Goal: Task Accomplishment & Management: Use online tool/utility

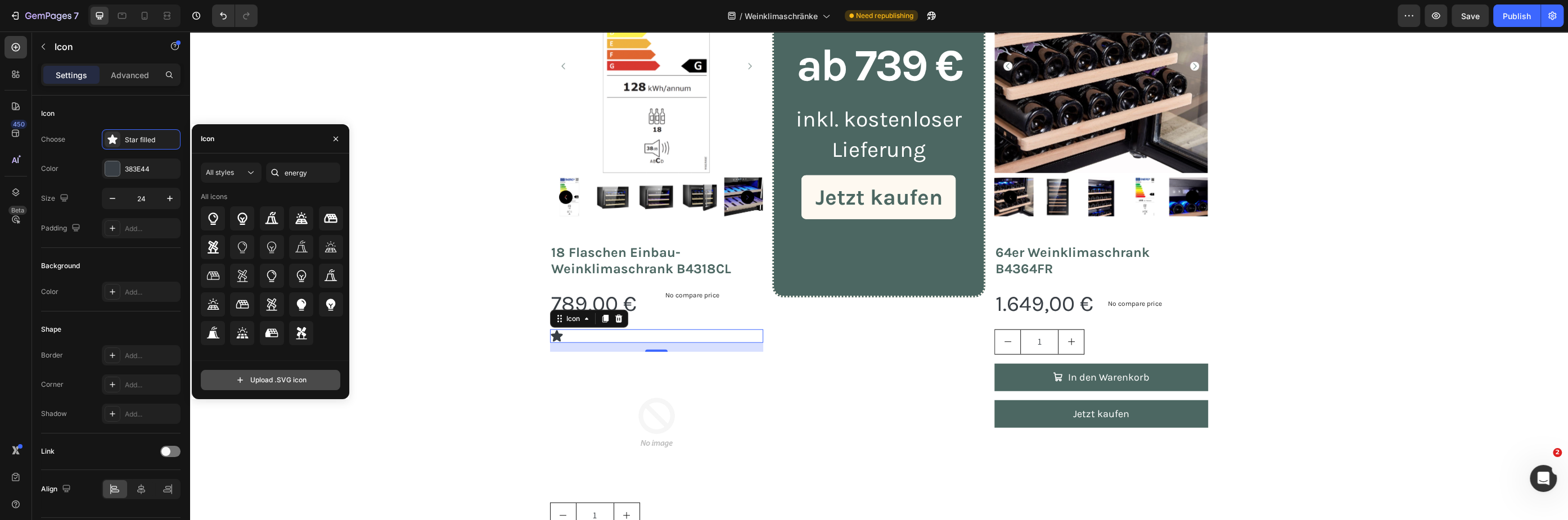
click at [259, 381] on input "file" at bounding box center [271, 380] width 139 height 20
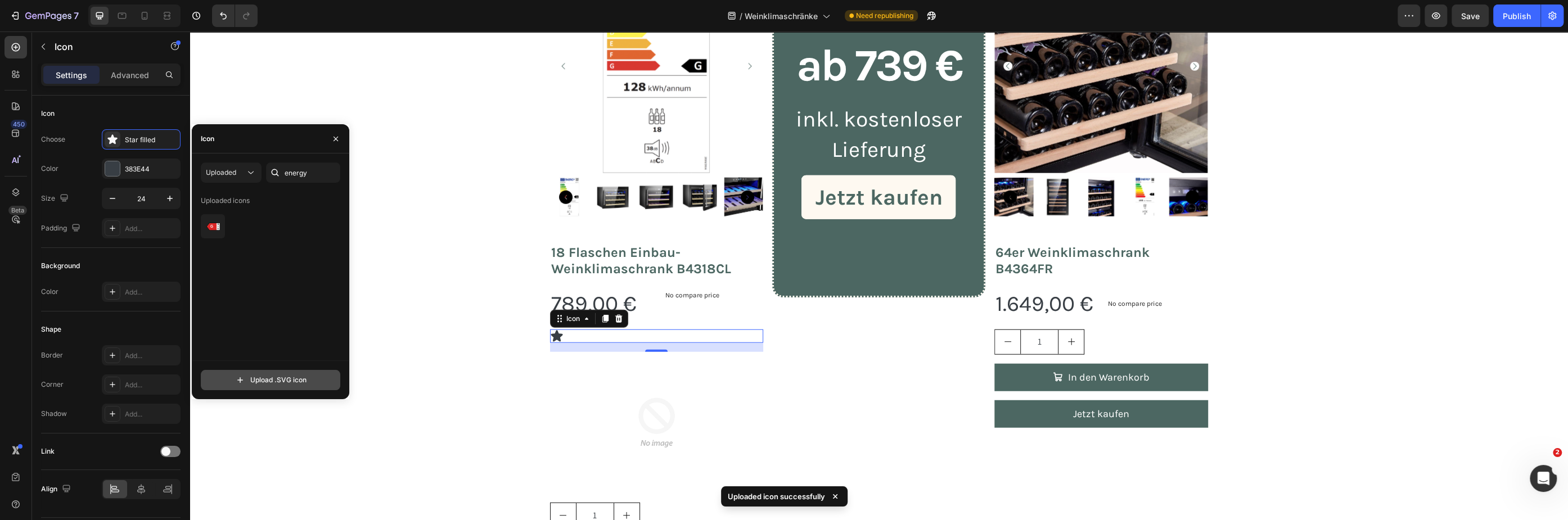
click at [268, 378] on input "file" at bounding box center [271, 380] width 139 height 20
click at [272, 382] on input "file" at bounding box center [271, 380] width 139 height 20
click at [271, 384] on input "file" at bounding box center [271, 380] width 139 height 20
click at [262, 383] on input "file" at bounding box center [271, 380] width 139 height 20
type input "C:\fakepath\eu-energy-label-arrow (4).svg"
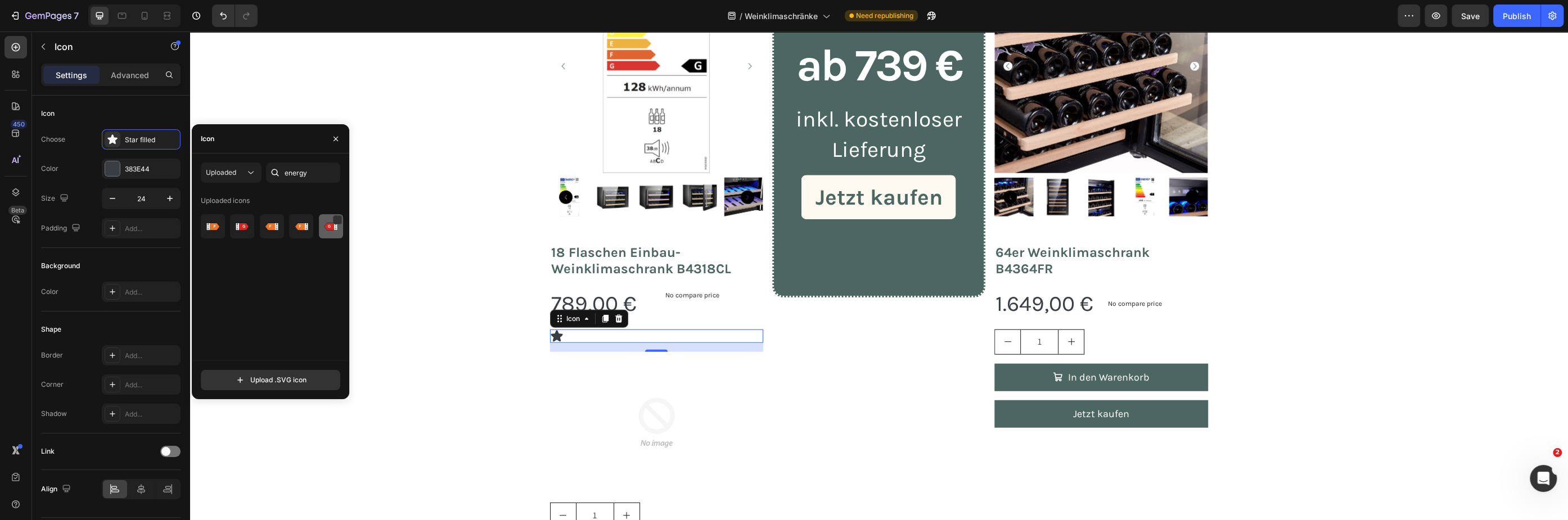
click at [327, 229] on img at bounding box center [330, 227] width 14 height 14
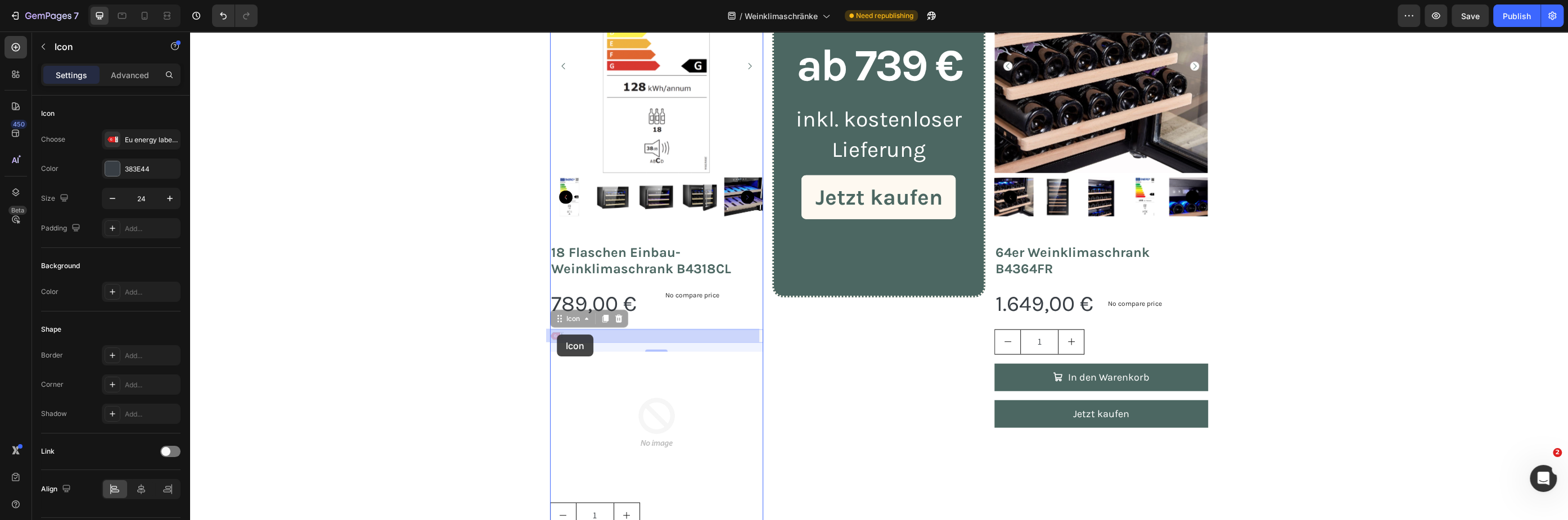
drag, startPoint x: 553, startPoint y: 321, endPoint x: 556, endPoint y: 335, distance: 14.3
click at [567, 333] on div "A G G Icon 16" at bounding box center [657, 336] width 213 height 14
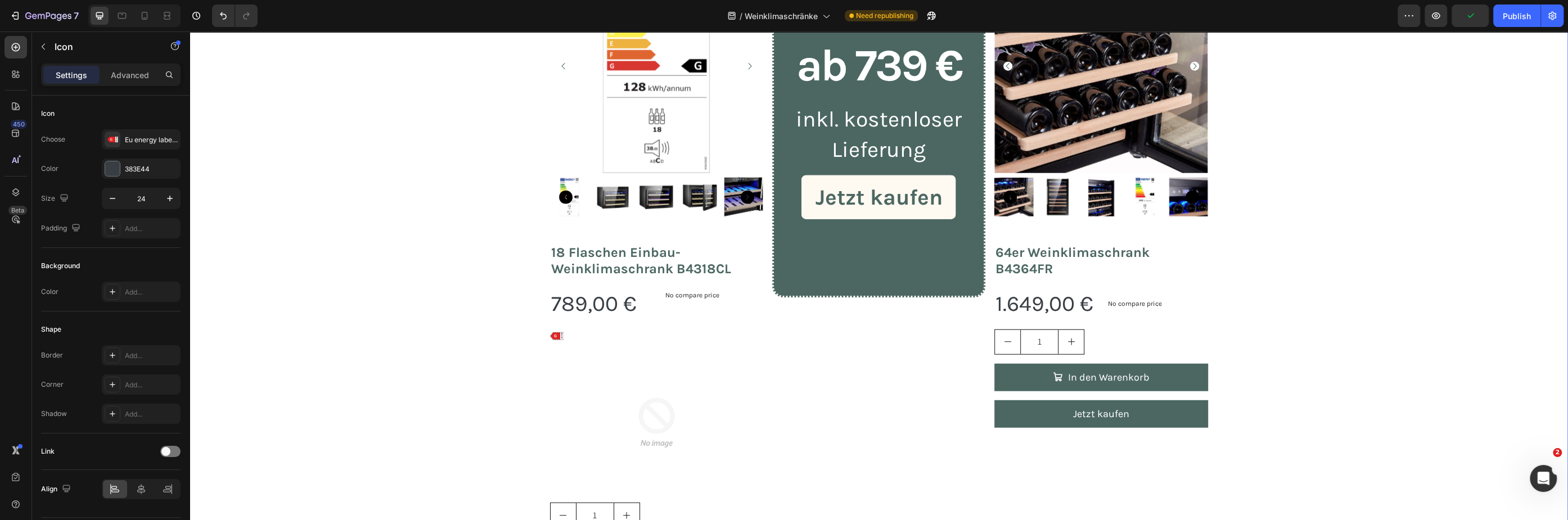
click at [462, 354] on div "jetzt ihren weinklimaschrank bestellen! Heading Haben Sie sich schon immer eine…" at bounding box center [879, 236] width 1378 height 929
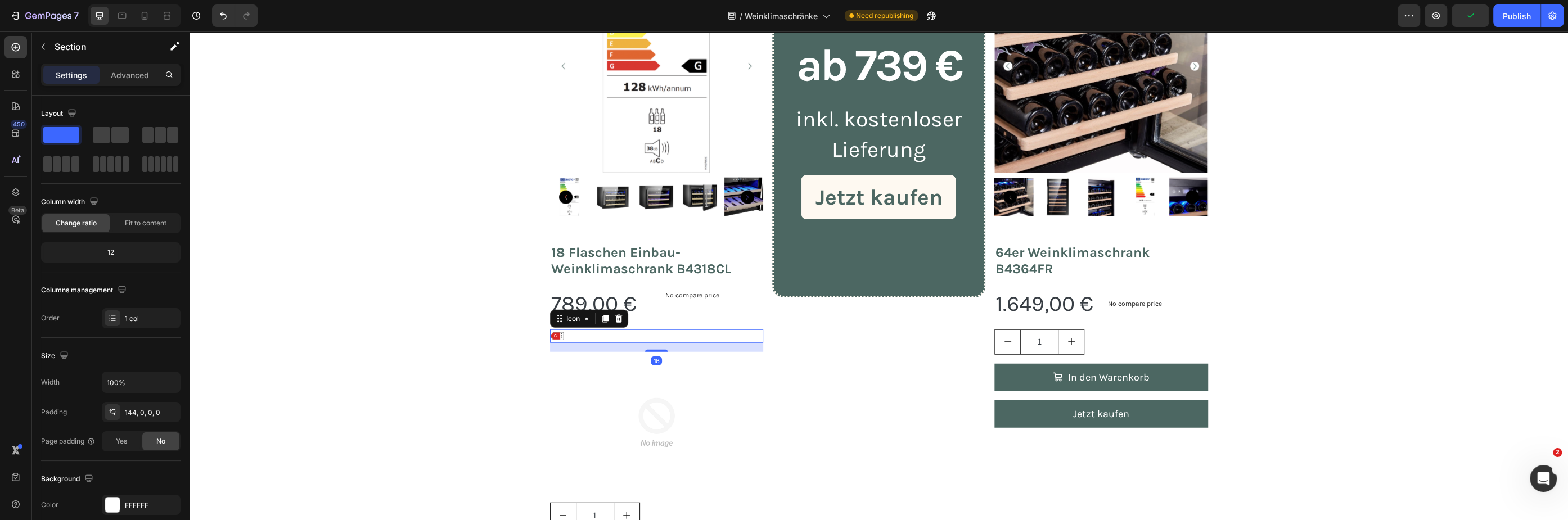
click at [589, 335] on div "A G G Icon 16" at bounding box center [657, 336] width 213 height 14
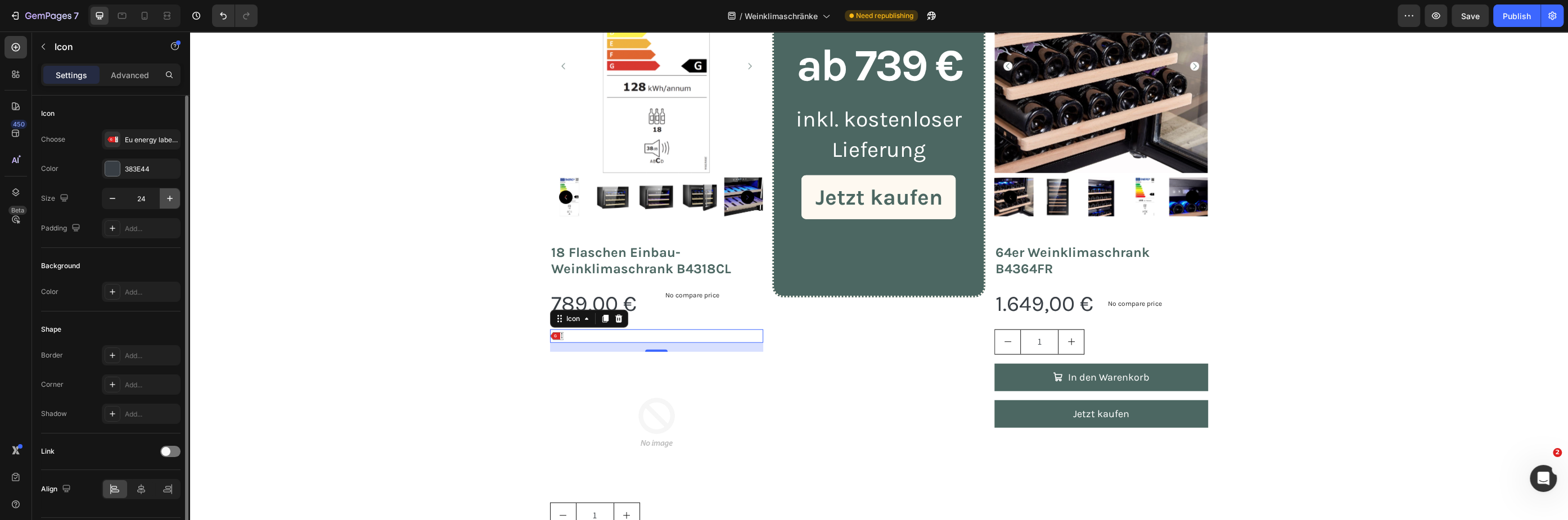
click at [169, 197] on icon "button" at bounding box center [170, 198] width 6 height 6
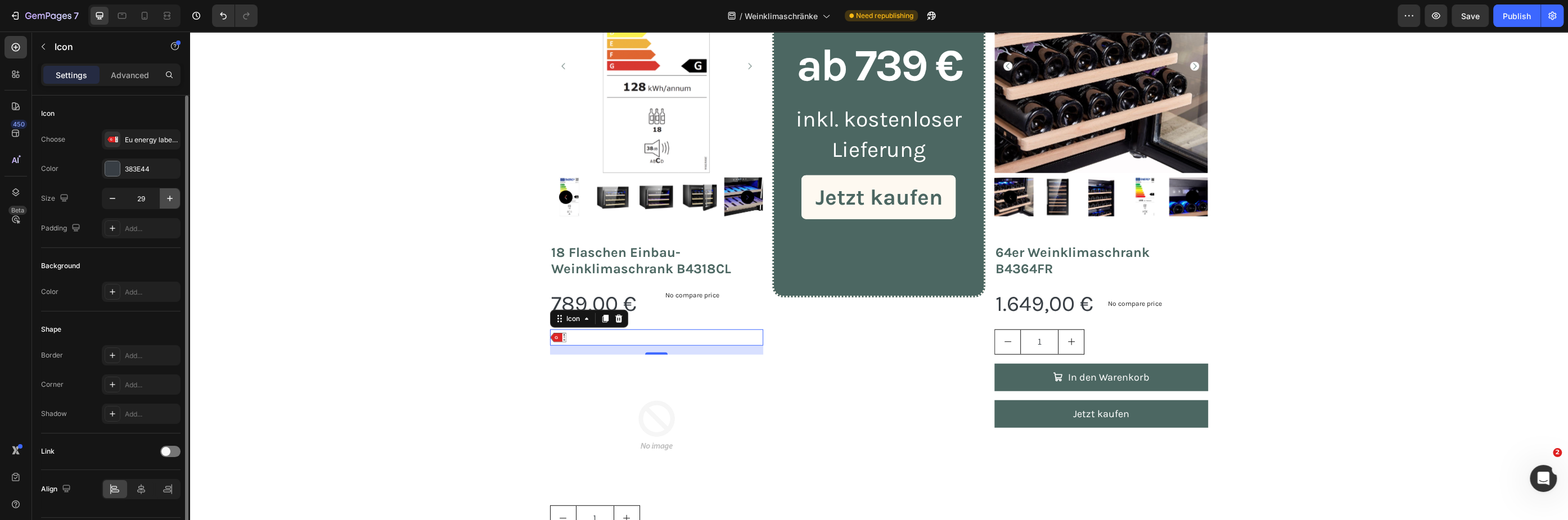
click at [169, 197] on icon "button" at bounding box center [170, 198] width 6 height 6
click at [169, 198] on icon "button" at bounding box center [170, 198] width 6 height 6
click at [169, 199] on icon "button" at bounding box center [170, 198] width 6 height 6
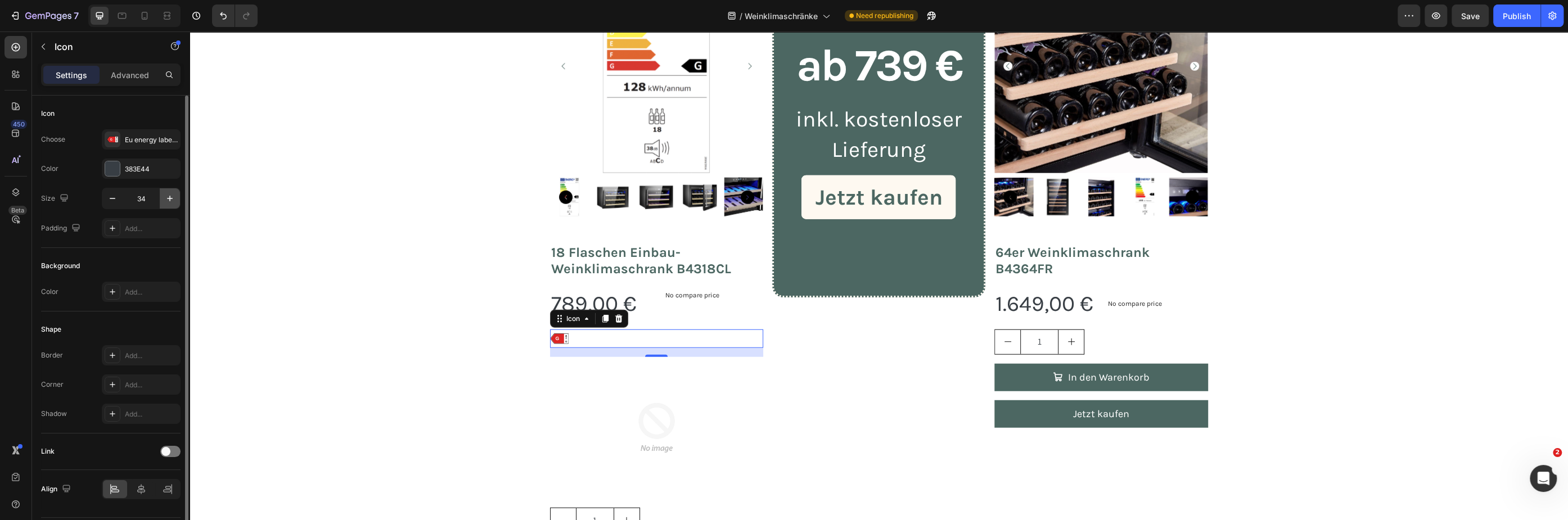
click at [169, 199] on icon "button" at bounding box center [170, 198] width 6 height 6
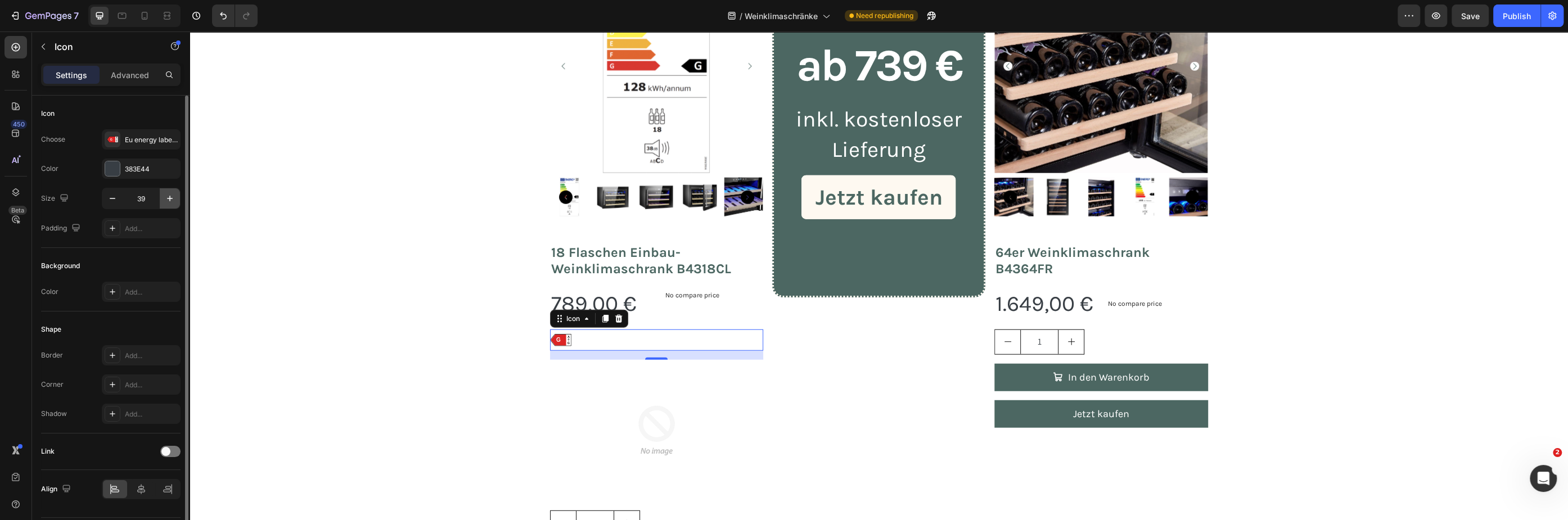
click at [169, 199] on icon "button" at bounding box center [170, 198] width 6 height 6
click at [170, 200] on icon "button" at bounding box center [170, 198] width 6 height 6
click at [170, 200] on icon "button" at bounding box center [170, 198] width 12 height 12
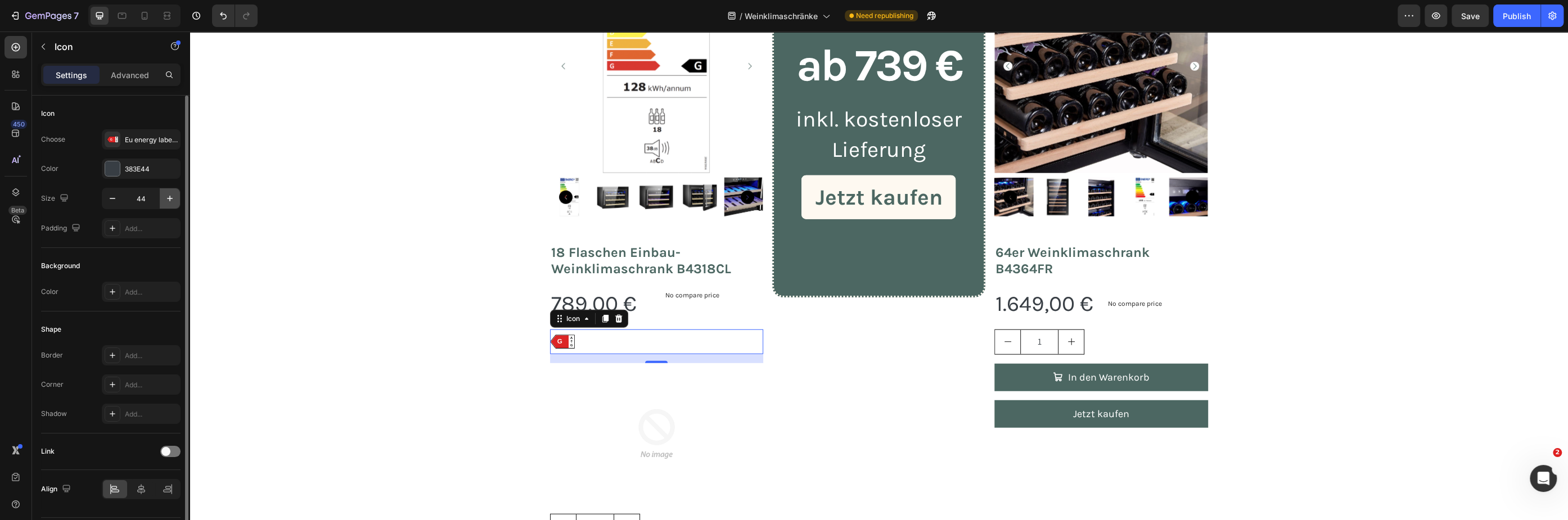
click at [170, 200] on icon "button" at bounding box center [170, 198] width 12 height 12
click at [170, 201] on icon "button" at bounding box center [170, 198] width 12 height 12
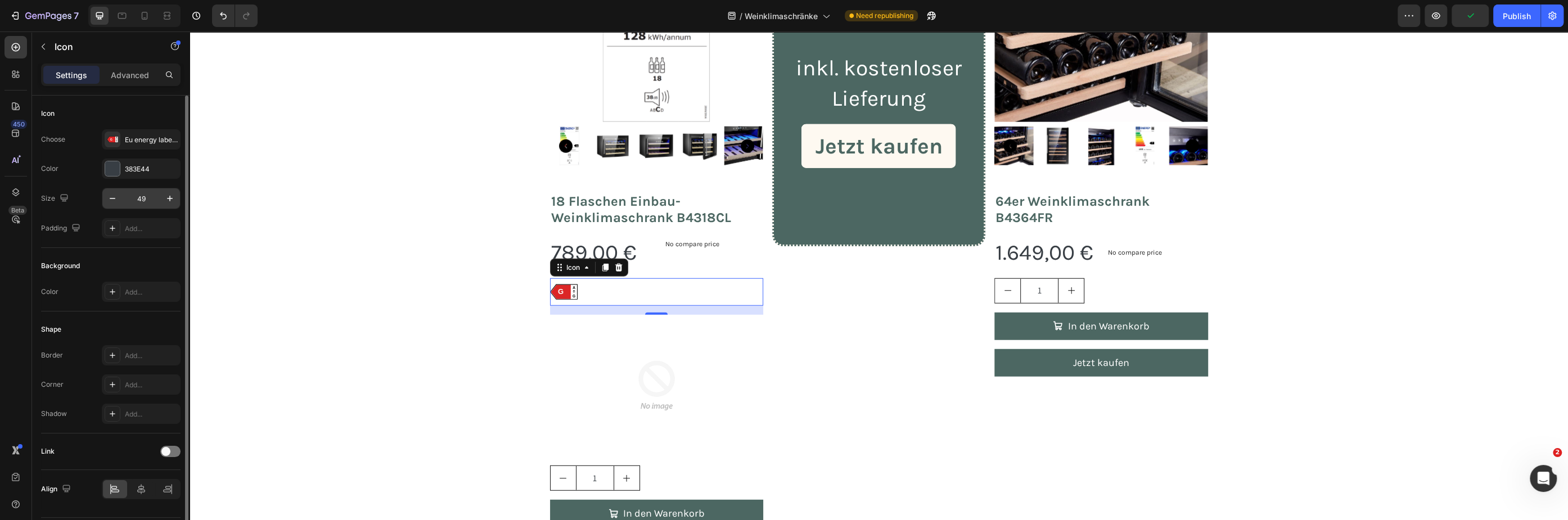
click at [143, 197] on input "49" at bounding box center [141, 198] width 37 height 21
type input "60"
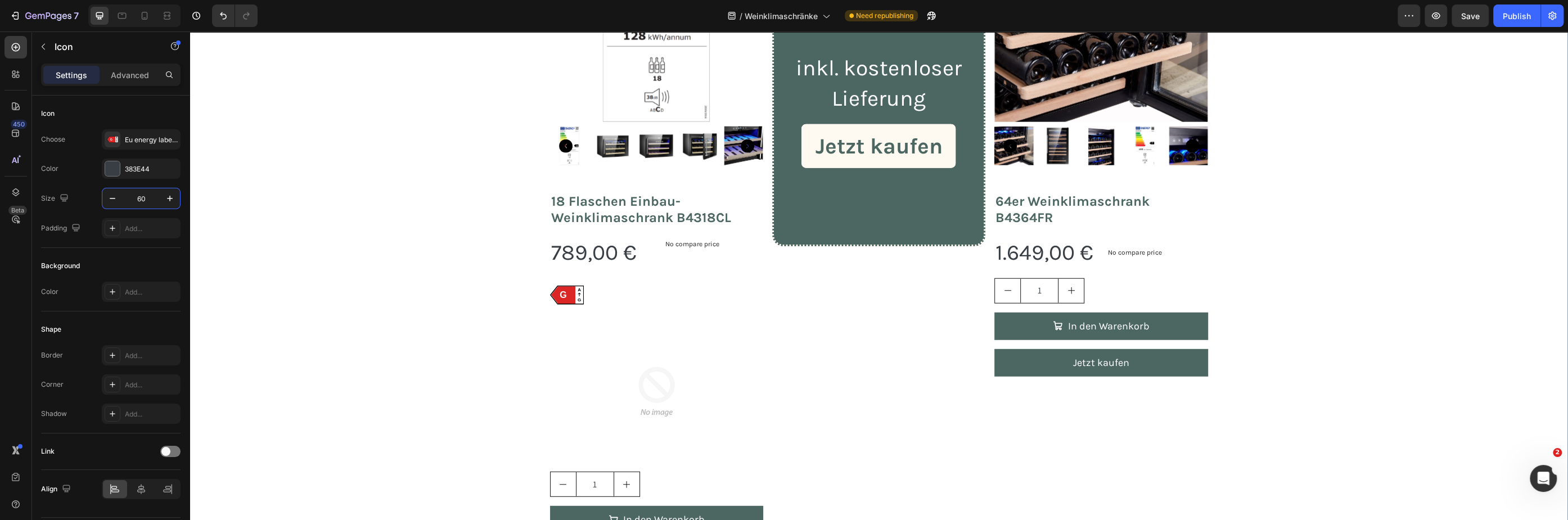
click at [403, 255] on div "jetzt ihren weinklimaschrank bestellen! Heading Haben Sie sich schon immer eine…" at bounding box center [879, 195] width 1378 height 949
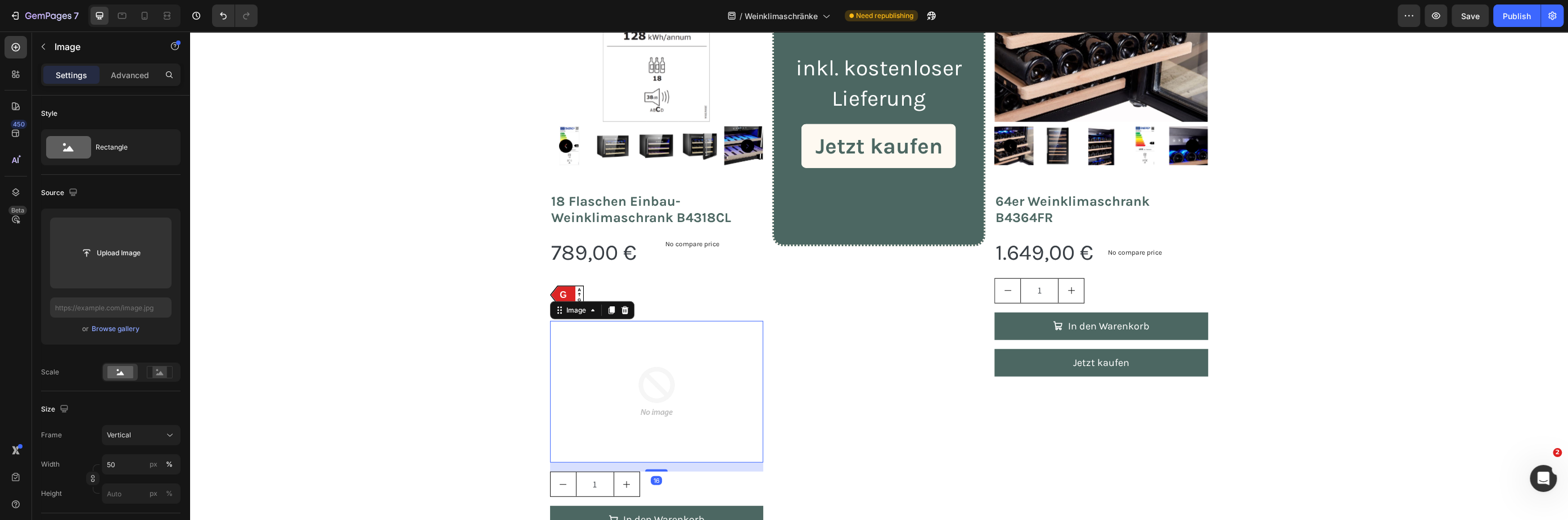
click at [670, 375] on img at bounding box center [656, 392] width 107 height 143
click at [623, 314] on icon at bounding box center [624, 310] width 9 height 9
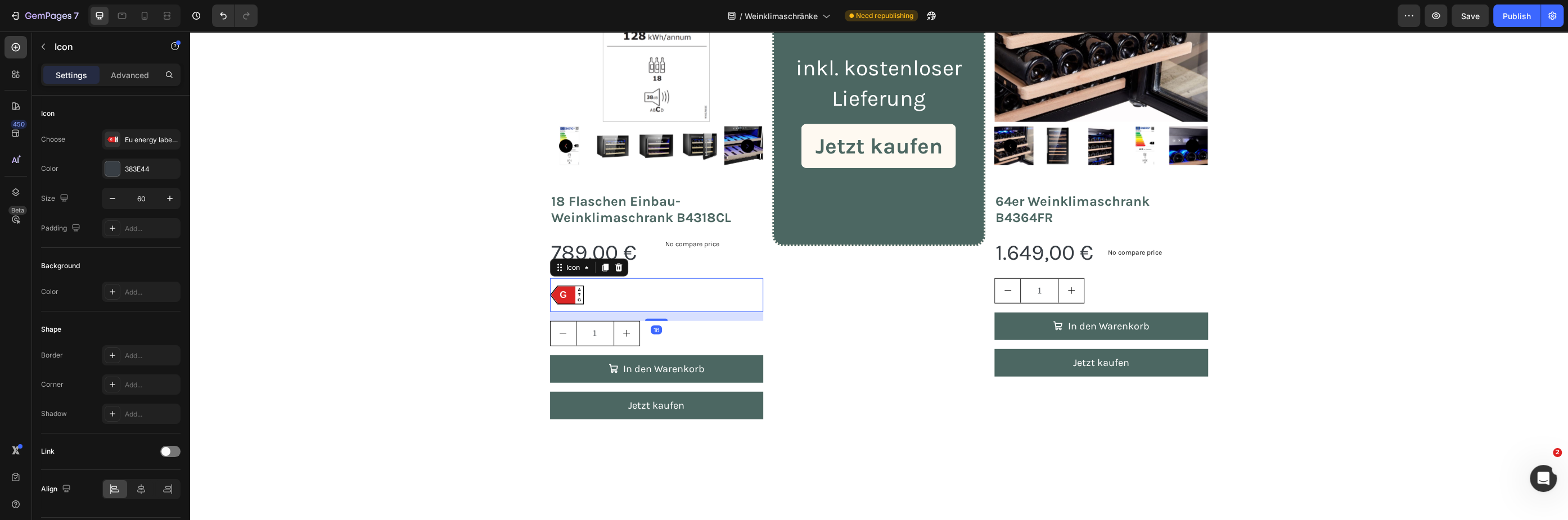
click at [581, 283] on div "A G G Icon 16" at bounding box center [657, 295] width 213 height 34
click at [602, 267] on icon at bounding box center [605, 268] width 6 height 8
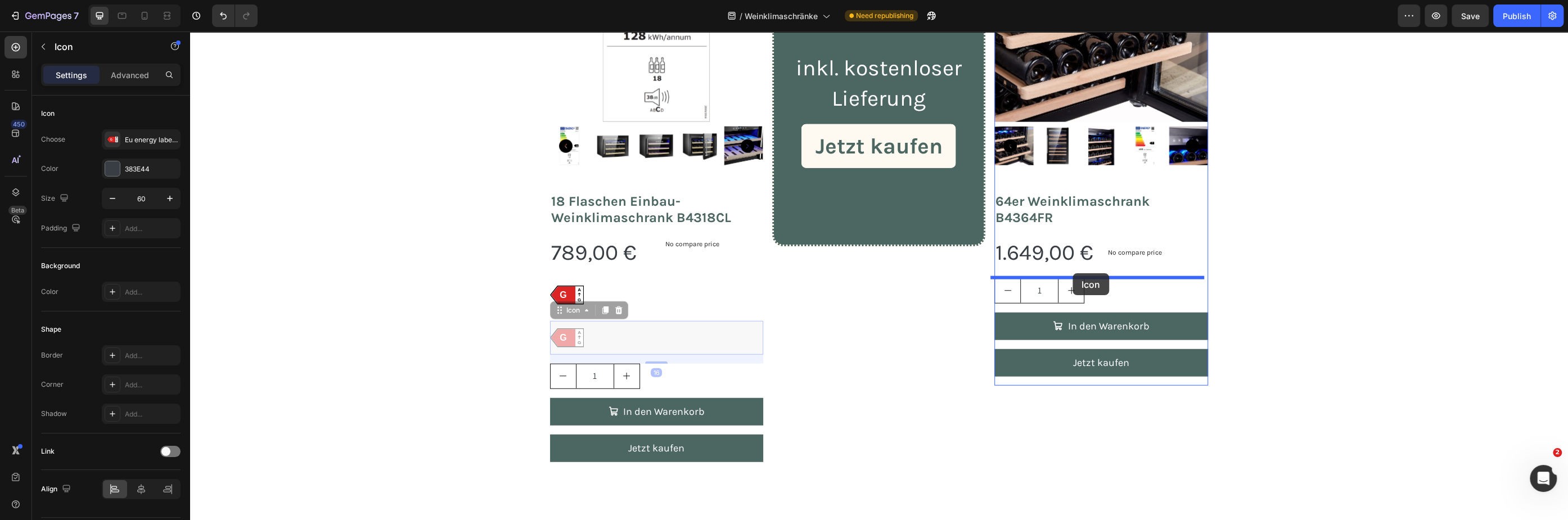
drag, startPoint x: 556, startPoint y: 316, endPoint x: 1072, endPoint y: 274, distance: 517.7
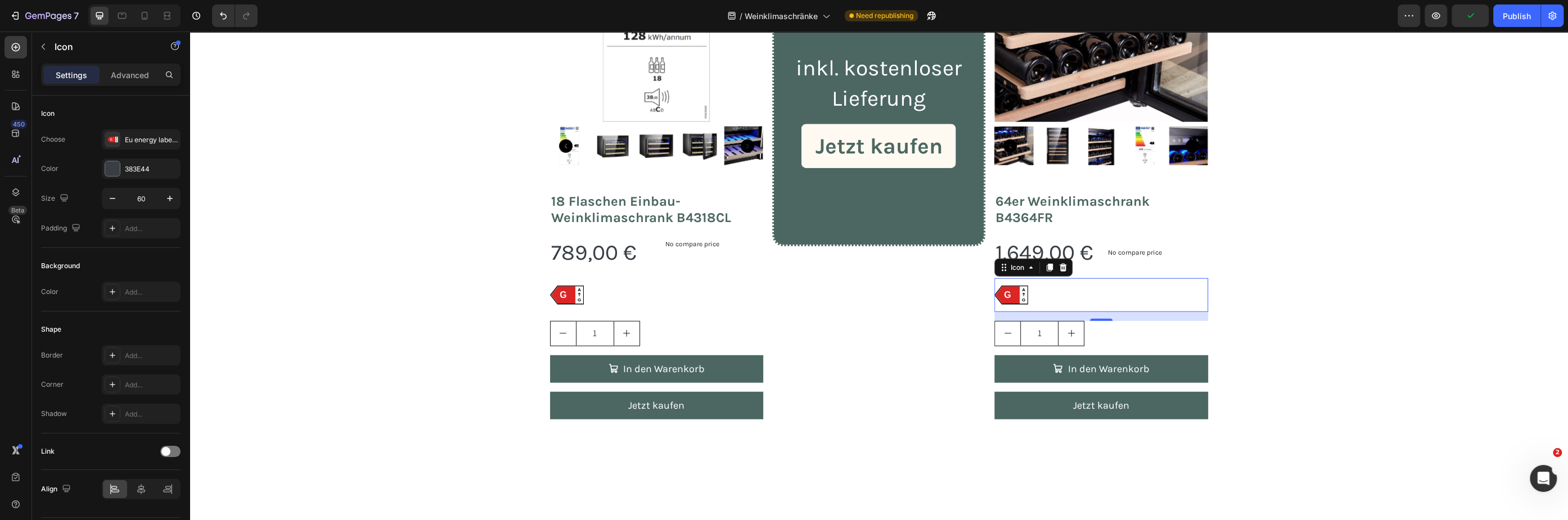
click at [1004, 297] on text "G" at bounding box center [1007, 295] width 7 height 10
click at [136, 137] on div "Eu energy label arrow (1)" at bounding box center [152, 140] width 53 height 10
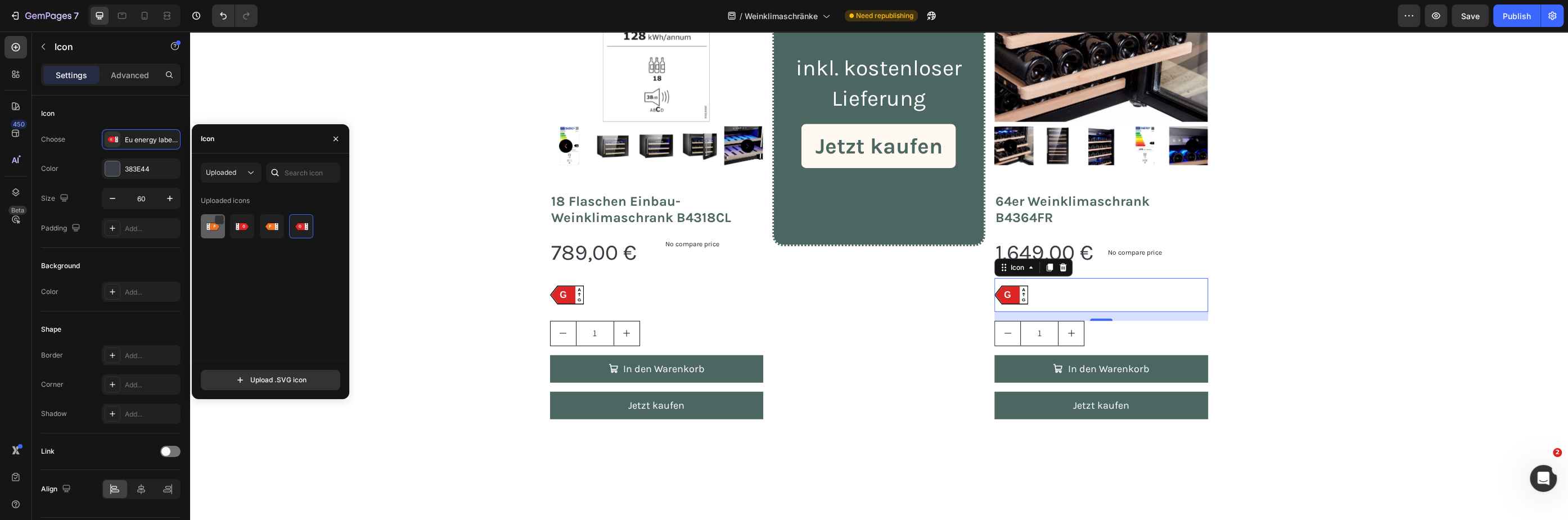
click at [230, 227] on div at bounding box center [241, 226] width 24 height 24
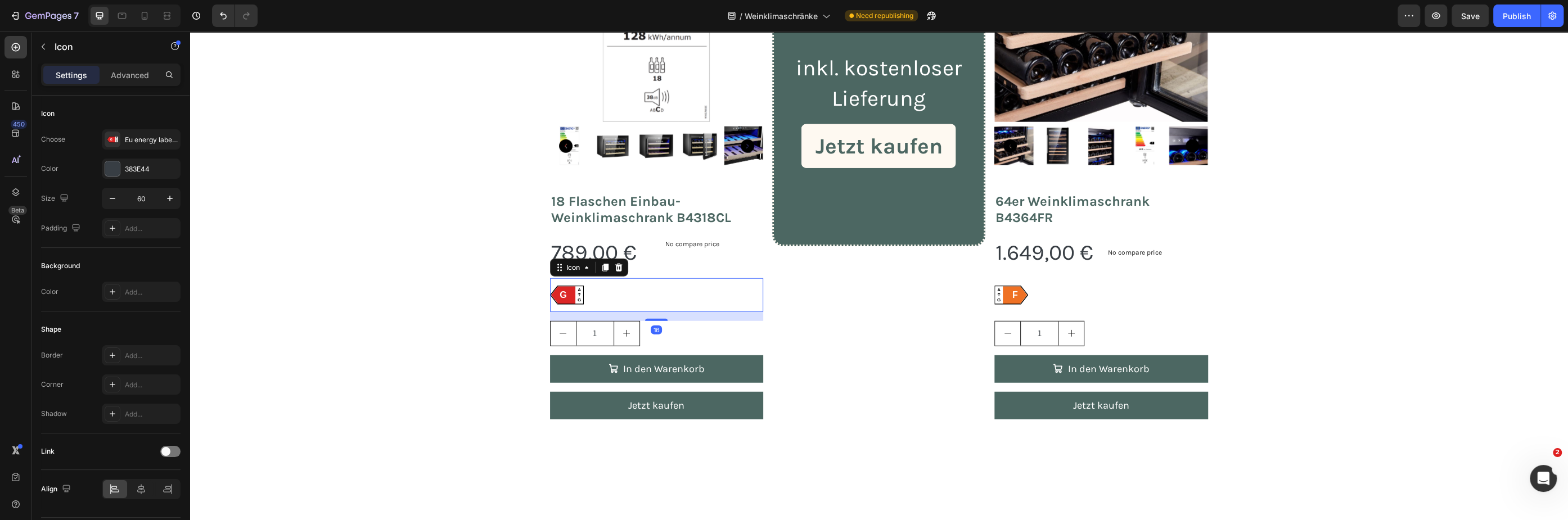
click at [567, 298] on icon at bounding box center [563, 295] width 24 height 18
click at [567, 297] on icon at bounding box center [563, 295] width 24 height 18
click at [135, 135] on div "Eu energy label arrow (1)" at bounding box center [152, 140] width 53 height 10
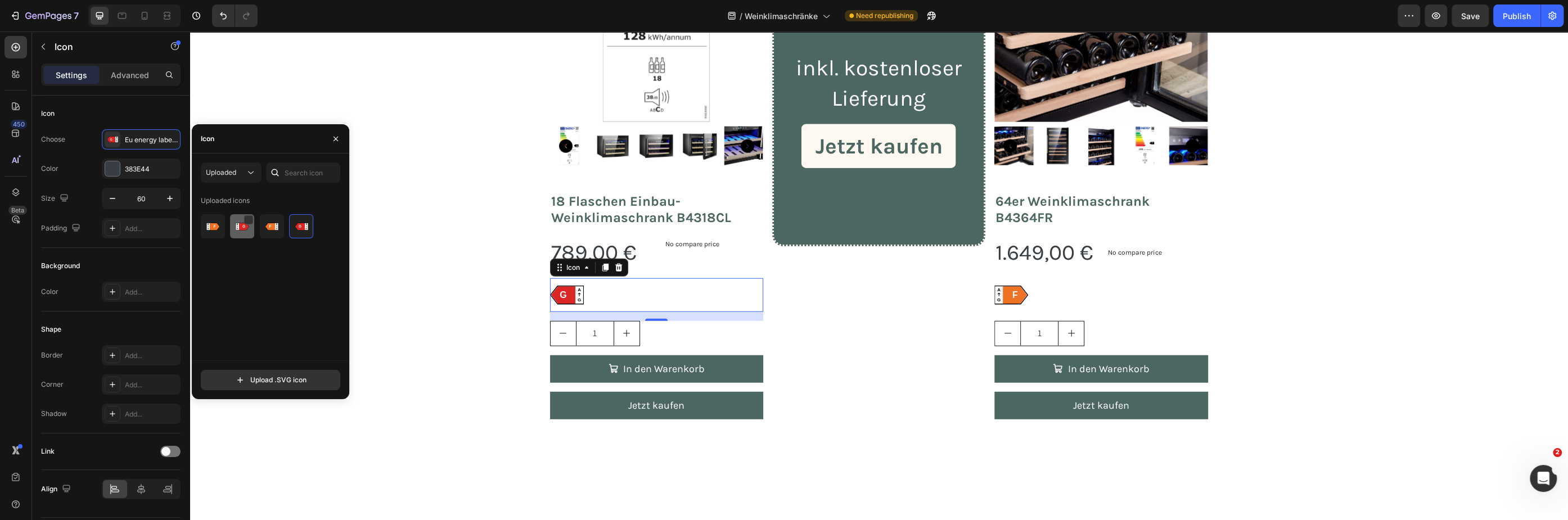
click at [243, 228] on img at bounding box center [242, 227] width 14 height 14
click at [440, 167] on div "jetzt ihren weinklimaschrank bestellen! Heading Haben Sie sich schon immer eine…" at bounding box center [879, 119] width 1378 height 799
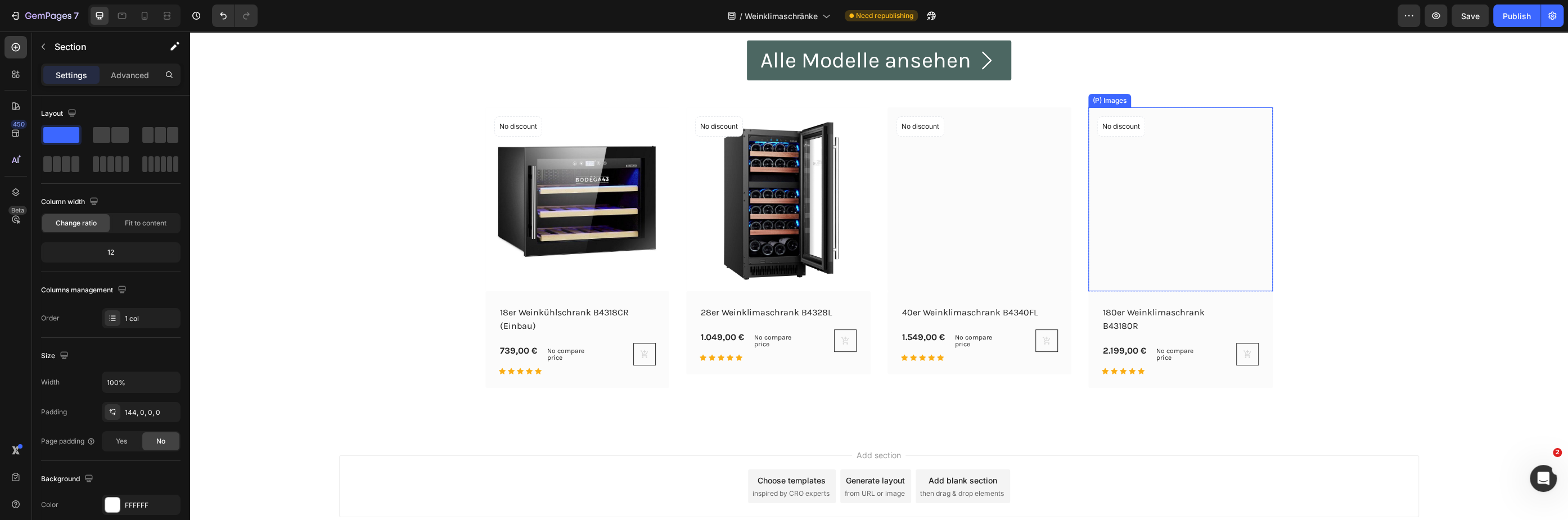
scroll to position [4658, 0]
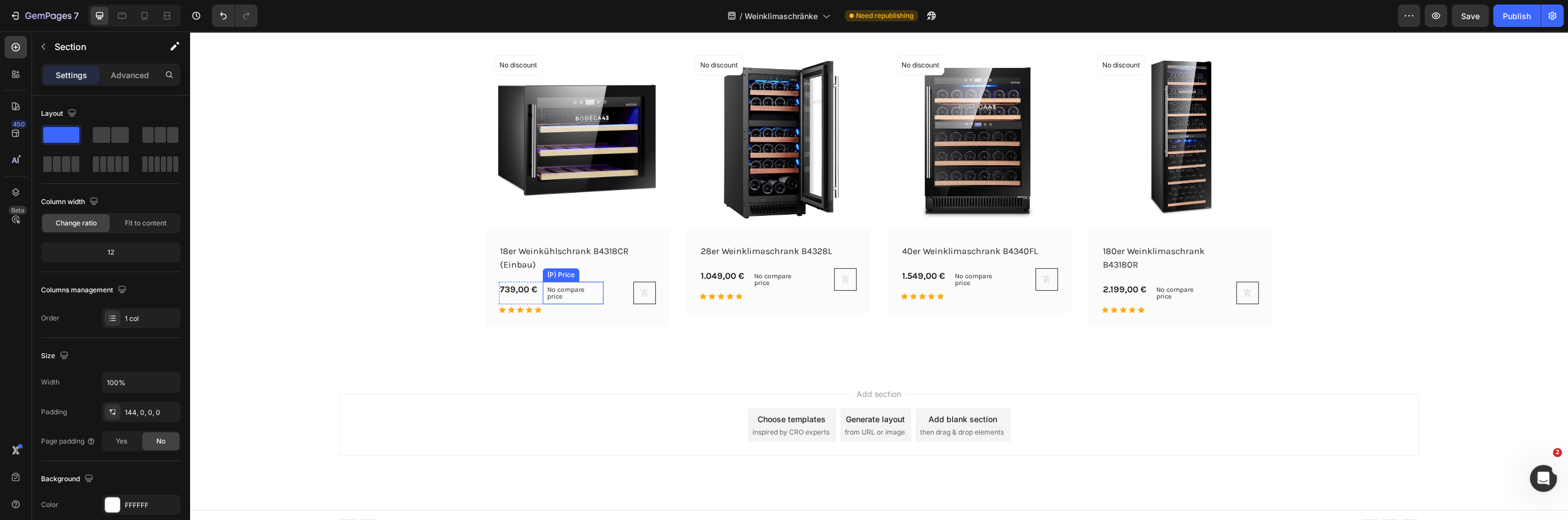
click at [565, 289] on p "No compare price" at bounding box center [573, 293] width 52 height 14
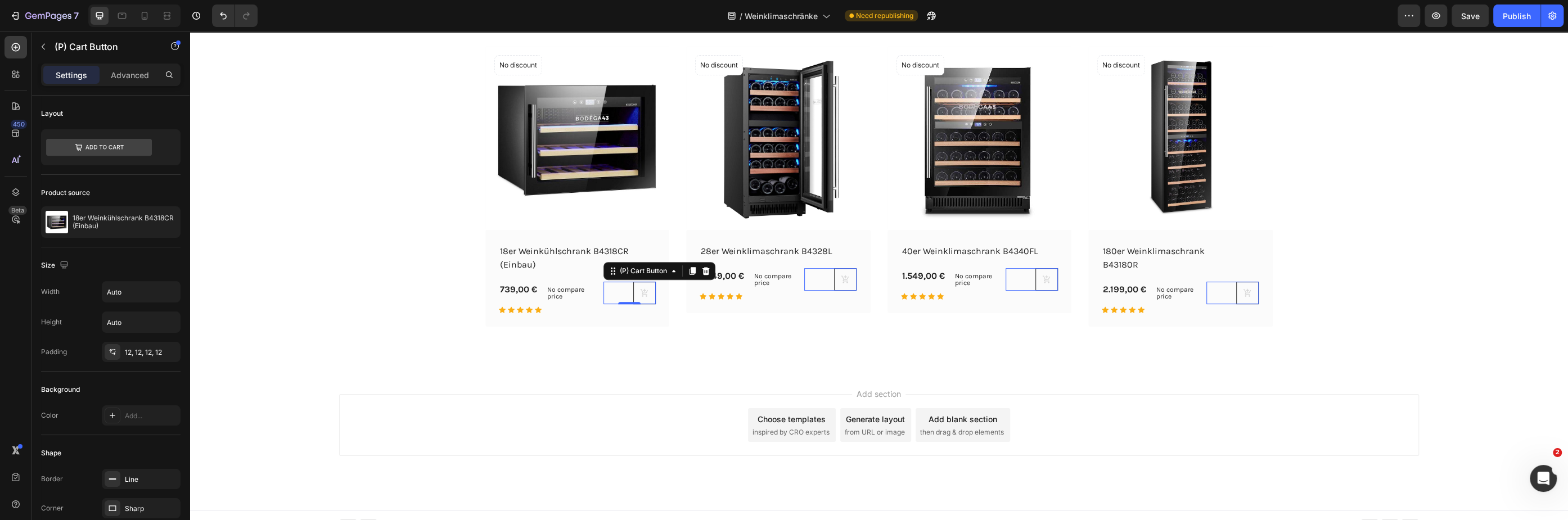
click at [604, 300] on div "(P) Cart Button 0" at bounding box center [629, 292] width 52 height 22
click at [588, 295] on p "No compare price" at bounding box center [573, 293] width 52 height 14
click at [606, 285] on div "(P) Cart Button 0" at bounding box center [629, 292] width 52 height 22
click at [606, 312] on div "(P) Cart Button" at bounding box center [629, 297] width 52 height 31
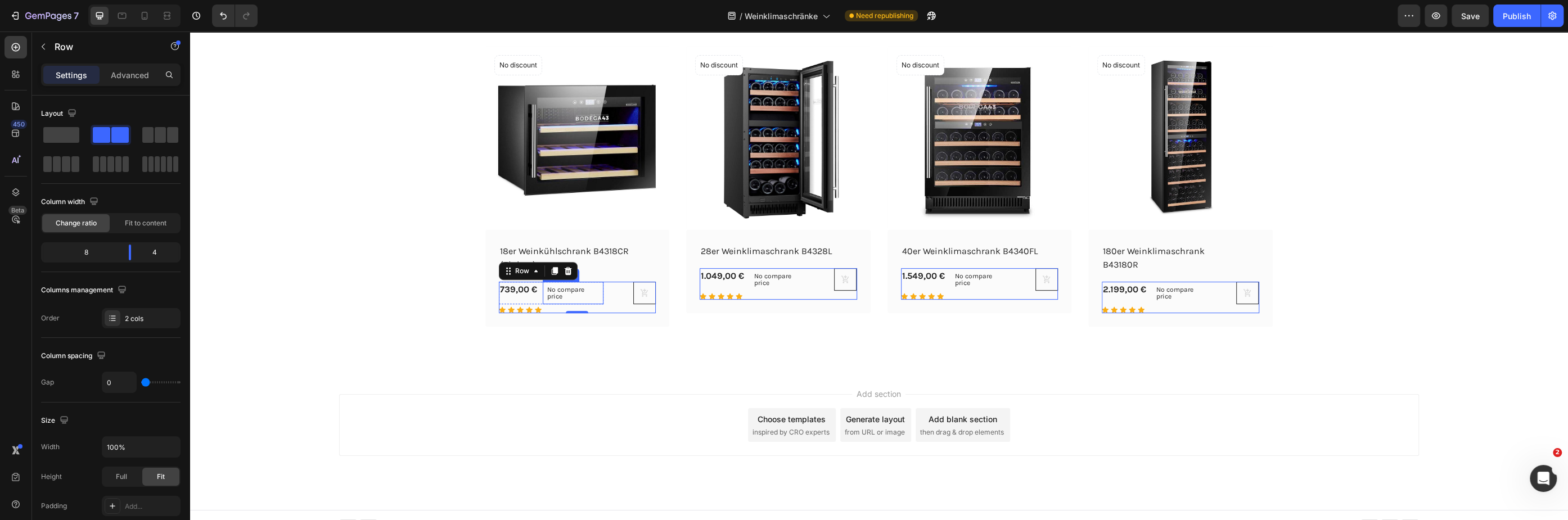
click at [556, 294] on p "No compare price" at bounding box center [573, 293] width 52 height 14
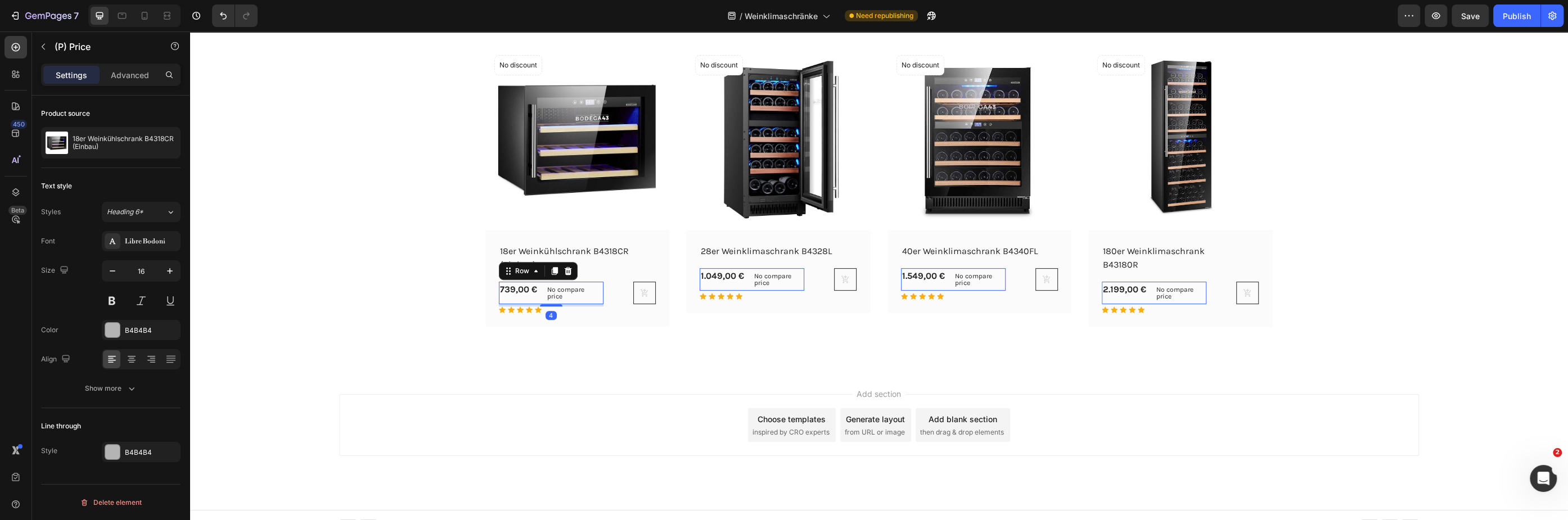
click at [536, 298] on div "739,00 € (P) Price (P) Price No compare price (P) Price Row 4" at bounding box center [550, 292] width 105 height 22
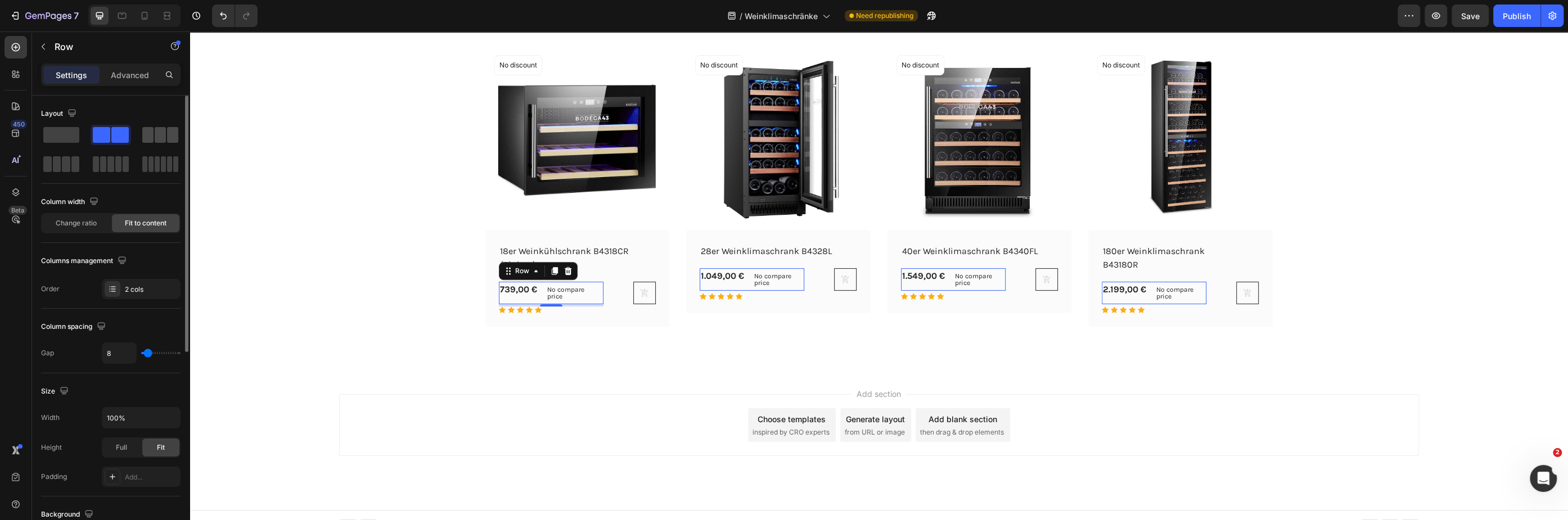
click at [172, 133] on span at bounding box center [173, 135] width 12 height 16
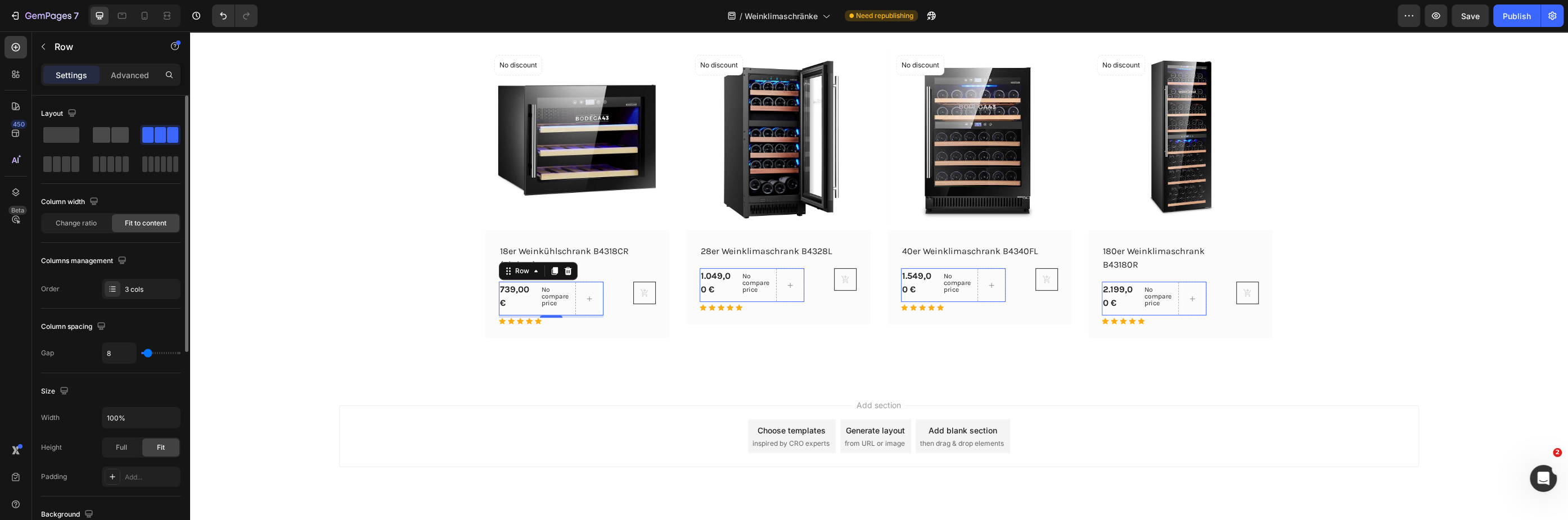
click at [113, 130] on span at bounding box center [120, 135] width 18 height 16
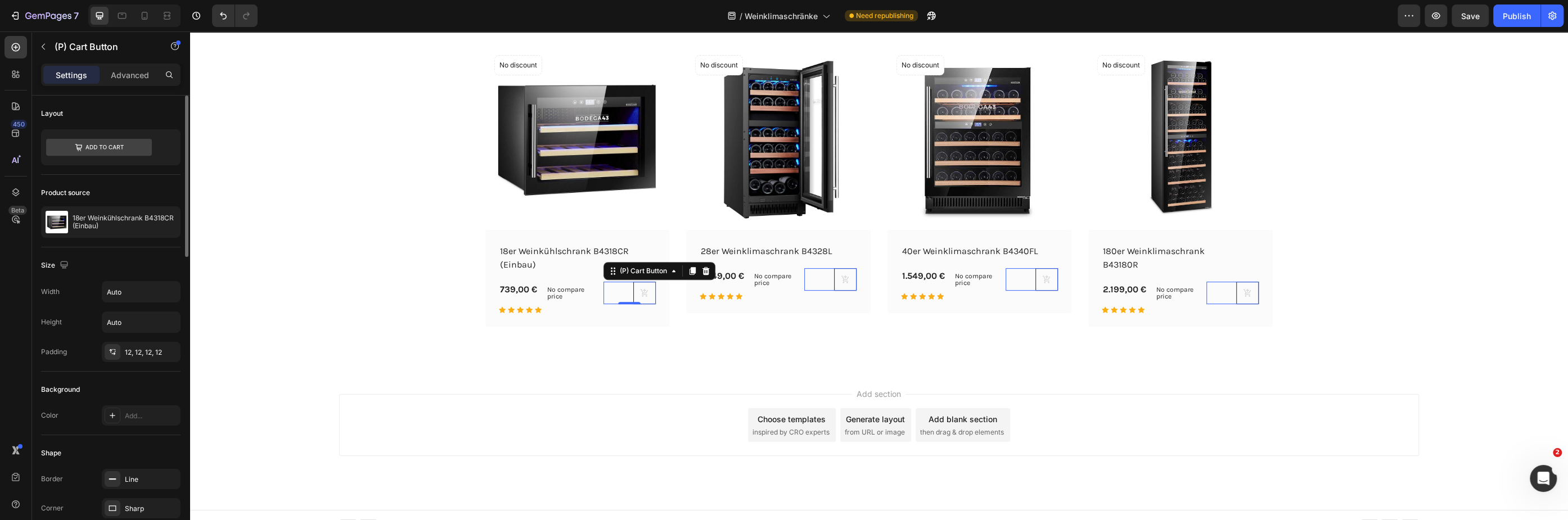
click at [619, 292] on div "(P) Cart Button 0" at bounding box center [629, 292] width 52 height 22
click at [615, 294] on div "(P) Cart Button 0" at bounding box center [629, 292] width 52 height 22
click at [606, 288] on div "(P) Cart Button 0" at bounding box center [629, 292] width 52 height 22
click at [13, 44] on icon at bounding box center [16, 47] width 9 height 9
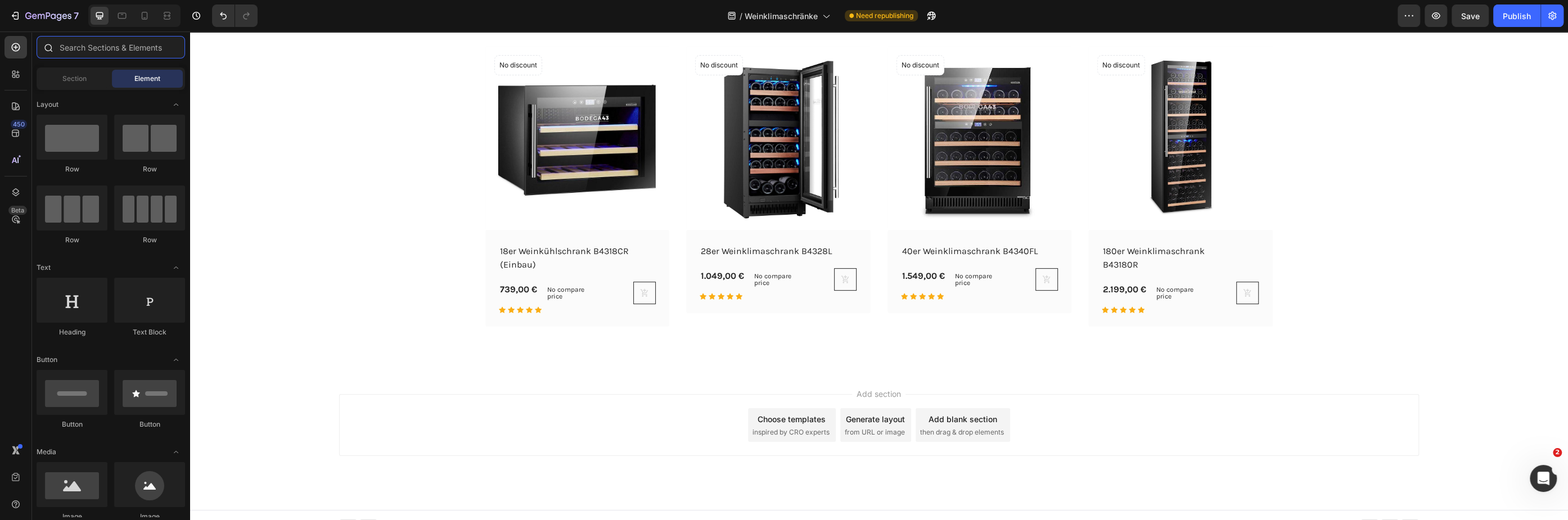
click at [113, 49] on input "text" at bounding box center [110, 47] width 149 height 22
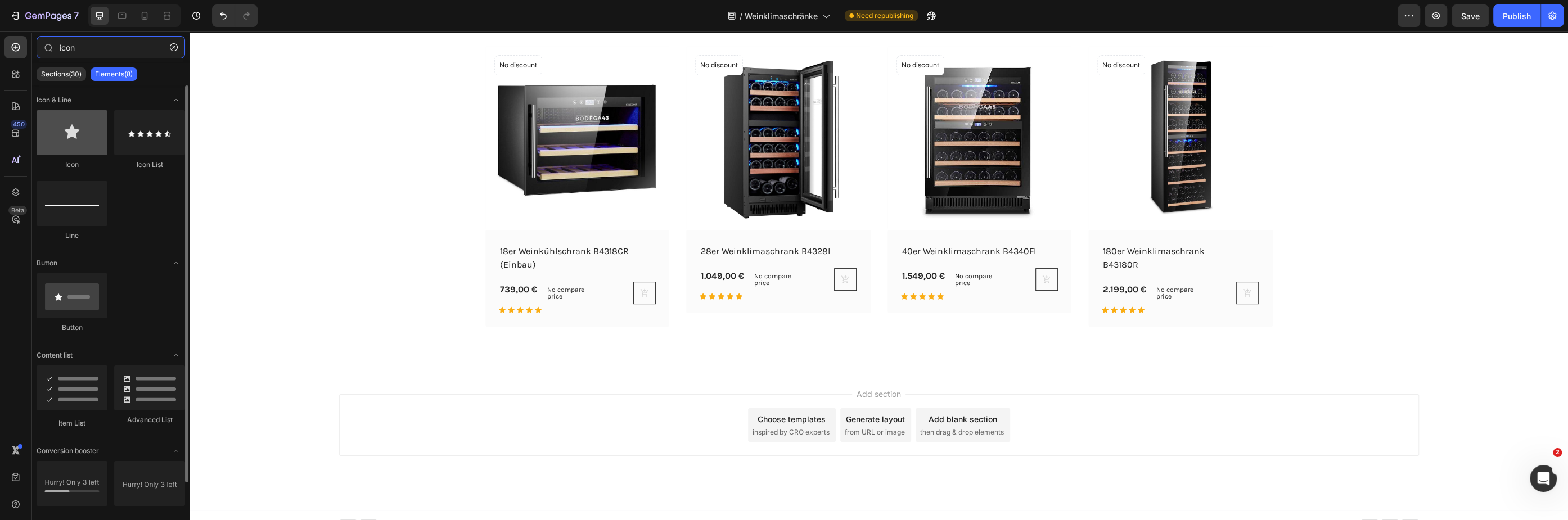
type input "icon"
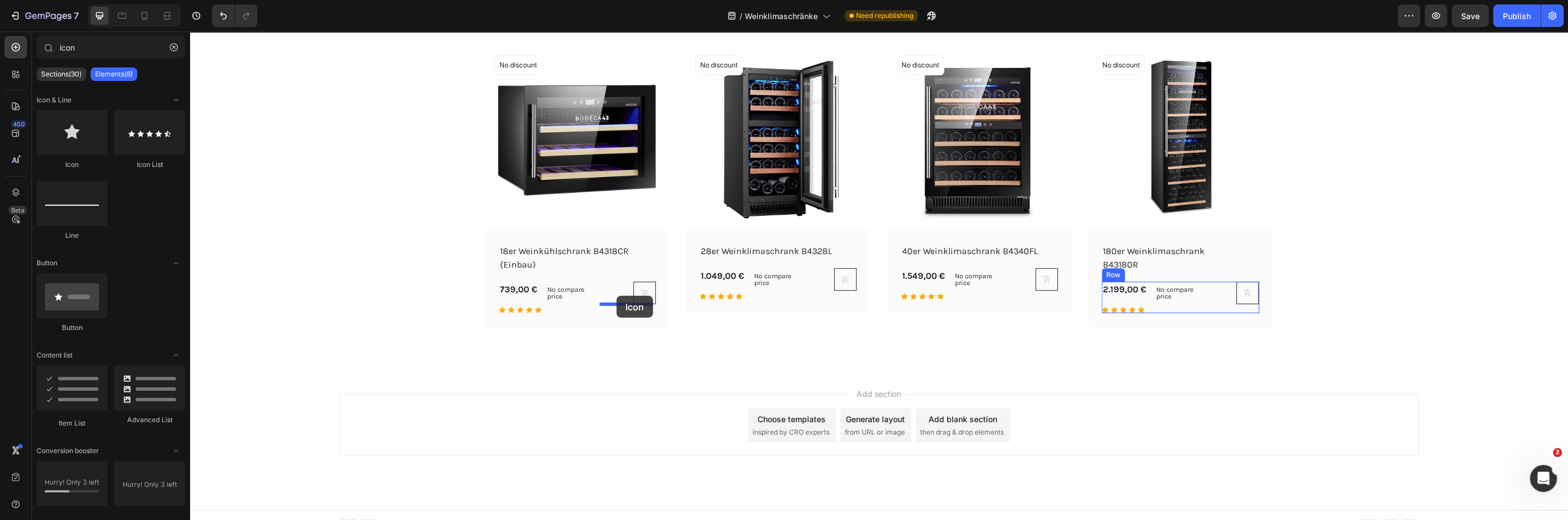
drag, startPoint x: 265, startPoint y: 175, endPoint x: 616, endPoint y: 296, distance: 371.3
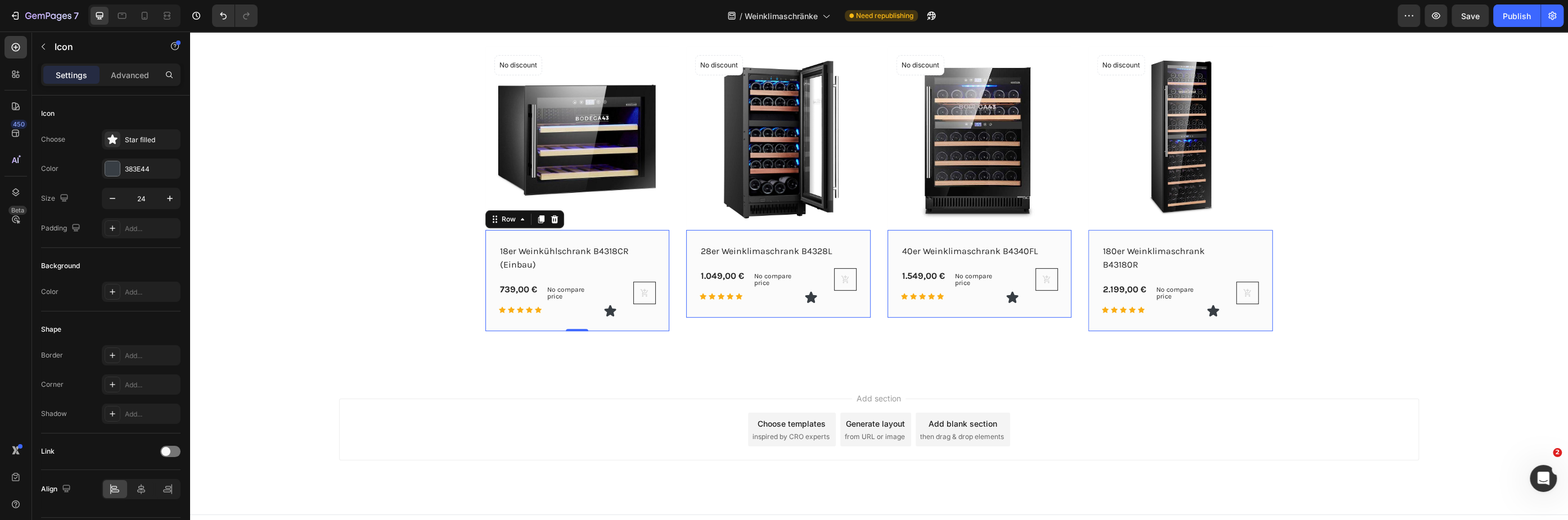
click at [646, 326] on div "18er Weinkühlschrank B4318CR (Einbau) (P) Title 739,00 € (P) Price (P) Price No…" at bounding box center [577, 281] width 185 height 102
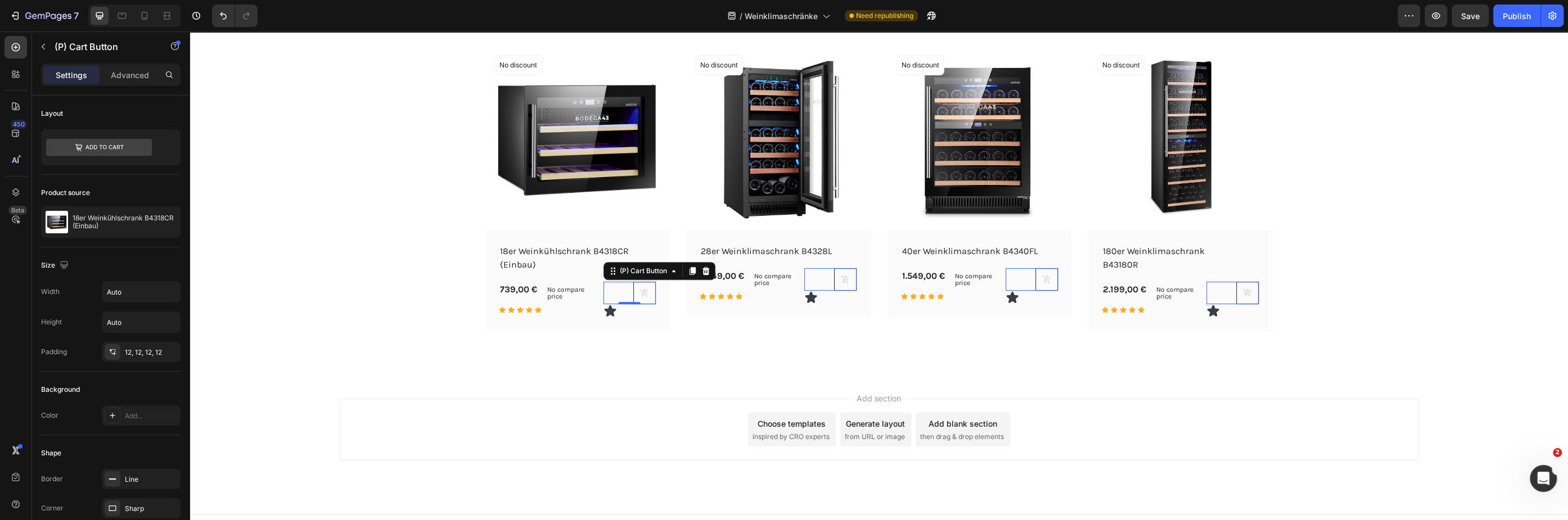
click at [612, 288] on div "(P) Cart Button 0" at bounding box center [629, 292] width 52 height 22
click at [633, 289] on button at bounding box center [644, 292] width 22 height 22
click at [610, 291] on div "(P) Cart Button 0" at bounding box center [629, 292] width 52 height 22
click at [592, 285] on div "No compare price" at bounding box center [573, 292] width 61 height 22
click at [607, 288] on div "(P) Cart Button" at bounding box center [629, 292] width 52 height 22
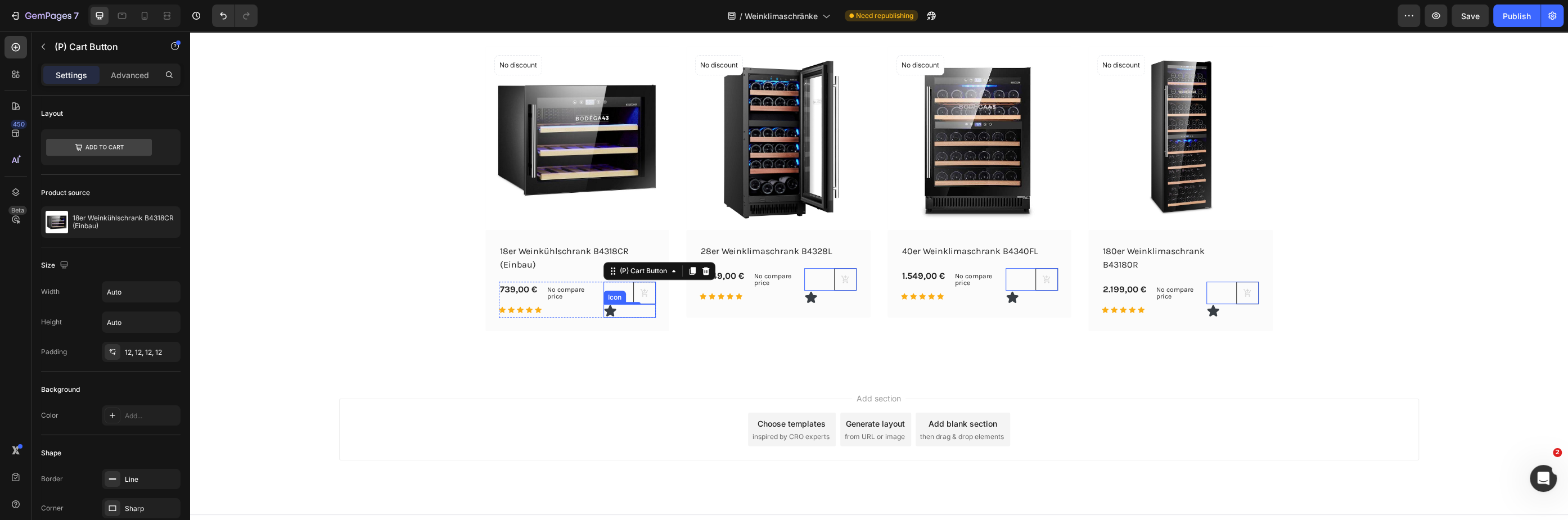
click at [608, 312] on icon at bounding box center [610, 311] width 12 height 12
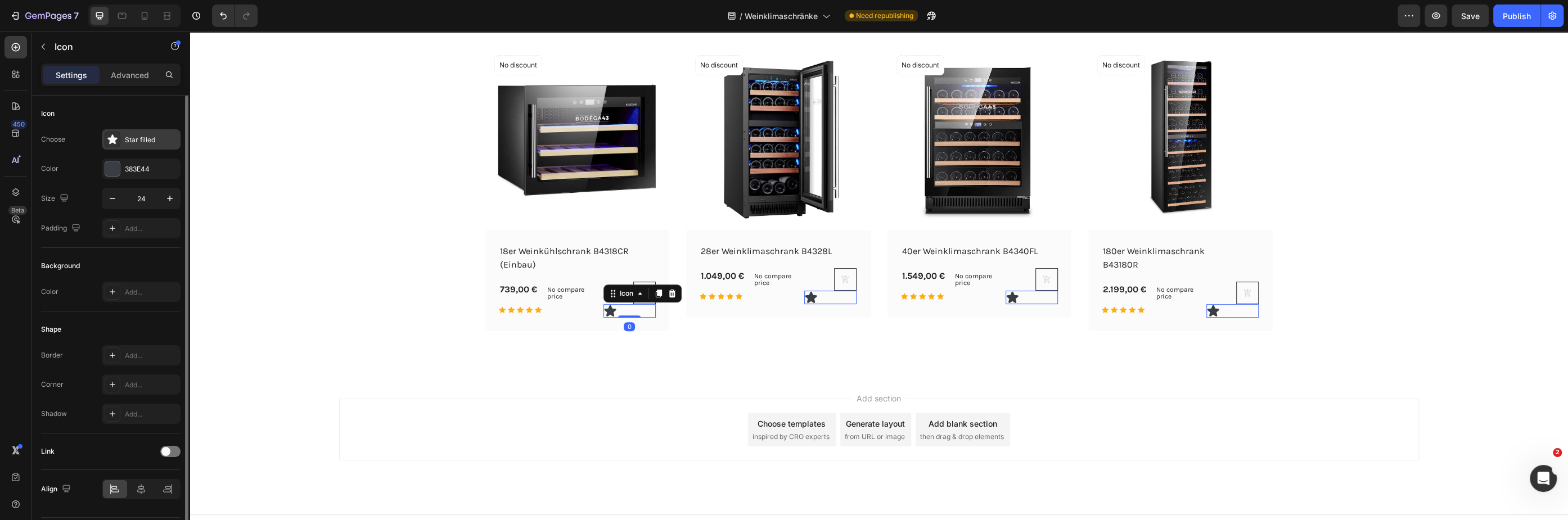
click at [132, 141] on div "Star filled" at bounding box center [152, 140] width 53 height 10
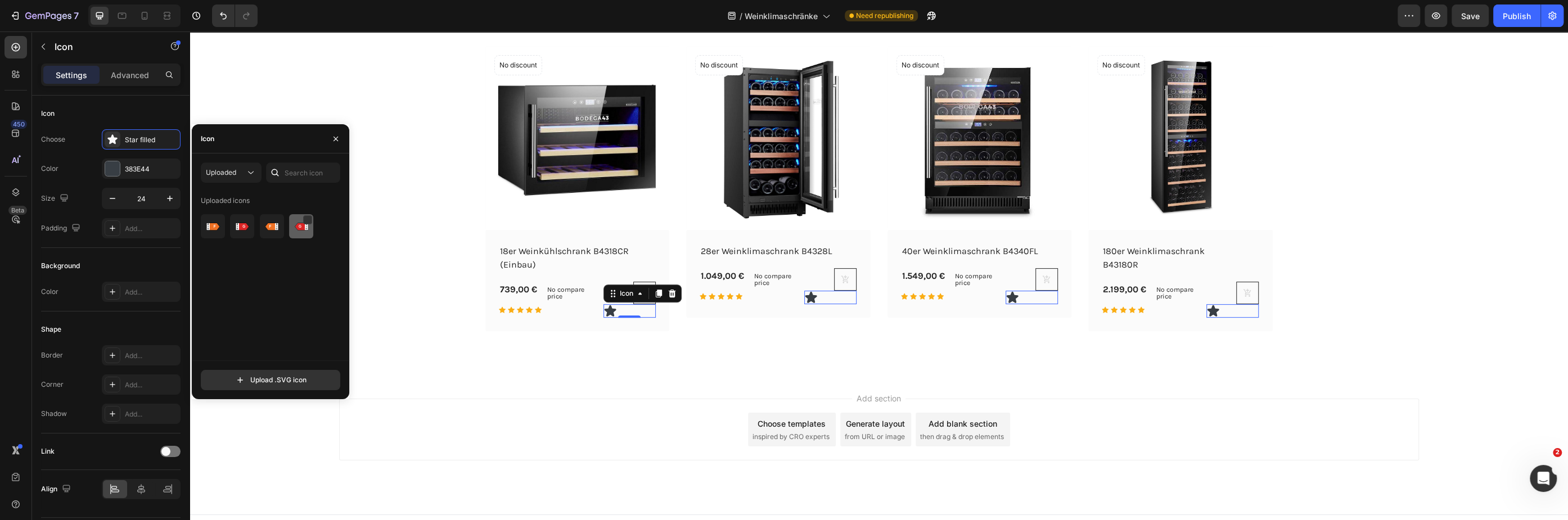
click at [297, 227] on img at bounding box center [301, 227] width 14 height 14
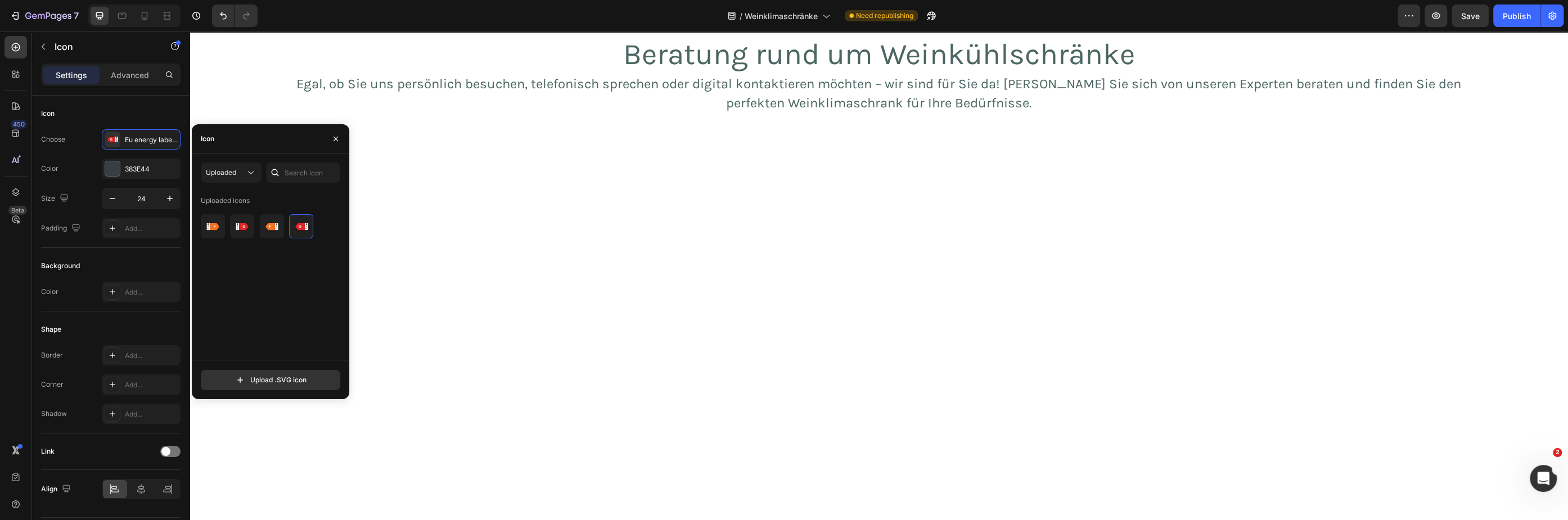
scroll to position [3350, 0]
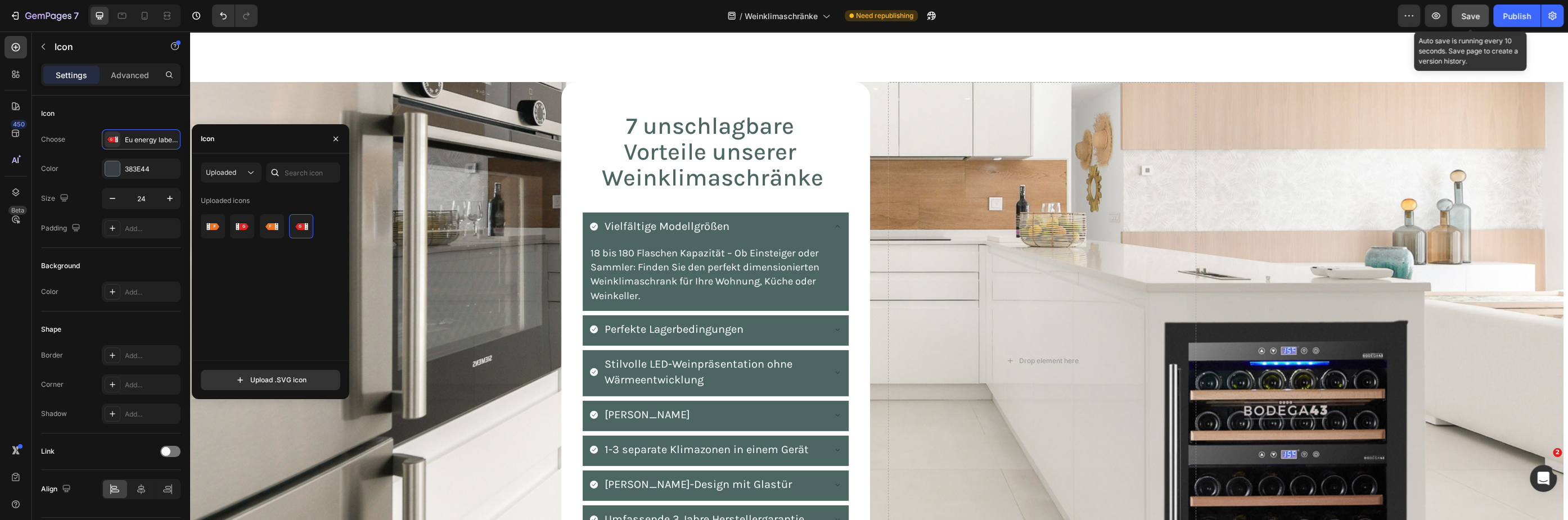
click at [1477, 14] on span "Save" at bounding box center [1469, 17] width 19 height 10
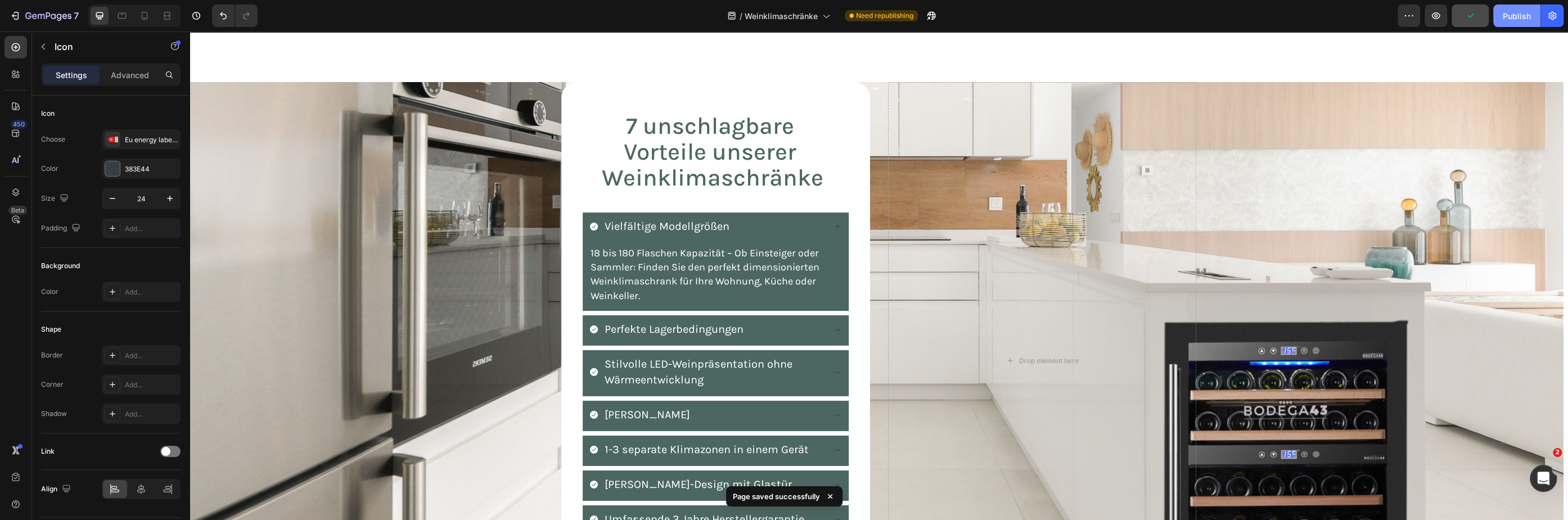
click at [1516, 17] on div "Publish" at bounding box center [1516, 16] width 28 height 12
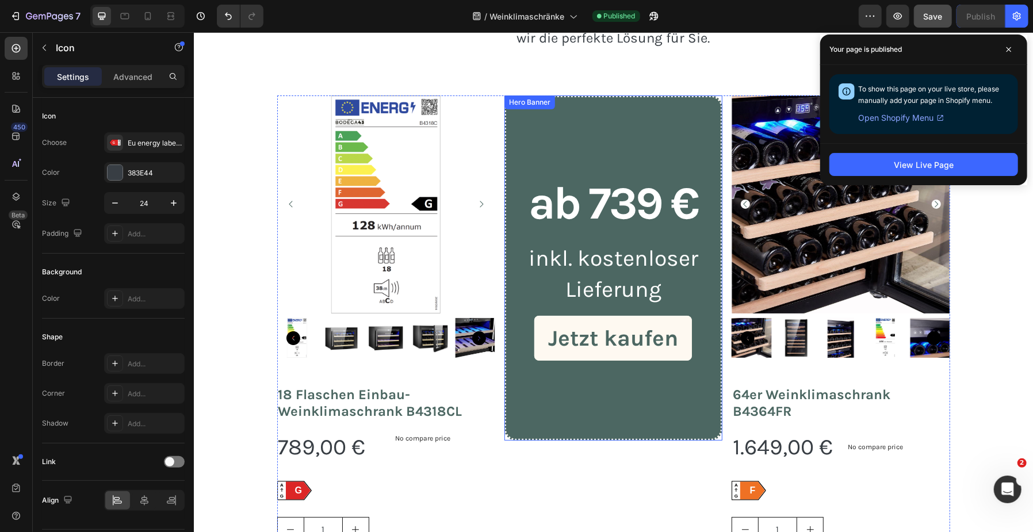
scroll to position [2486, 0]
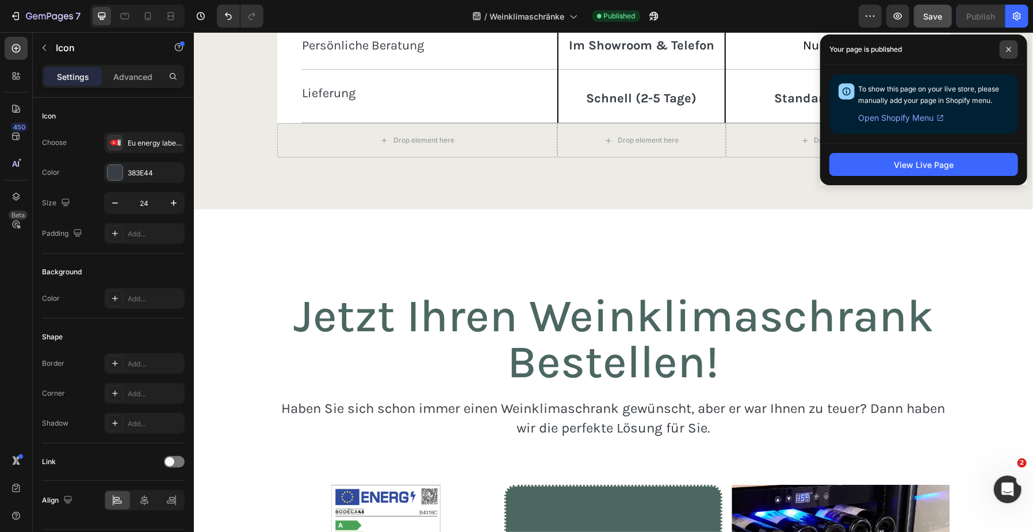
click at [1008, 47] on icon at bounding box center [1009, 50] width 6 height 6
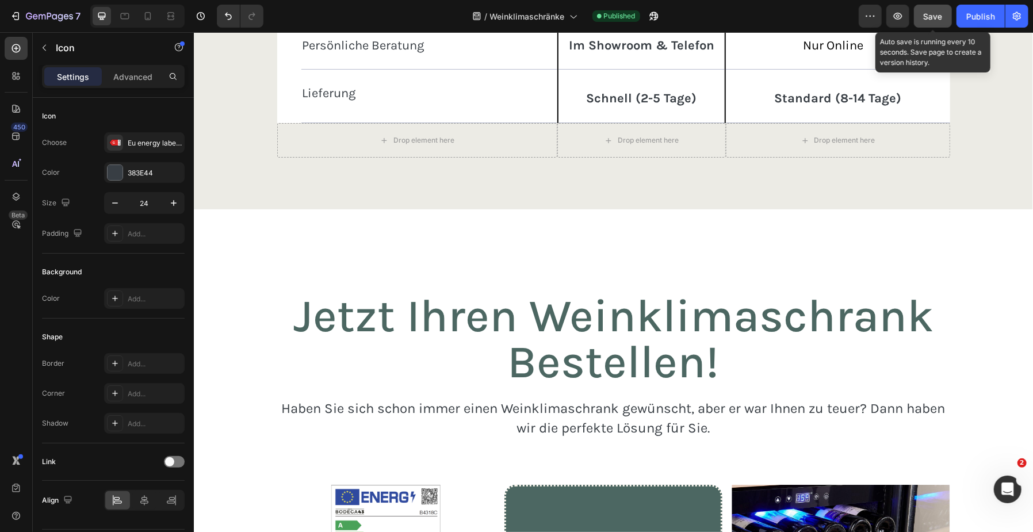
click at [928, 21] on div "Save" at bounding box center [933, 16] width 19 height 12
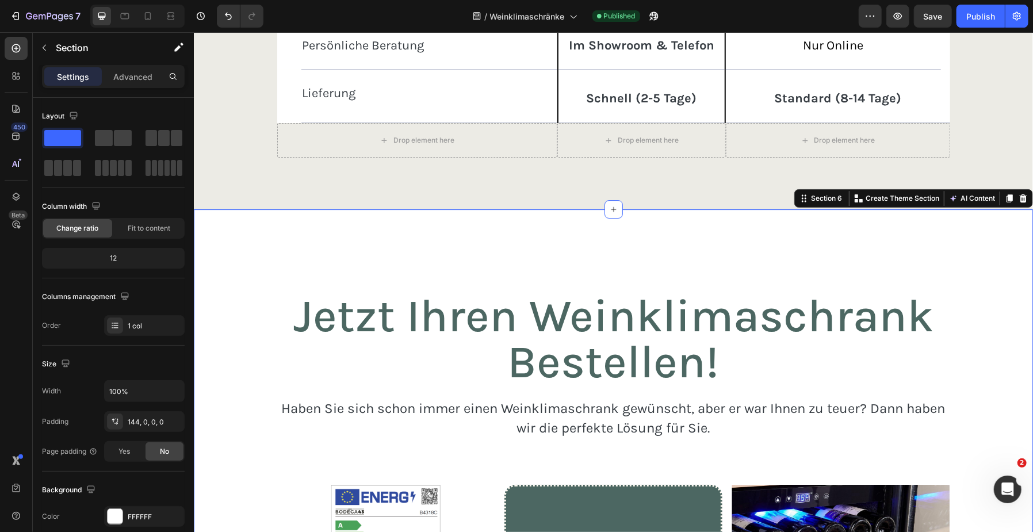
click at [923, 19] on button "Save" at bounding box center [933, 16] width 38 height 23
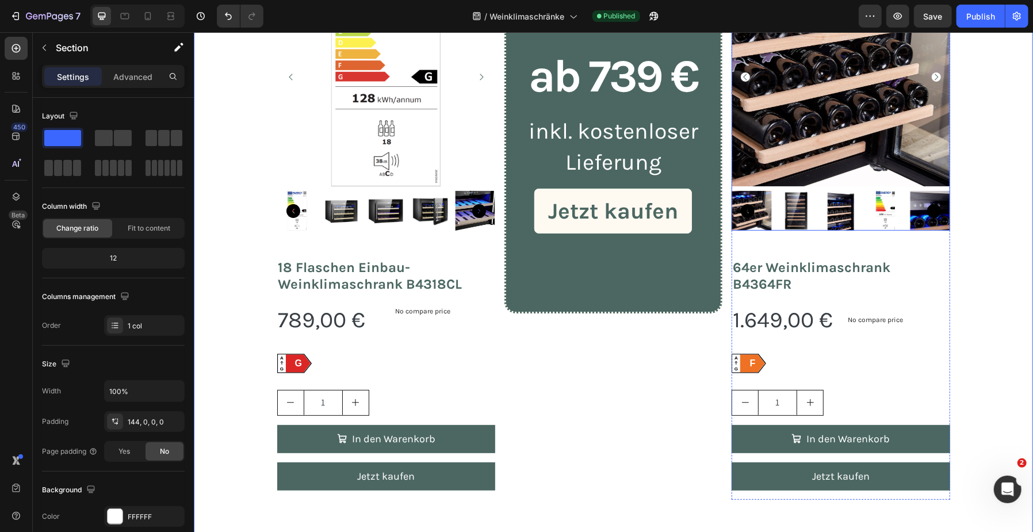
scroll to position [2956, 0]
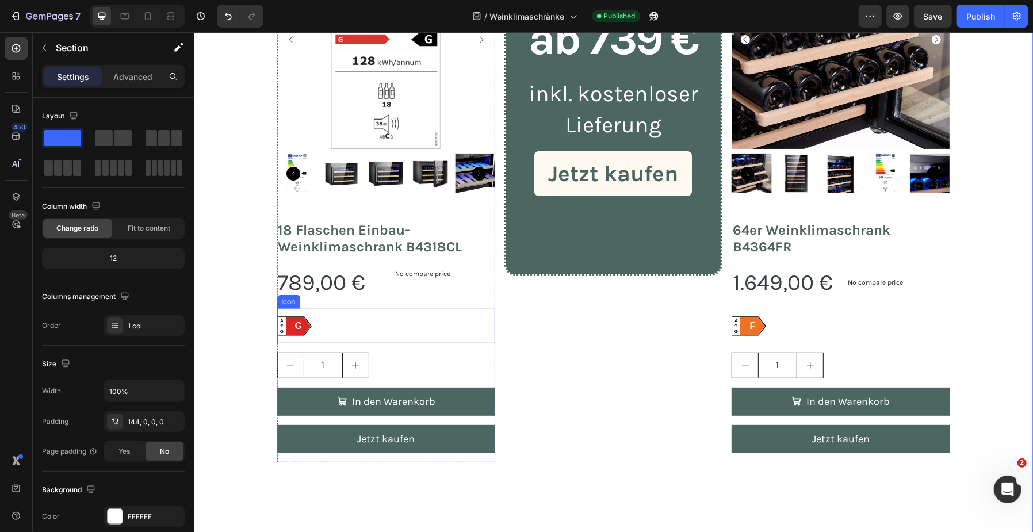
click at [300, 324] on icon at bounding box center [297, 325] width 25 height 18
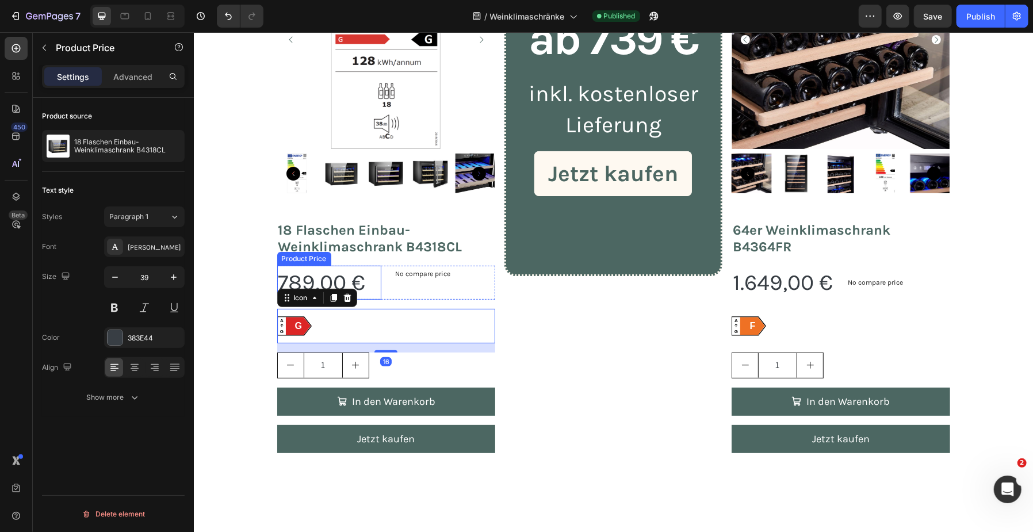
click at [327, 277] on div "789,00 €" at bounding box center [329, 282] width 105 height 34
click at [294, 323] on text "G" at bounding box center [297, 325] width 7 height 10
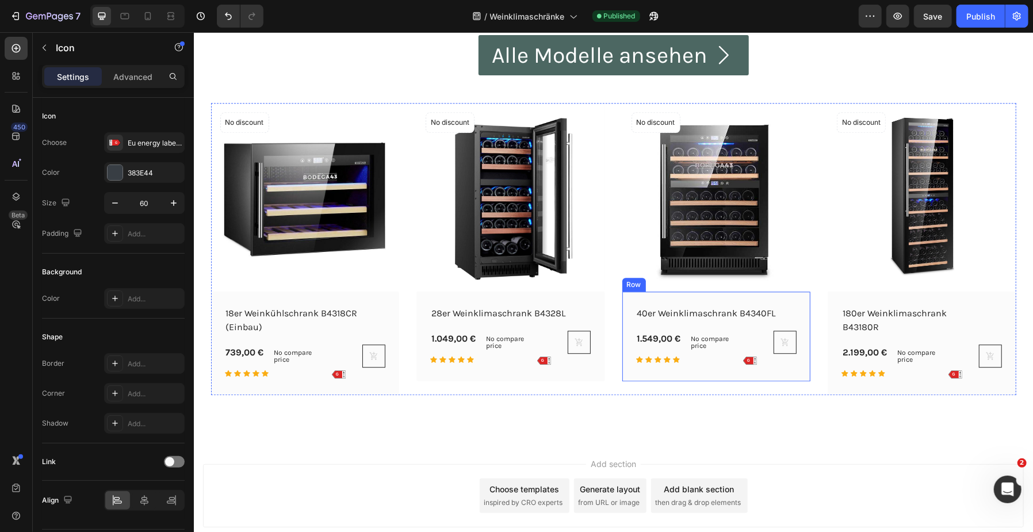
scroll to position [4806, 0]
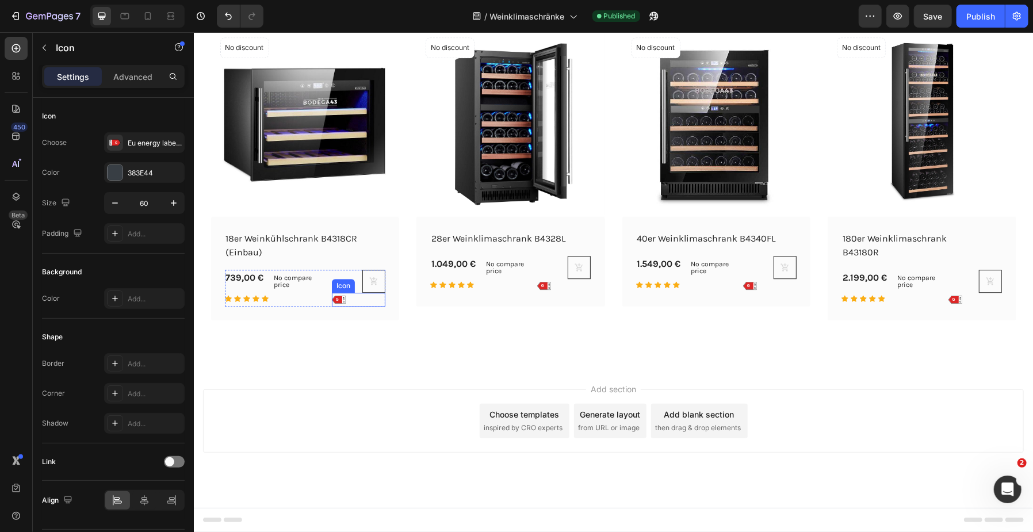
click at [342, 296] on div "A G G Icon" at bounding box center [357, 299] width 53 height 14
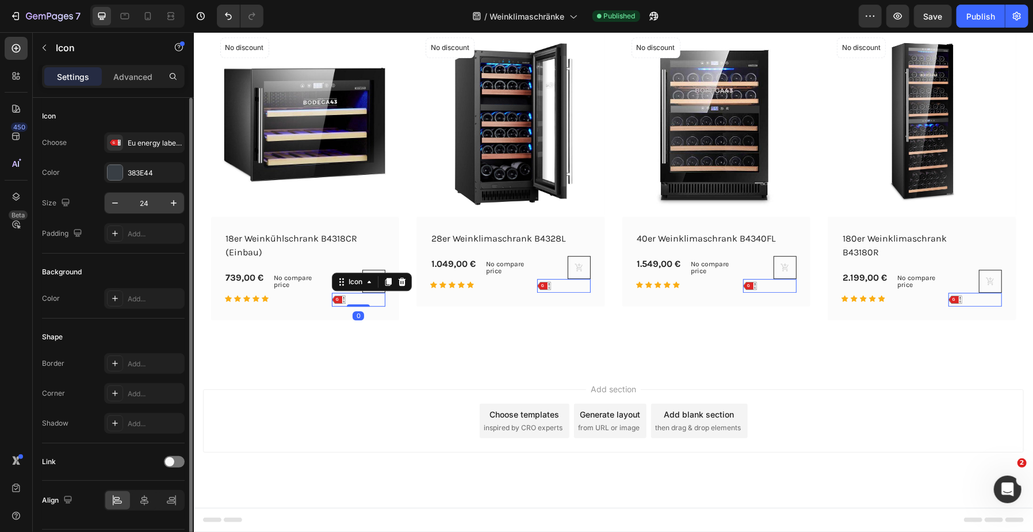
click at [143, 204] on input "24" at bounding box center [144, 203] width 38 height 21
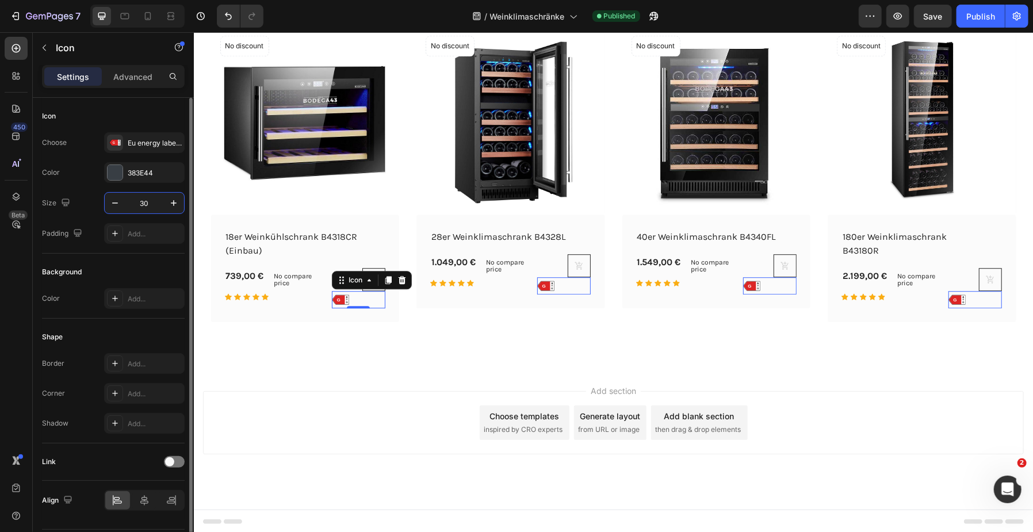
click at [143, 202] on input "30" at bounding box center [144, 203] width 38 height 21
click at [143, 201] on input "30" at bounding box center [144, 203] width 38 height 21
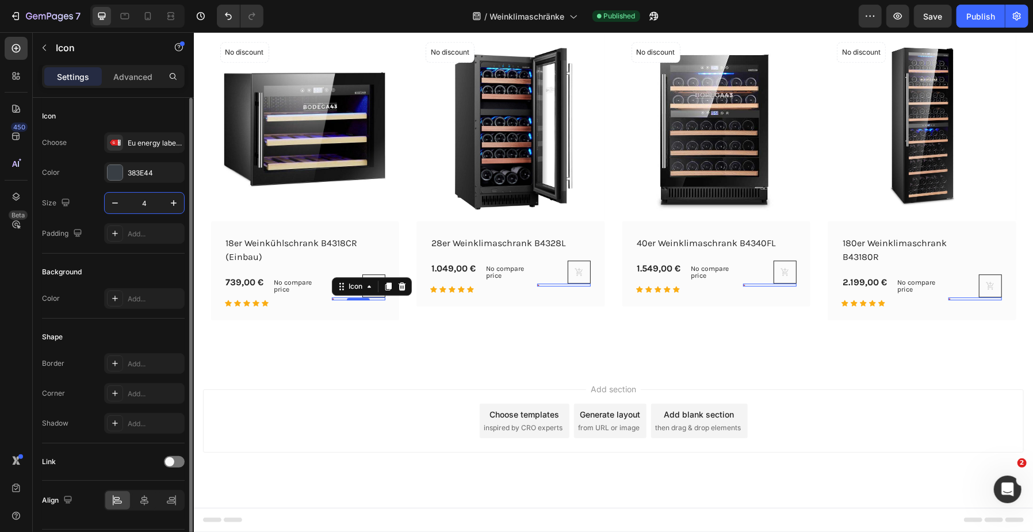
type input "40"
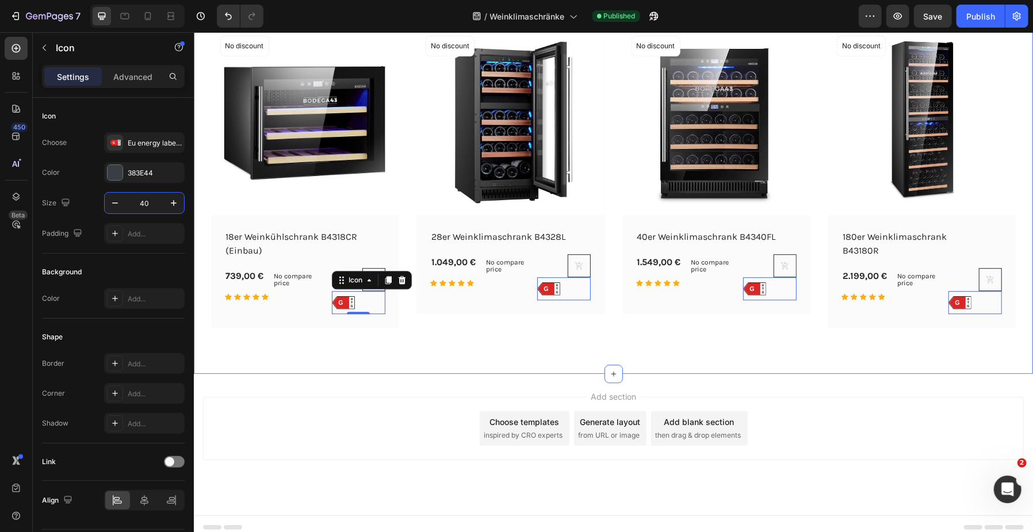
click at [419, 364] on div "Alle Modelle ansehen Button Row (P) Images No discount Not be displayed when pu…" at bounding box center [612, 142] width 839 height 461
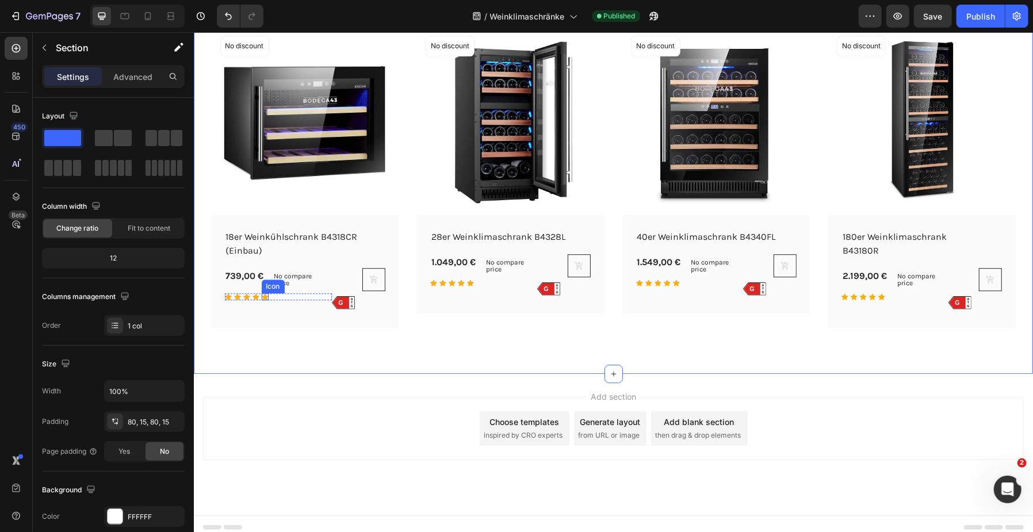
click at [263, 300] on div "Icon" at bounding box center [264, 296] width 7 height 7
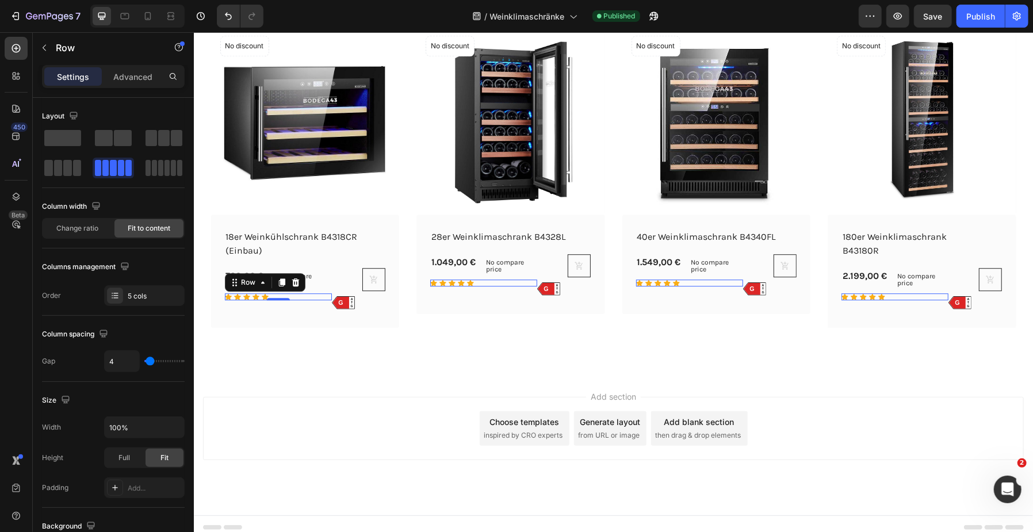
click at [277, 300] on div "Icon Icon Icon Icon Icon Row 0" at bounding box center [277, 296] width 107 height 7
click at [291, 285] on icon at bounding box center [294, 282] width 7 height 8
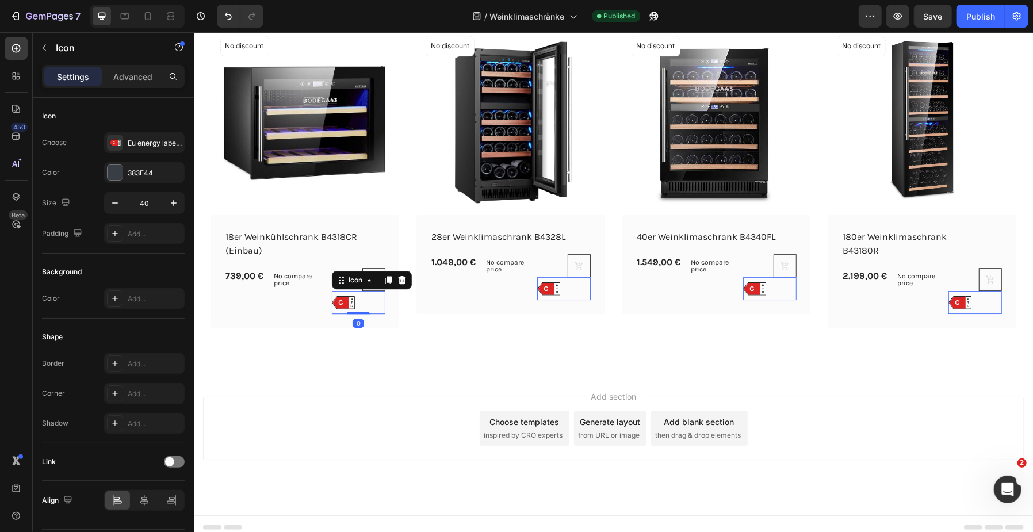
click at [338, 301] on text "G" at bounding box center [340, 301] width 5 height 7
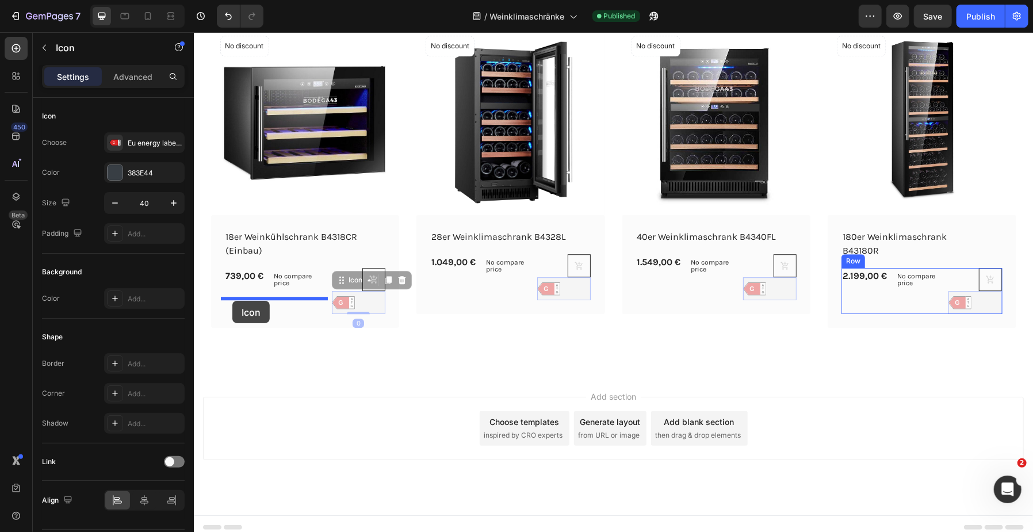
drag, startPoint x: 337, startPoint y: 282, endPoint x: 232, endPoint y: 300, distance: 106.2
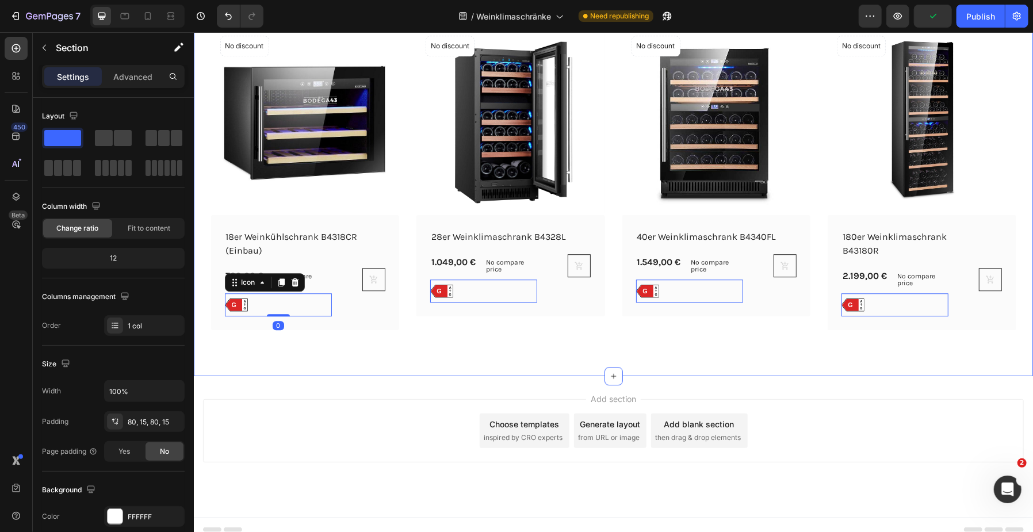
click at [433, 358] on div "Alle Modelle ansehen Button Row (P) Images No discount Not be displayed when pu…" at bounding box center [612, 144] width 839 height 464
click at [299, 248] on h2 "18er Weinkühlschrank B4318CR (Einbau)" at bounding box center [295, 243] width 143 height 30
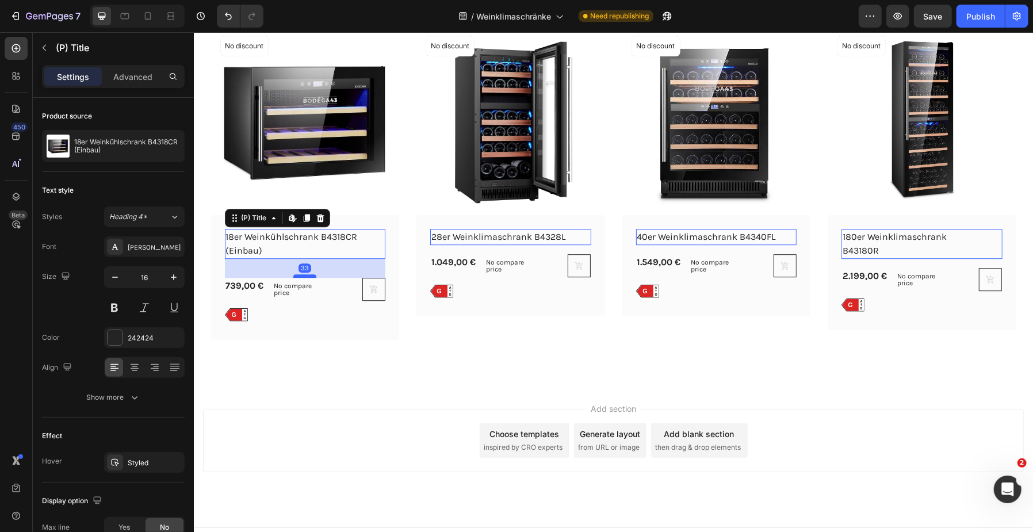
drag, startPoint x: 301, startPoint y: 265, endPoint x: 301, endPoint y: 275, distance: 9.8
click at [301, 275] on div at bounding box center [304, 275] width 23 height 3
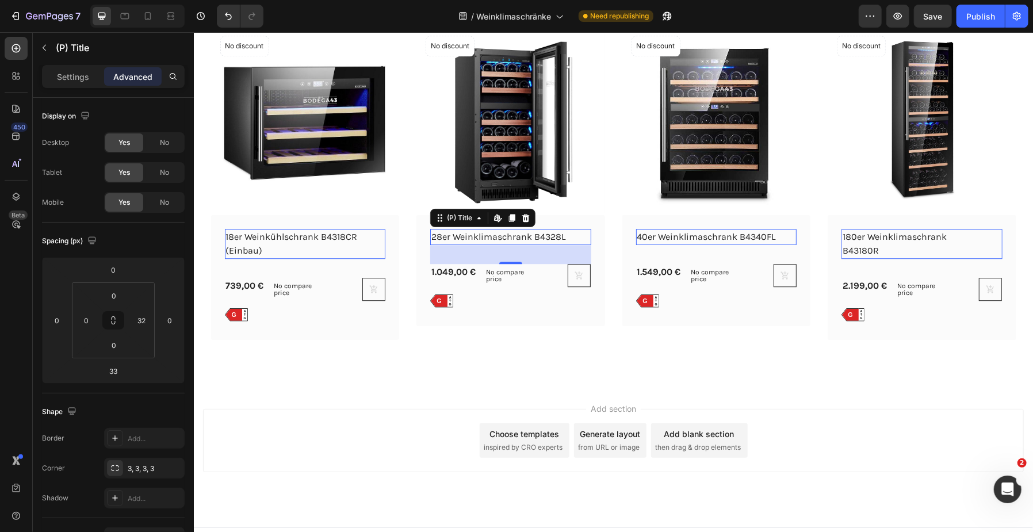
click at [517, 240] on h2 "28er Weinklimaschrank B4328L" at bounding box center [501, 236] width 143 height 16
drag, startPoint x: 516, startPoint y: 262, endPoint x: 512, endPoint y: 273, distance: 11.6
click at [193, 32] on div at bounding box center [193, 32] width 0 height 0
type input "52"
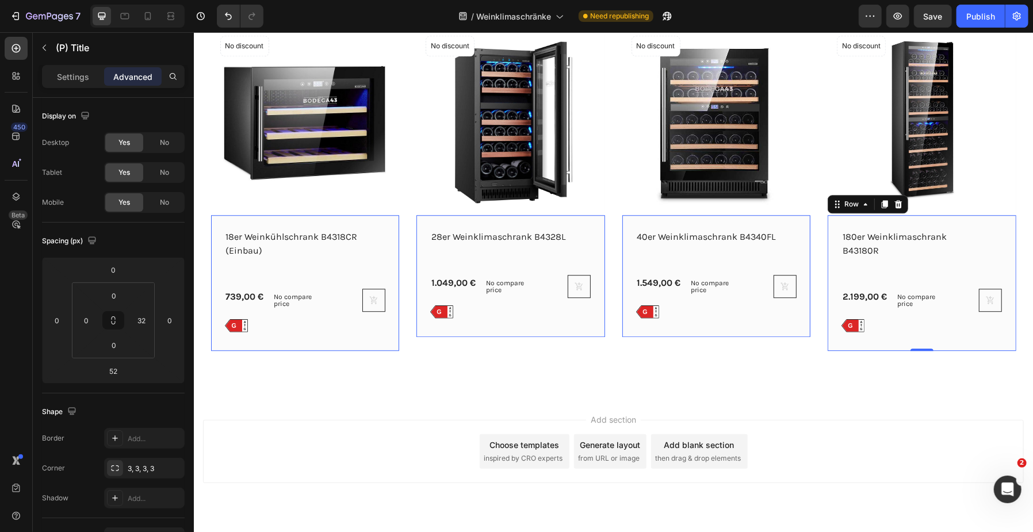
click at [385, 268] on div "180er Weinklimaschrank B43180R (P) Title 2.199,00 € (P) Price (P) Price No comp…" at bounding box center [304, 282] width 161 height 108
click at [908, 240] on h2 "180er Weinklimaschrank B43180R" at bounding box center [912, 243] width 143 height 30
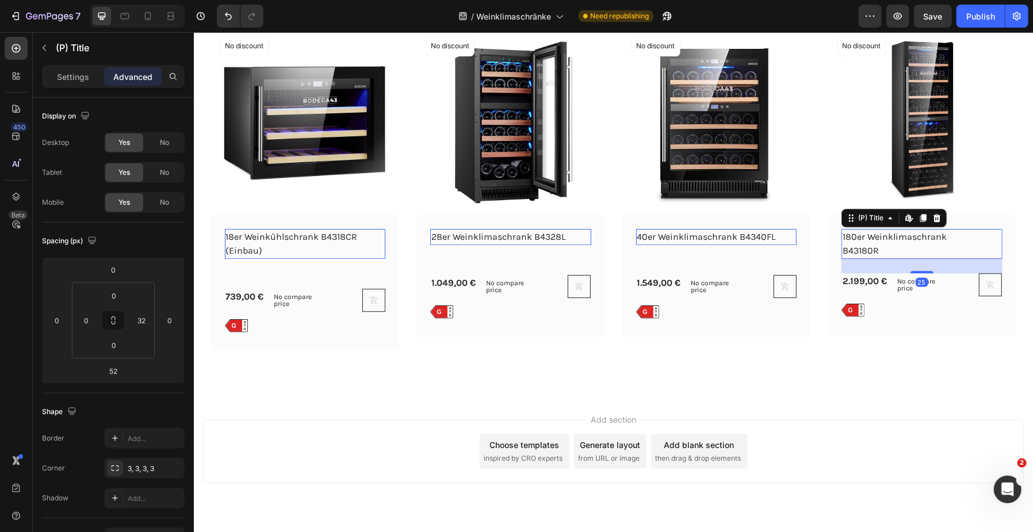
drag, startPoint x: 919, startPoint y: 285, endPoint x: 925, endPoint y: 367, distance: 81.9
click at [193, 32] on div at bounding box center [193, 32] width 0 height 0
type input "26"
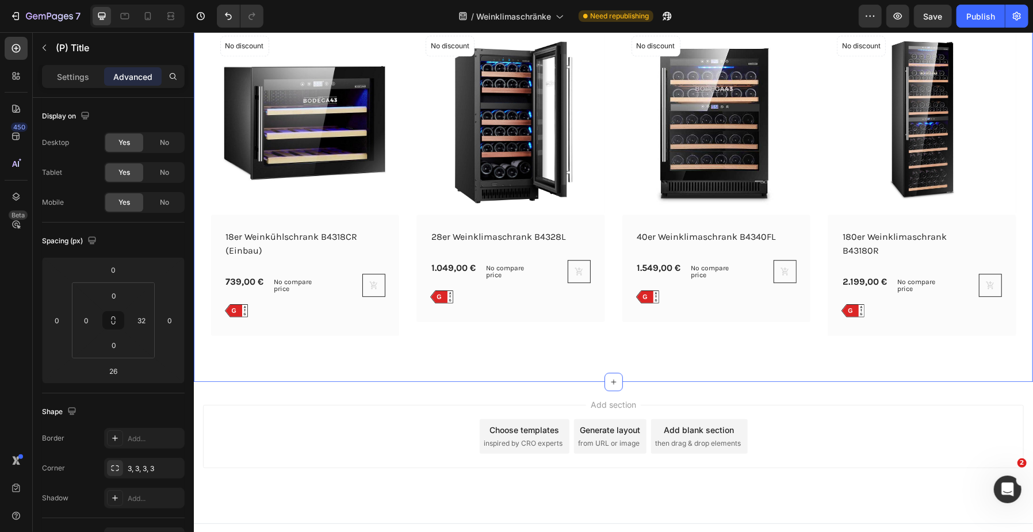
click at [923, 381] on div "Alle Modelle ansehen Button Row (P) Images No discount Not be displayed when pu…" at bounding box center [612, 146] width 839 height 469
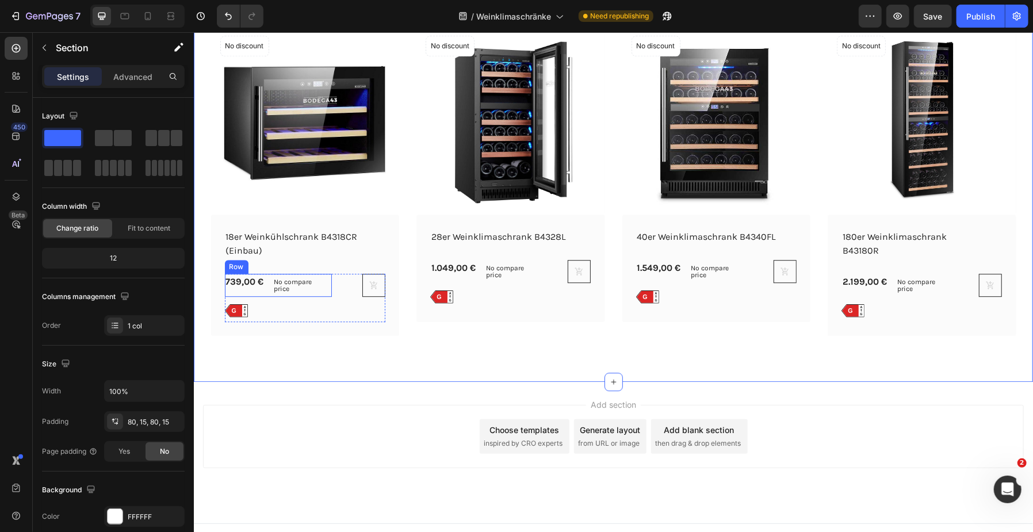
click at [255, 296] on div "739,00 € (P) Price (P) Price" at bounding box center [244, 284] width 40 height 23
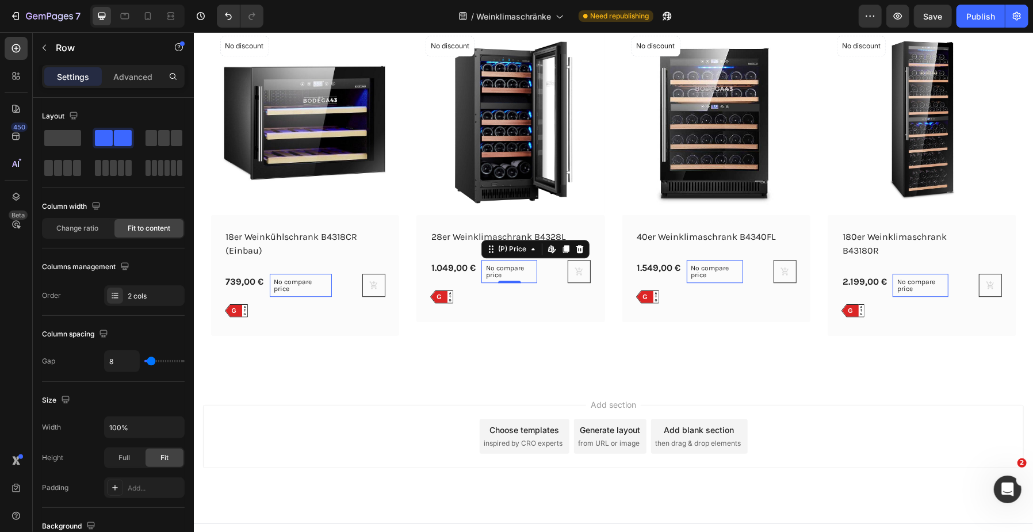
click at [331, 286] on div "No compare price" at bounding box center [300, 284] width 62 height 23
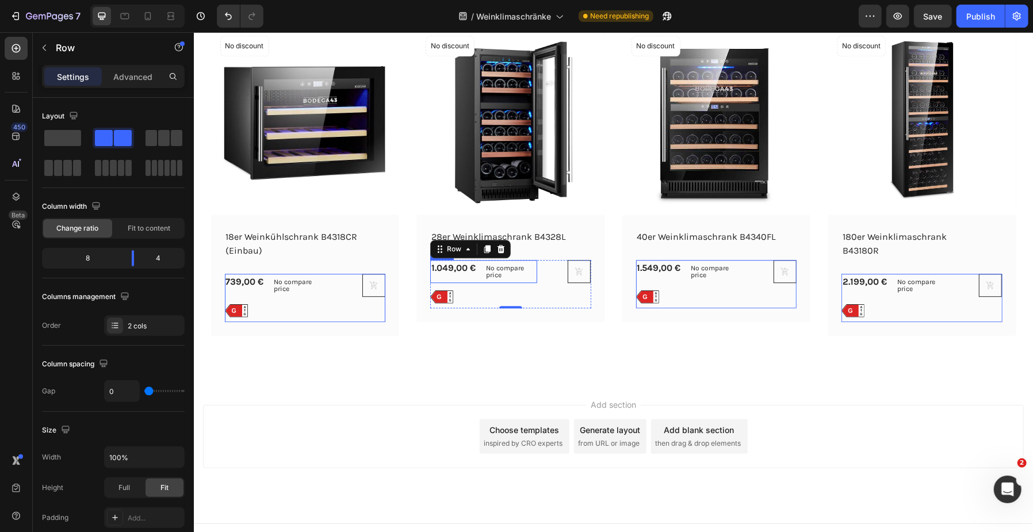
click at [331, 287] on div "1.049,00 € (P) Price (P) Price No compare price (P) Price Row A G G Icon" at bounding box center [277, 297] width 107 height 48
click at [331, 284] on div "No compare price" at bounding box center [300, 284] width 62 height 23
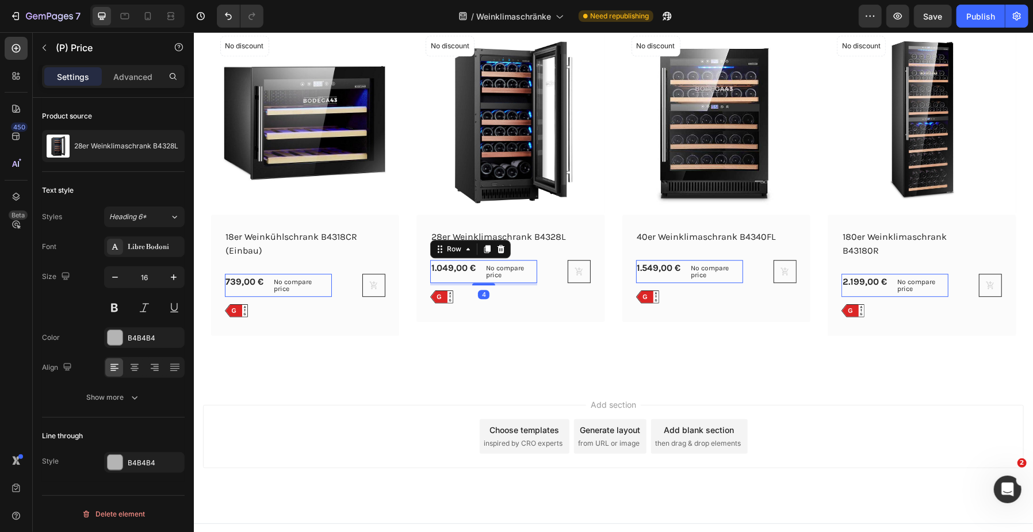
click at [331, 285] on div "1.049,00 € (P) Price (P) Price No compare price (P) Price Row 4" at bounding box center [277, 284] width 107 height 23
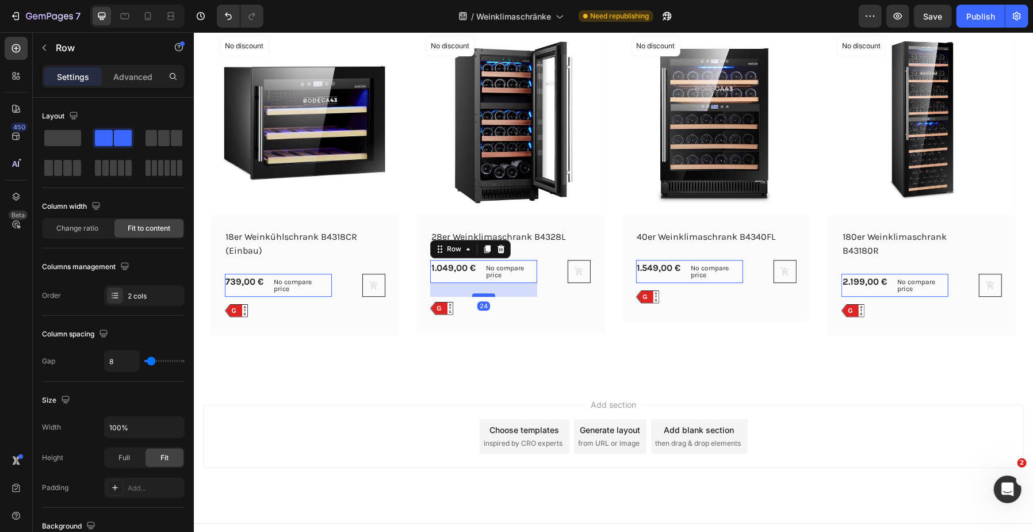
drag, startPoint x: 481, startPoint y: 289, endPoint x: 480, endPoint y: 300, distance: 11.6
click at [193, 32] on div at bounding box center [193, 32] width 0 height 0
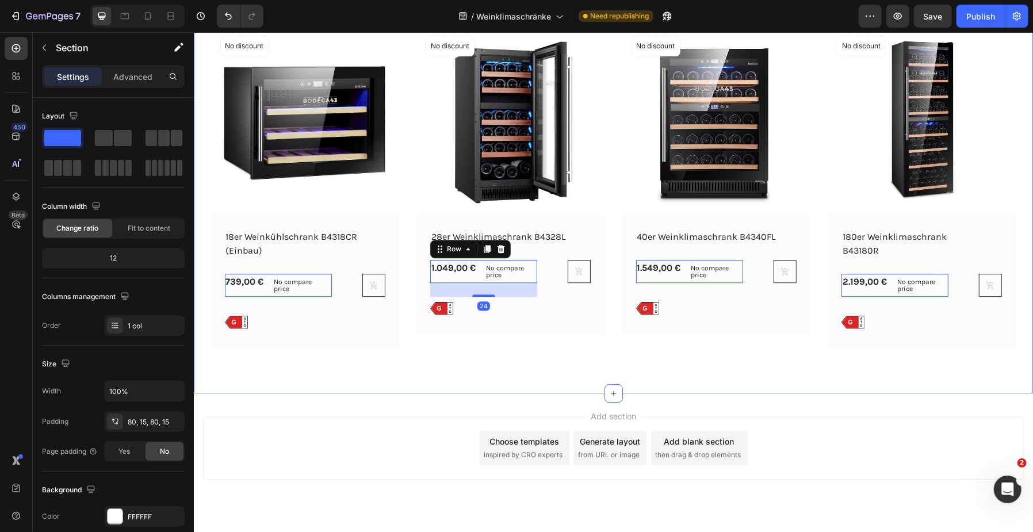
click at [687, 378] on div "Alle Modelle ansehen Button Row (P) Images No discount Not be displayed when pu…" at bounding box center [612, 152] width 839 height 481
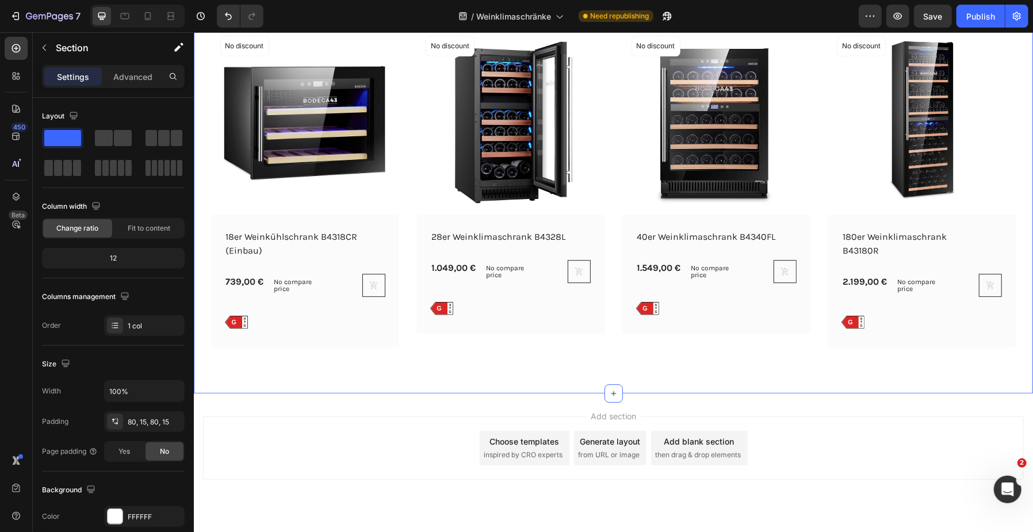
click at [885, 434] on div "Add section Choose templates inspired by CRO experts Generate layout from URL o…" at bounding box center [612, 447] width 821 height 63
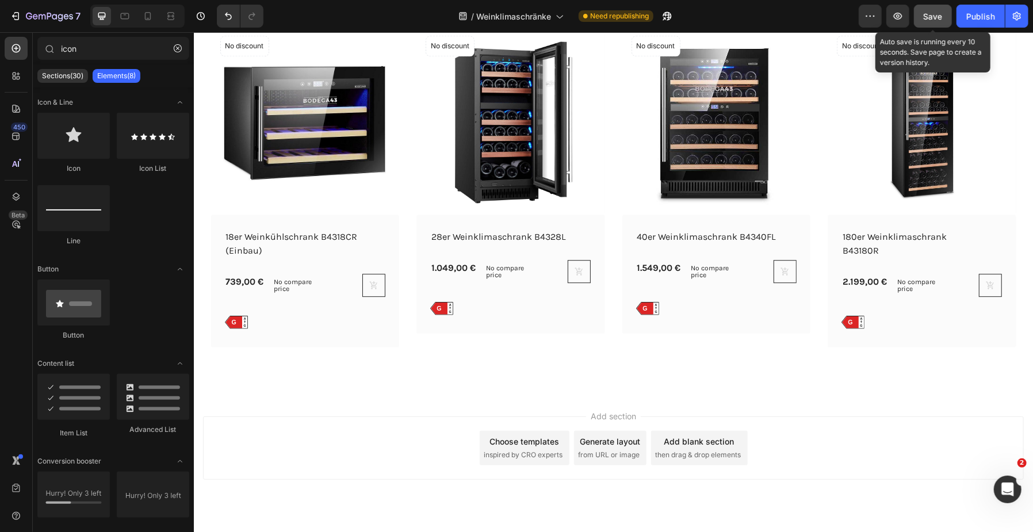
click at [936, 21] on div "Save" at bounding box center [933, 16] width 19 height 12
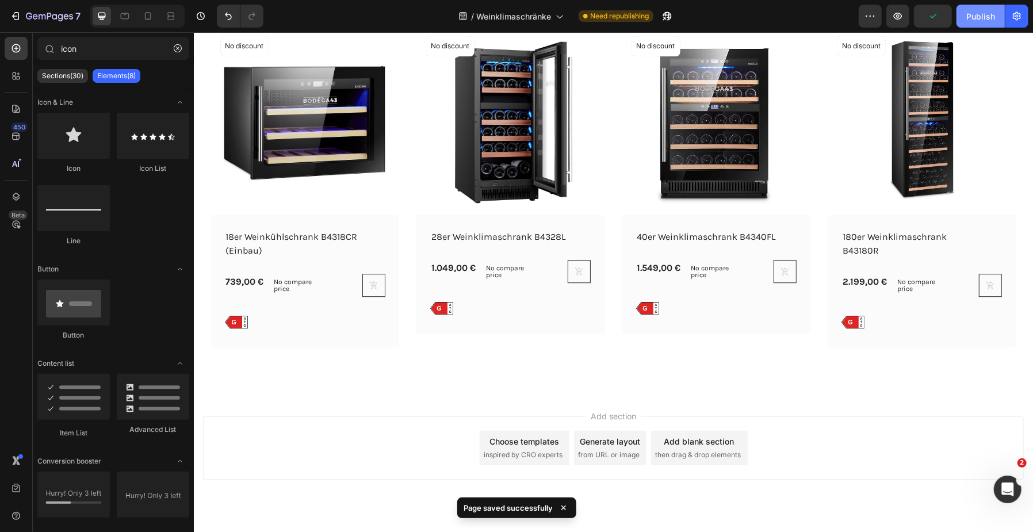
click at [974, 21] on div "Publish" at bounding box center [980, 16] width 29 height 12
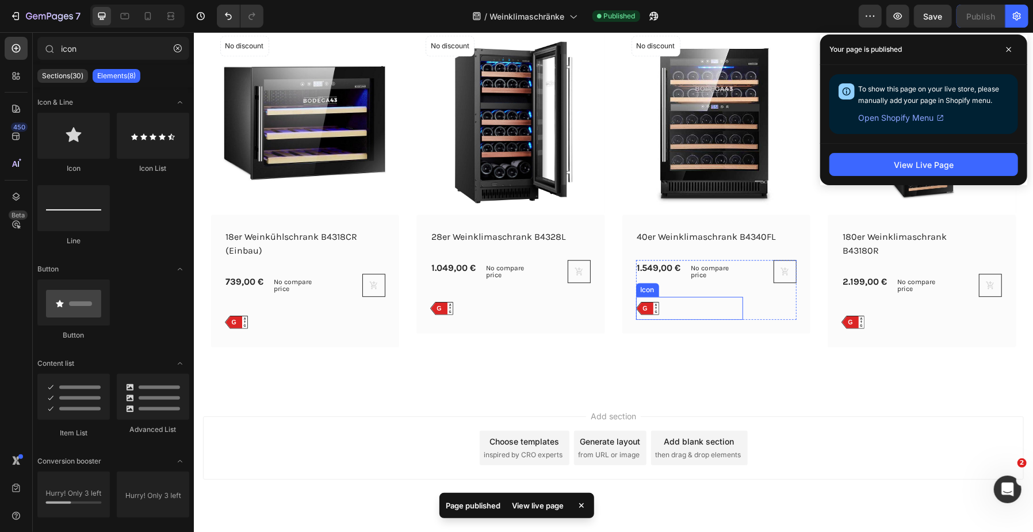
click at [242, 315] on icon at bounding box center [233, 321] width 17 height 12
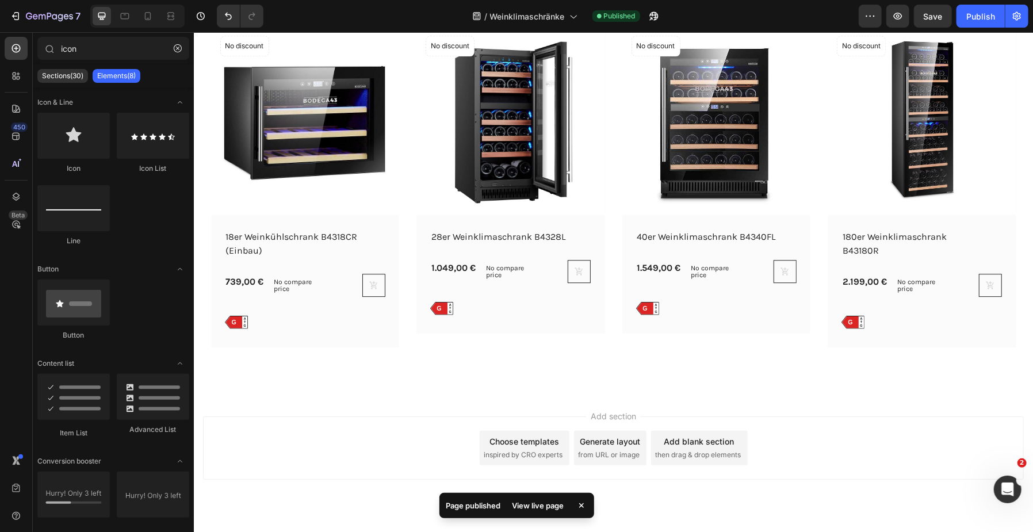
click at [944, 399] on div "Add section Choose templates inspired by CRO experts Generate layout from URL o…" at bounding box center [612, 464] width 839 height 142
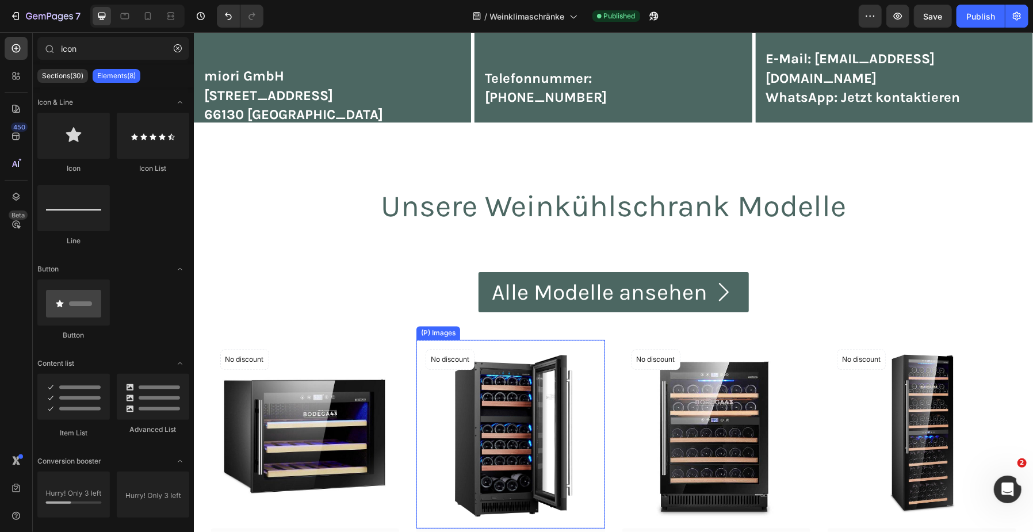
scroll to position [4649, 0]
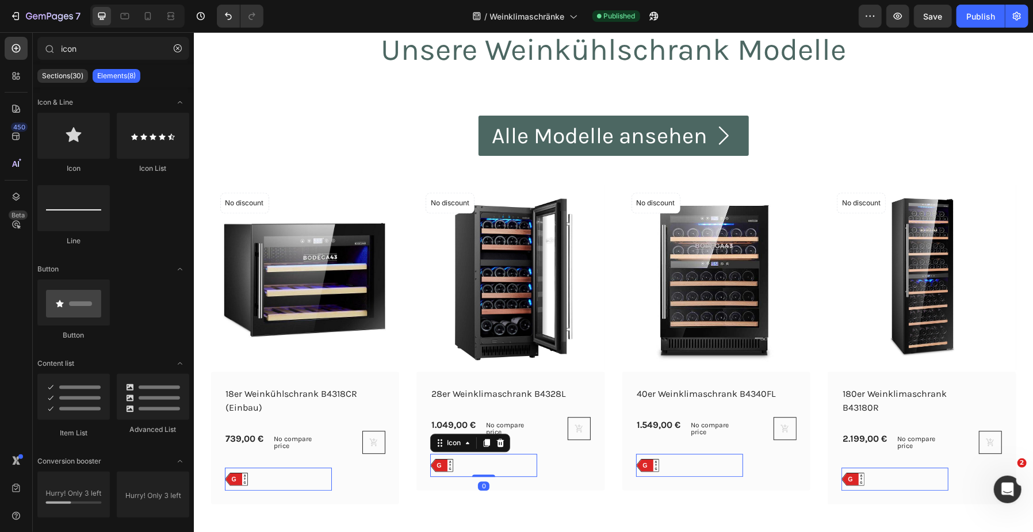
click at [242, 472] on icon at bounding box center [233, 478] width 17 height 12
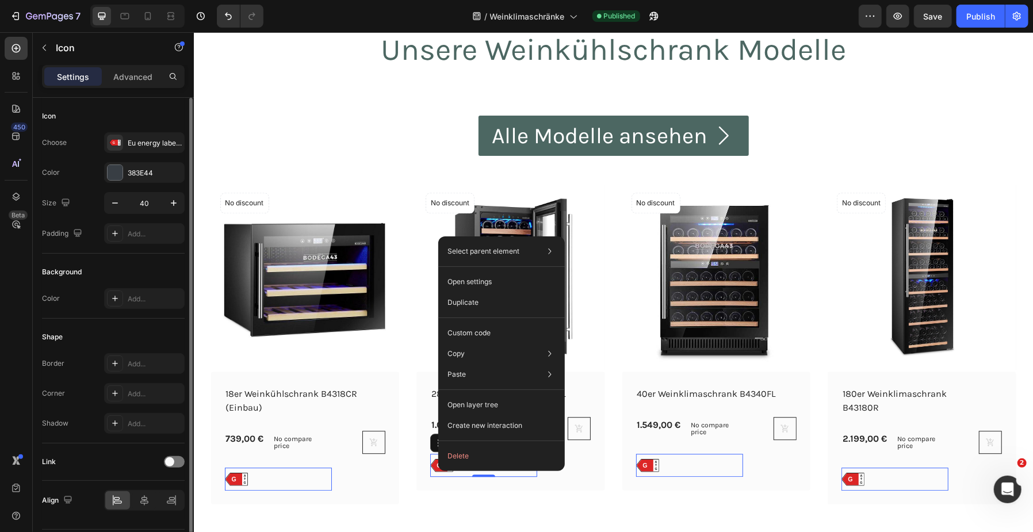
scroll to position [32, 0]
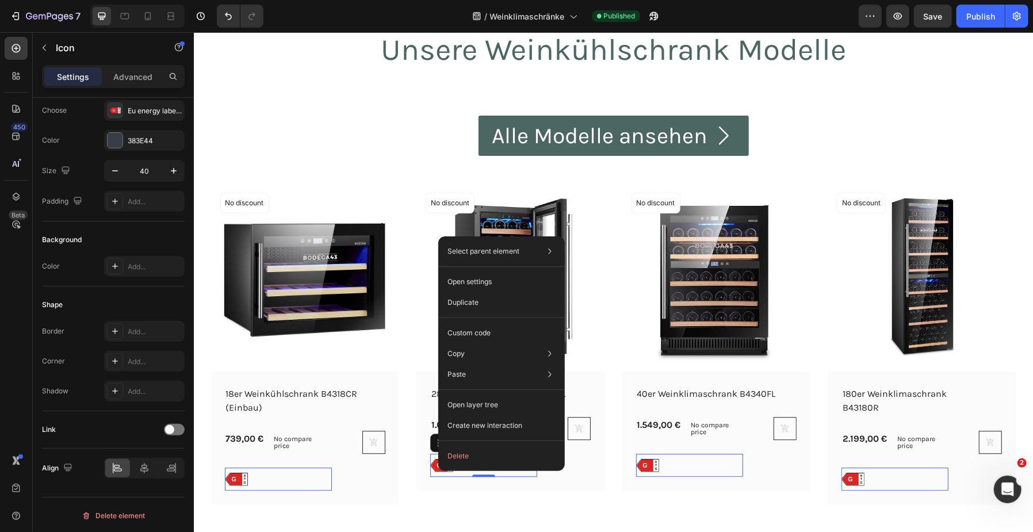
click at [231, 481] on text "G" at bounding box center [233, 478] width 5 height 7
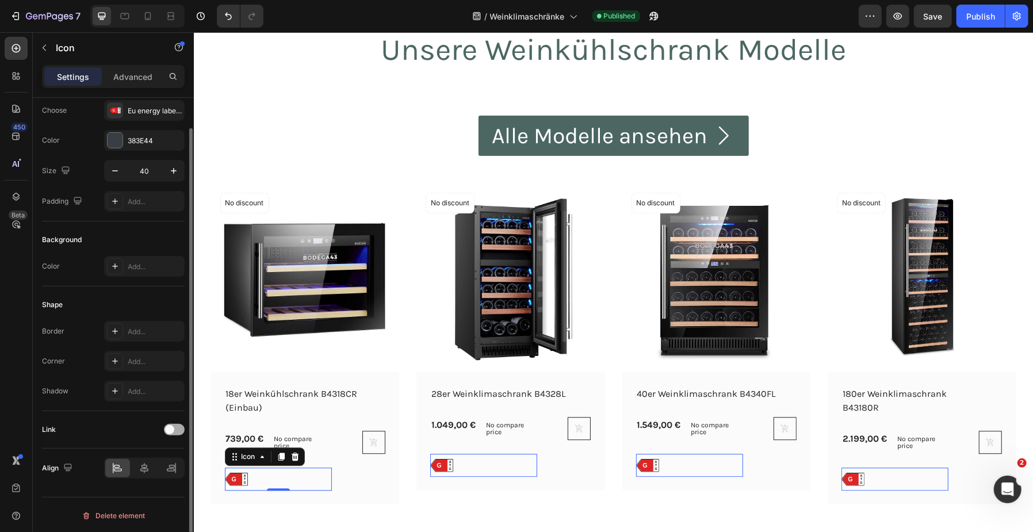
click at [178, 426] on div at bounding box center [174, 430] width 21 height 12
click at [143, 462] on div "Open page" at bounding box center [144, 459] width 70 height 12
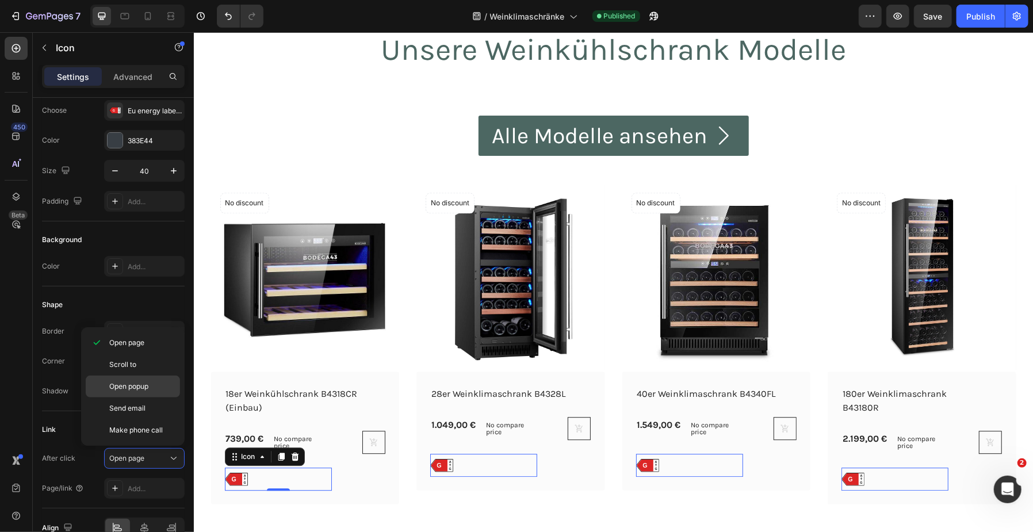
click at [136, 381] on span "Open popup" at bounding box center [128, 386] width 39 height 10
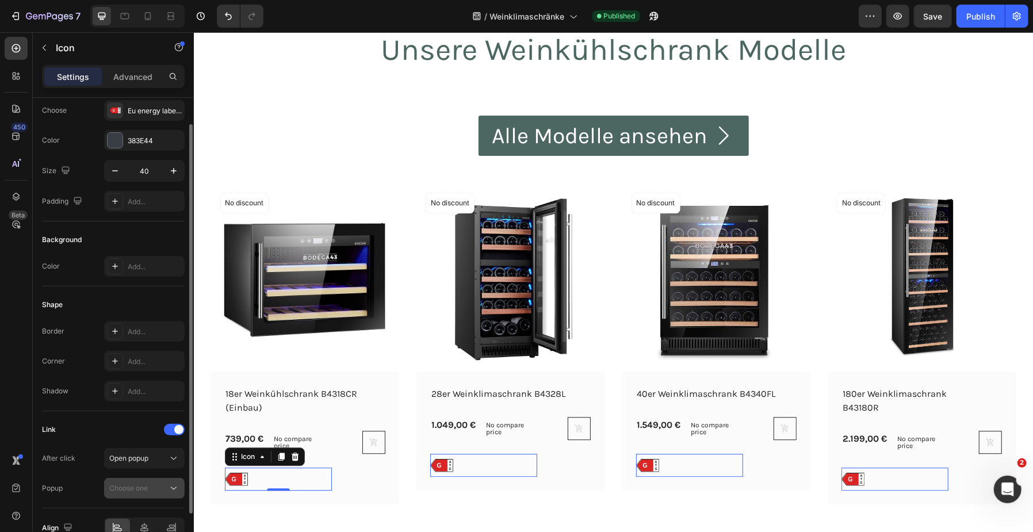
click at [135, 487] on span "Choose one" at bounding box center [128, 488] width 39 height 9
click at [145, 457] on div "Create a popup" at bounding box center [133, 461] width 50 height 10
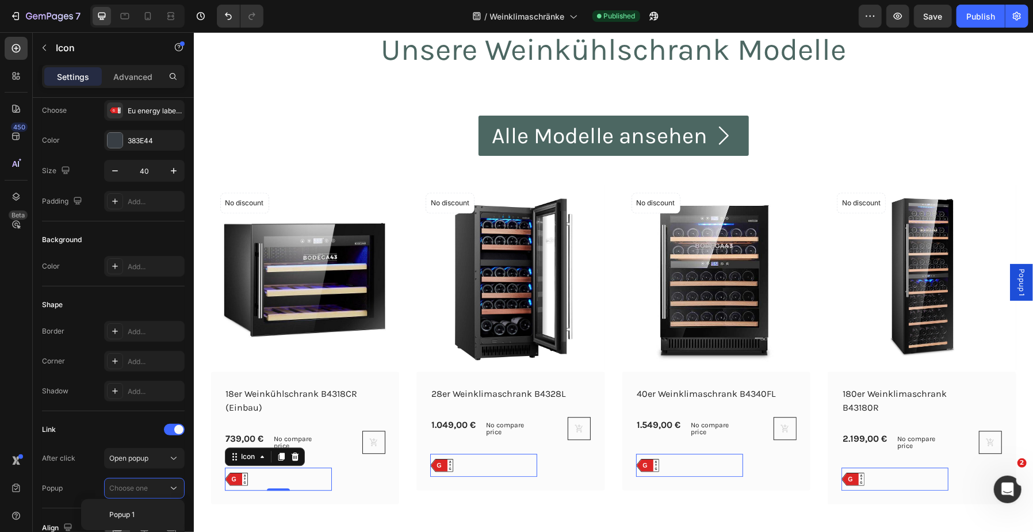
click at [1015, 272] on span "Popup 1" at bounding box center [1021, 282] width 12 height 28
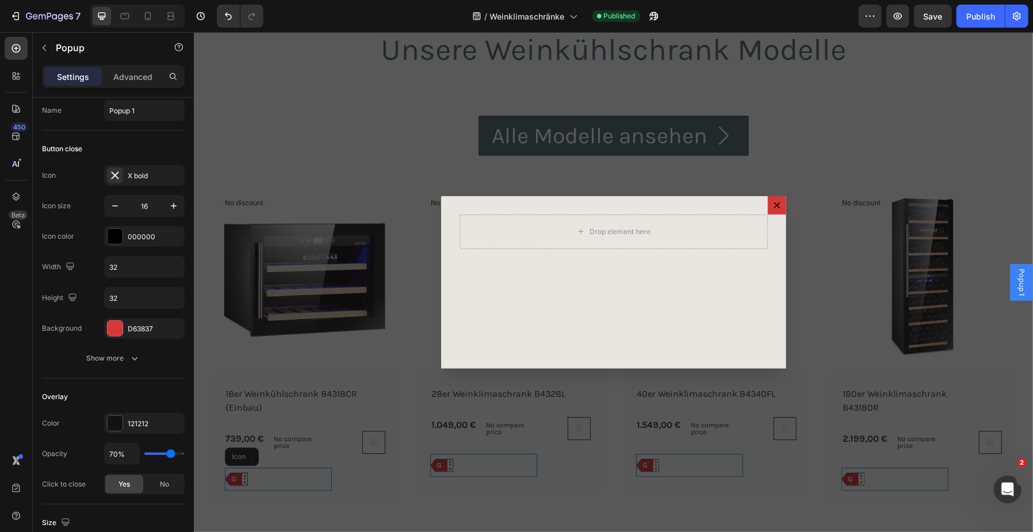
scroll to position [0, 0]
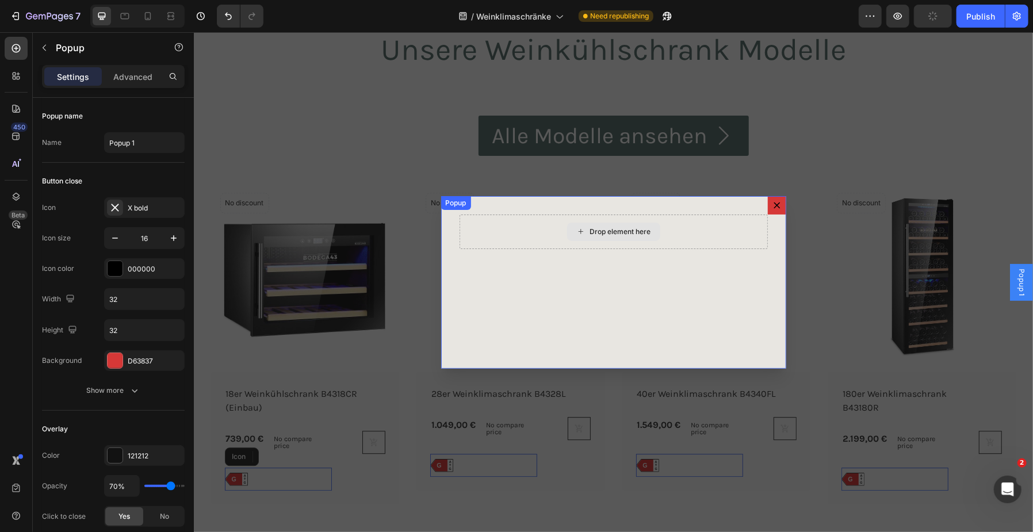
click at [642, 234] on div "Drop element here" at bounding box center [620, 231] width 61 height 9
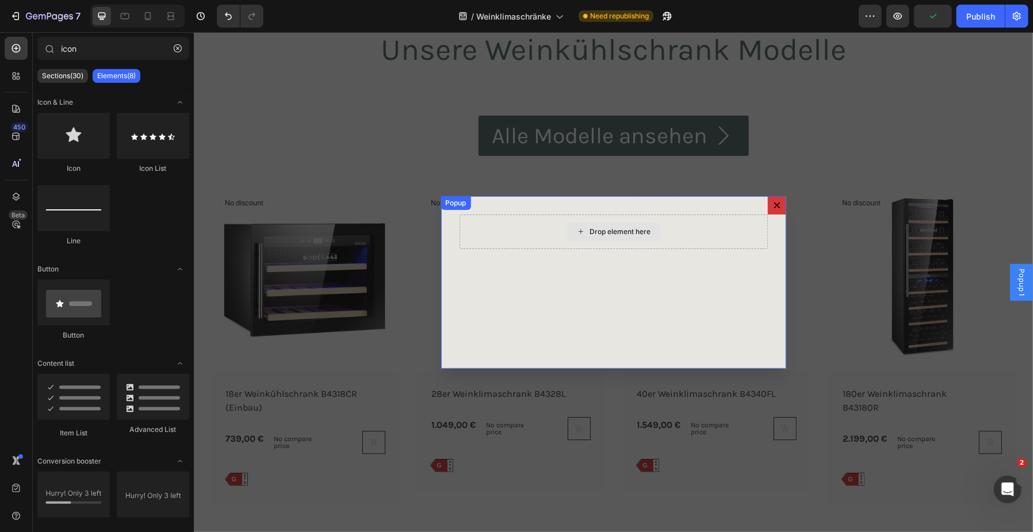
click at [590, 231] on div "Drop element here" at bounding box center [620, 231] width 61 height 9
click at [576, 234] on icon "Dialog body" at bounding box center [580, 231] width 9 height 10
click at [17, 47] on icon at bounding box center [16, 49] width 12 height 12
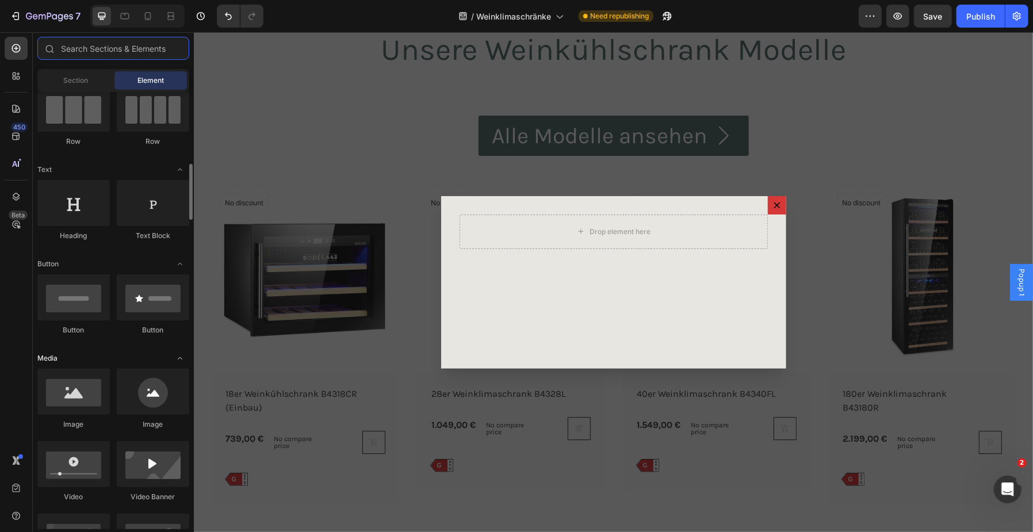
scroll to position [156, 0]
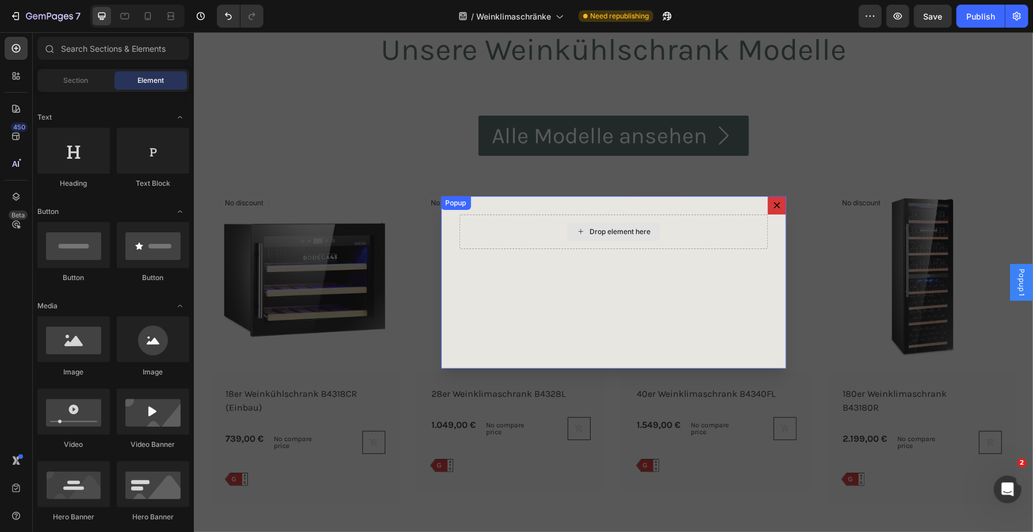
click at [613, 227] on div "Drop element here" at bounding box center [620, 231] width 61 height 9
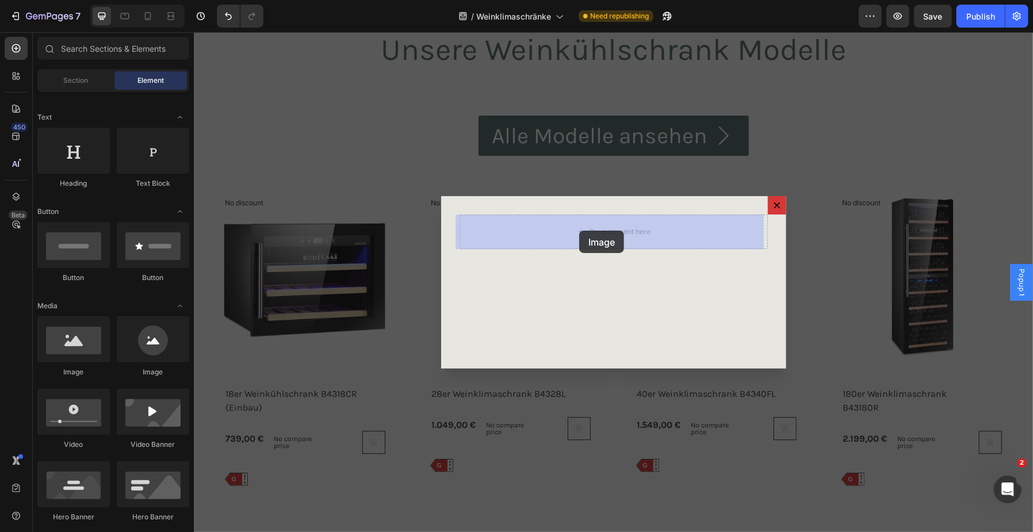
drag, startPoint x: 254, startPoint y: 379, endPoint x: 579, endPoint y: 230, distance: 356.8
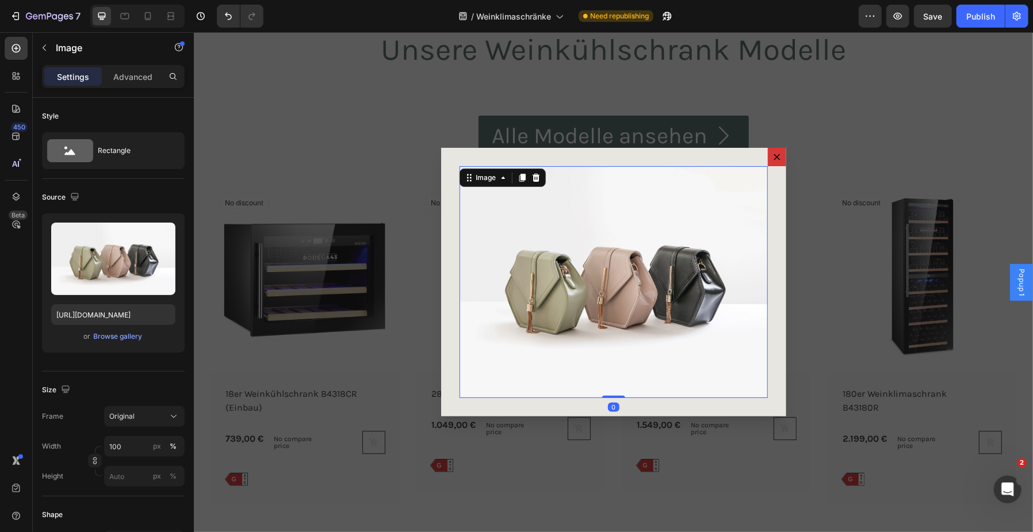
click at [588, 271] on img "Dialog body" at bounding box center [613, 281] width 308 height 231
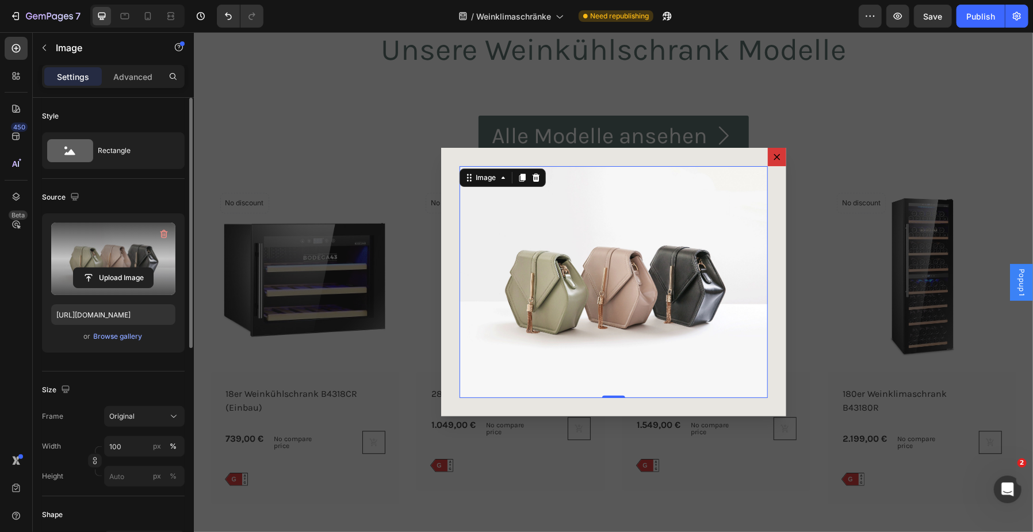
click at [117, 249] on label at bounding box center [113, 259] width 124 height 72
click at [117, 268] on input "file" at bounding box center [113, 278] width 79 height 20
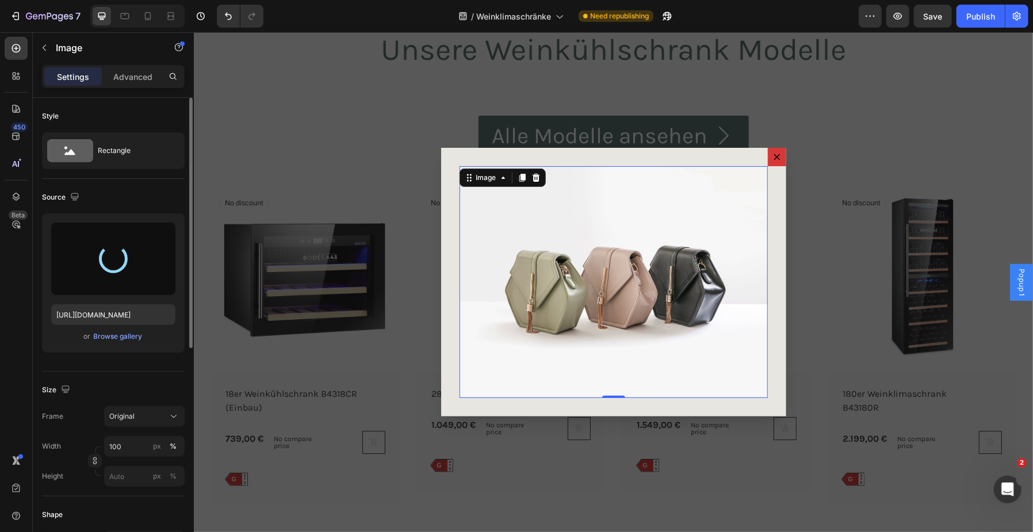
type input "[URL][DOMAIN_NAME]"
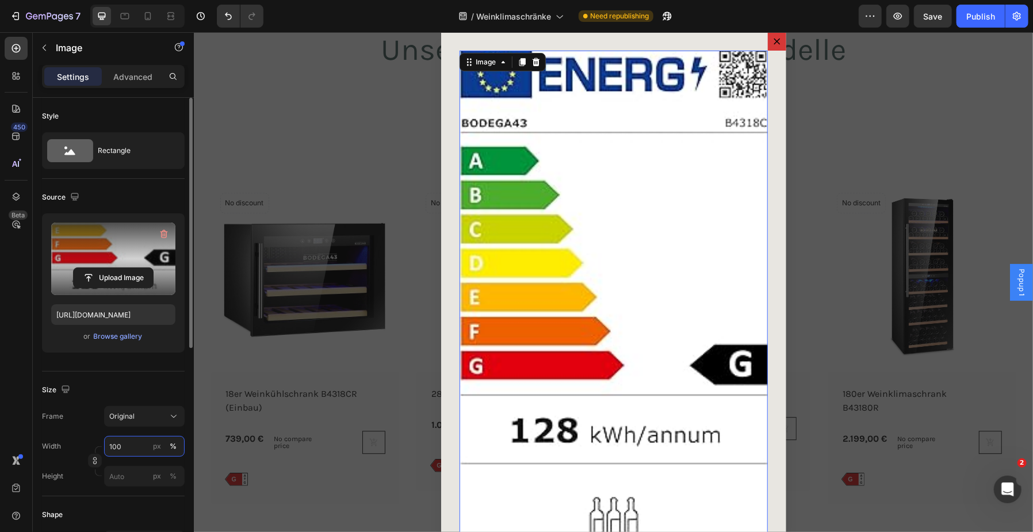
click at [118, 448] on input "100" at bounding box center [144, 446] width 81 height 21
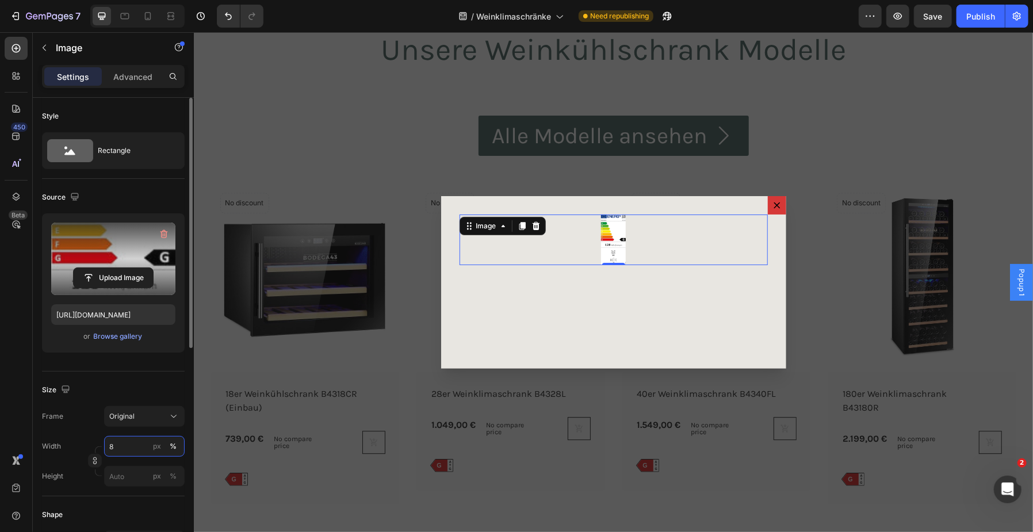
type input "80"
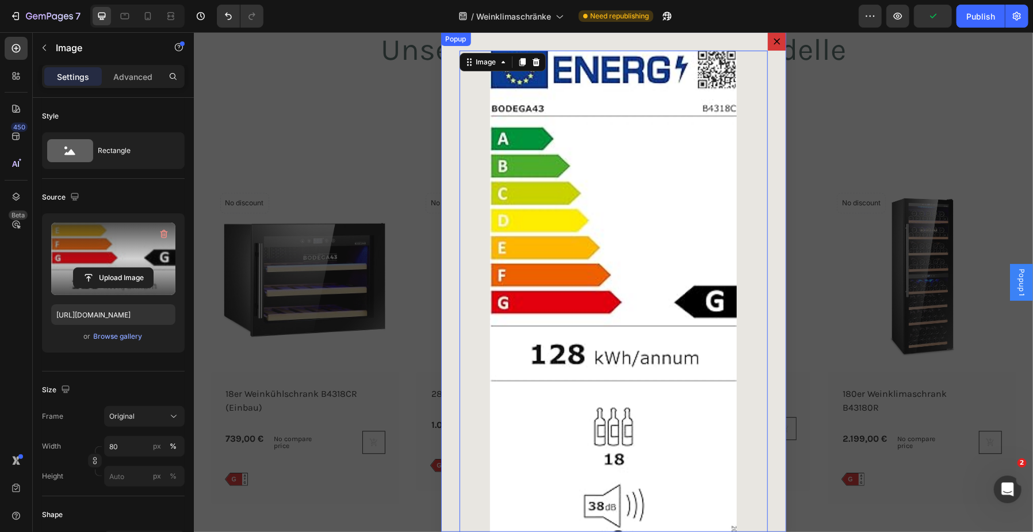
click at [772, 43] on icon "Dialog content" at bounding box center [776, 40] width 9 height 9
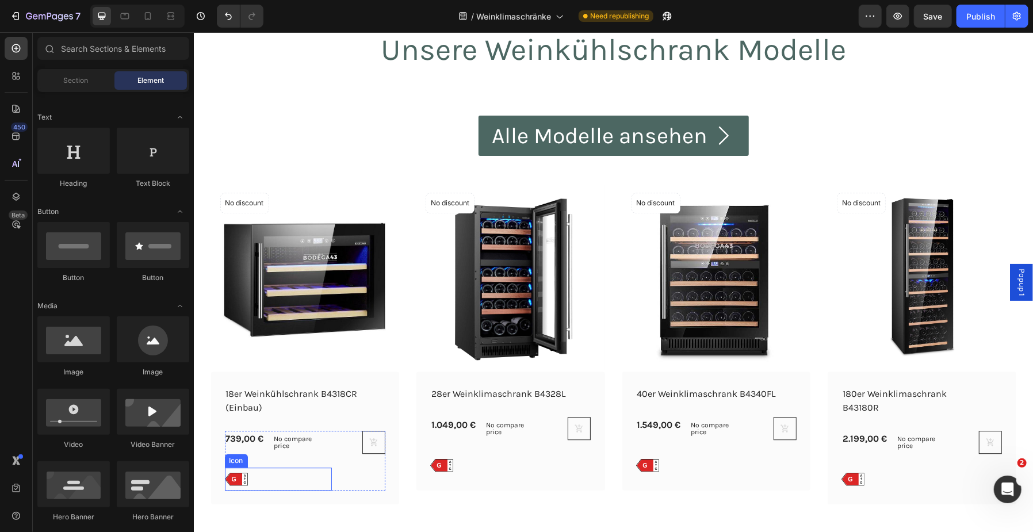
click at [231, 481] on text "G" at bounding box center [233, 478] width 5 height 7
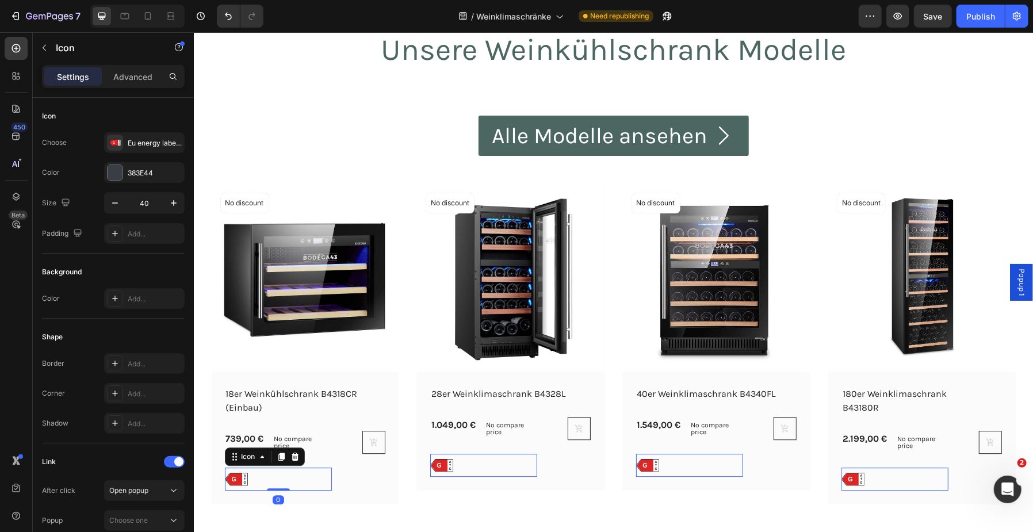
click at [231, 481] on text "G" at bounding box center [233, 478] width 5 height 7
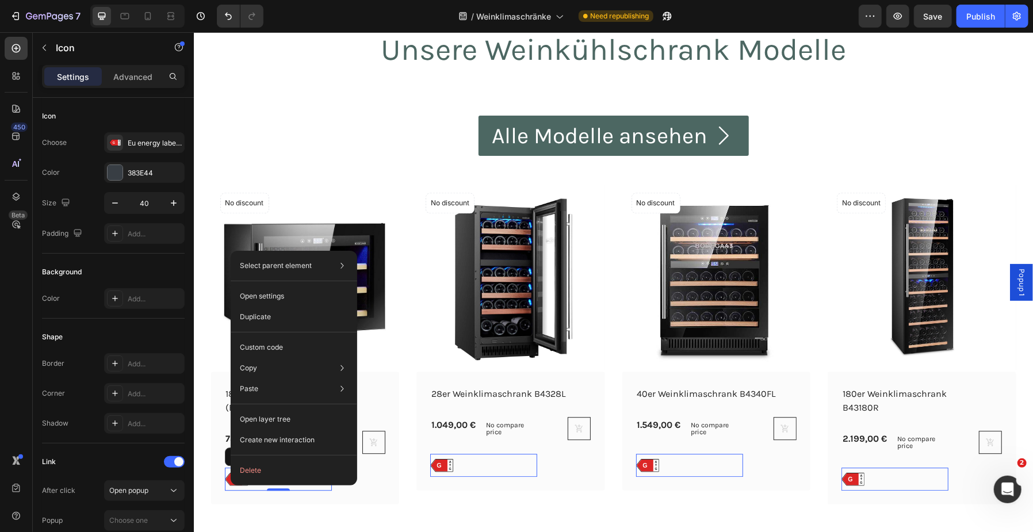
click at [231, 481] on text "G" at bounding box center [233, 478] width 5 height 7
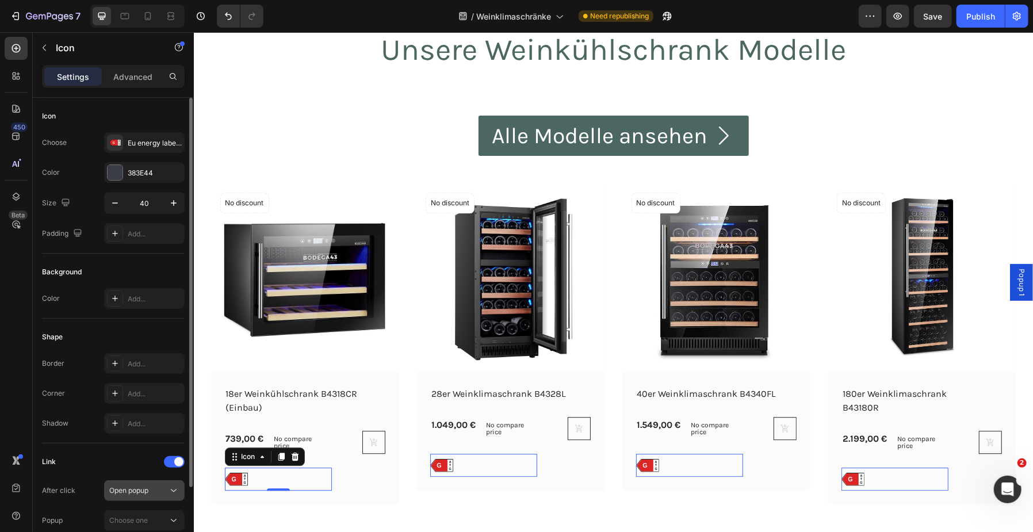
click at [138, 490] on span "Open popup" at bounding box center [128, 490] width 39 height 9
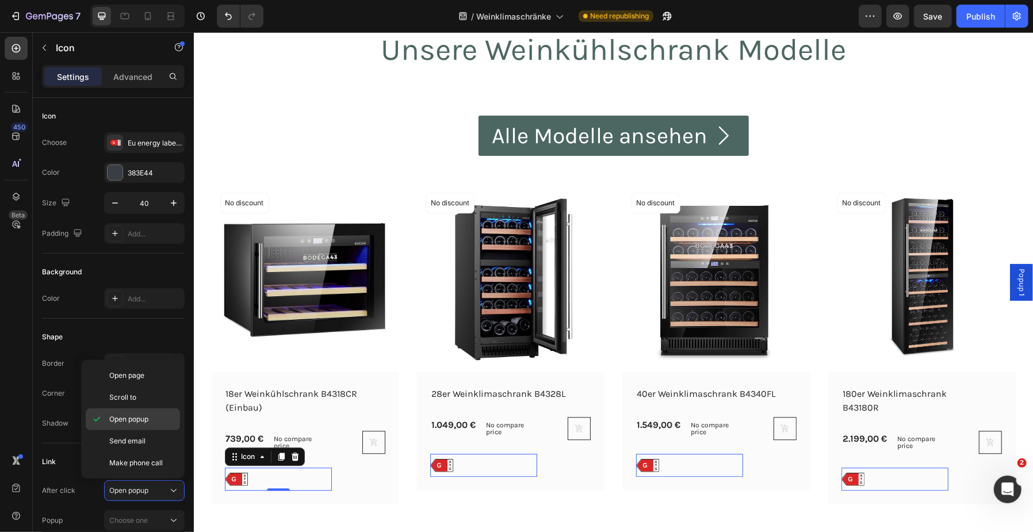
click at [136, 418] on span "Open popup" at bounding box center [128, 419] width 39 height 10
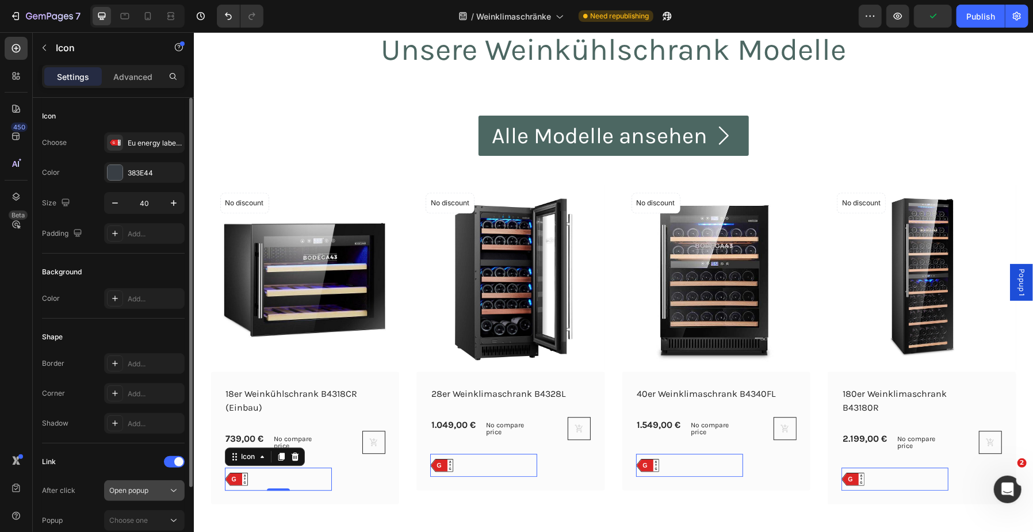
click at [130, 486] on span "Open popup" at bounding box center [128, 491] width 39 height 10
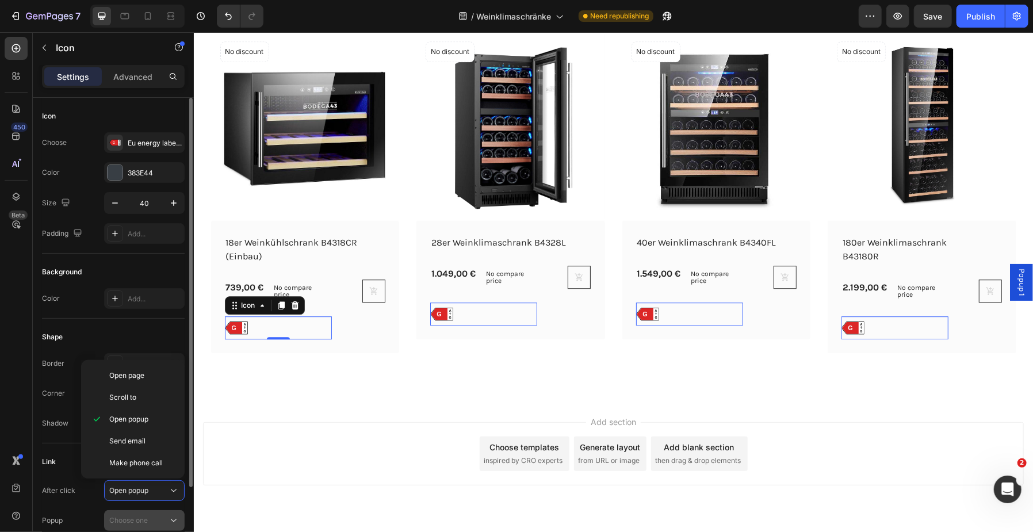
scroll to position [4840, 0]
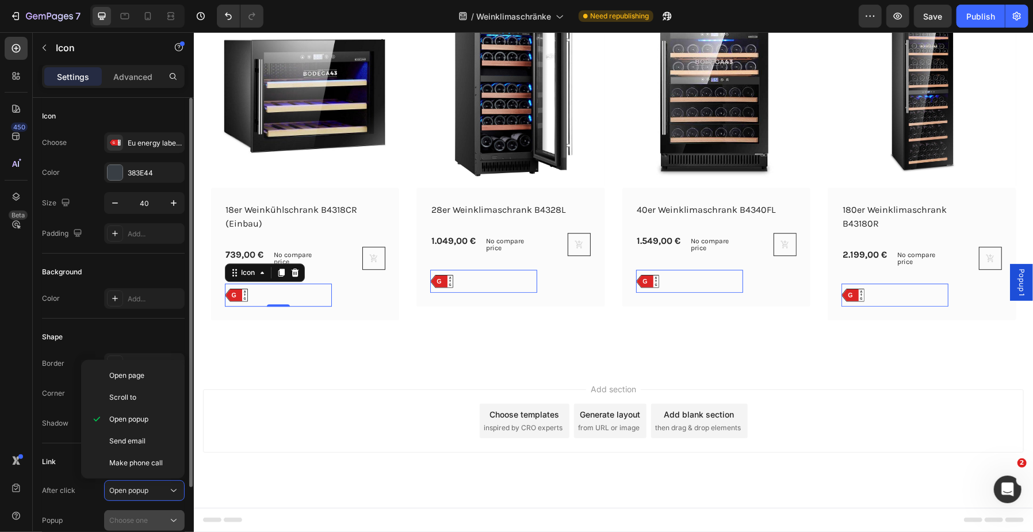
click at [105, 519] on button "Choose one" at bounding box center [144, 520] width 81 height 21
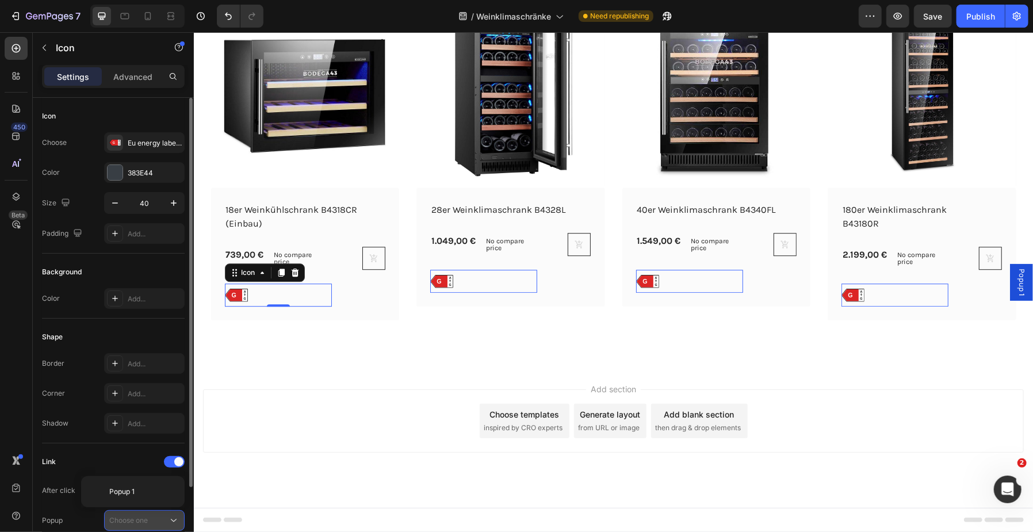
click at [136, 517] on span "Choose one" at bounding box center [128, 520] width 39 height 9
click at [131, 518] on span "Choose one" at bounding box center [128, 520] width 39 height 9
click at [135, 491] on p "Popup 1" at bounding box center [142, 492] width 66 height 10
click at [1015, 282] on span "Popup 1" at bounding box center [1021, 282] width 12 height 28
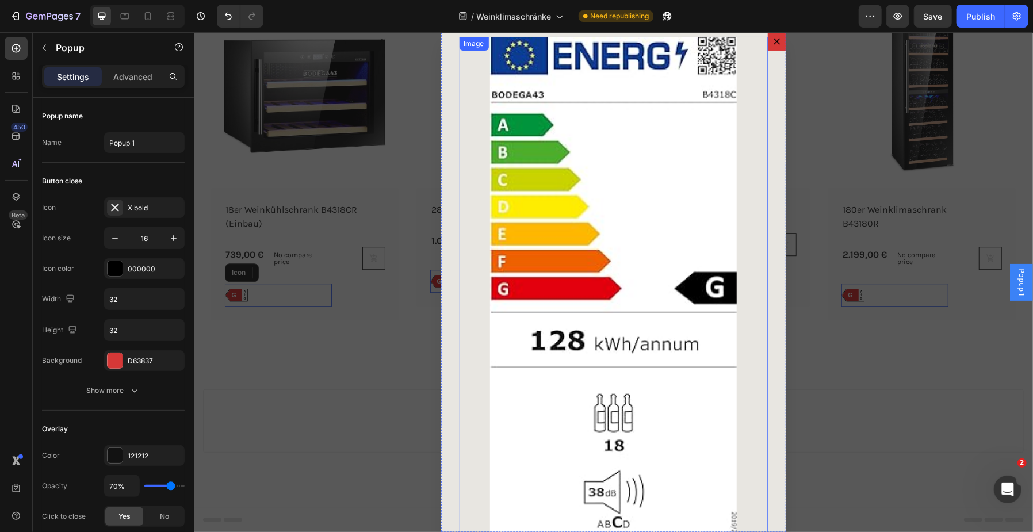
scroll to position [0, 0]
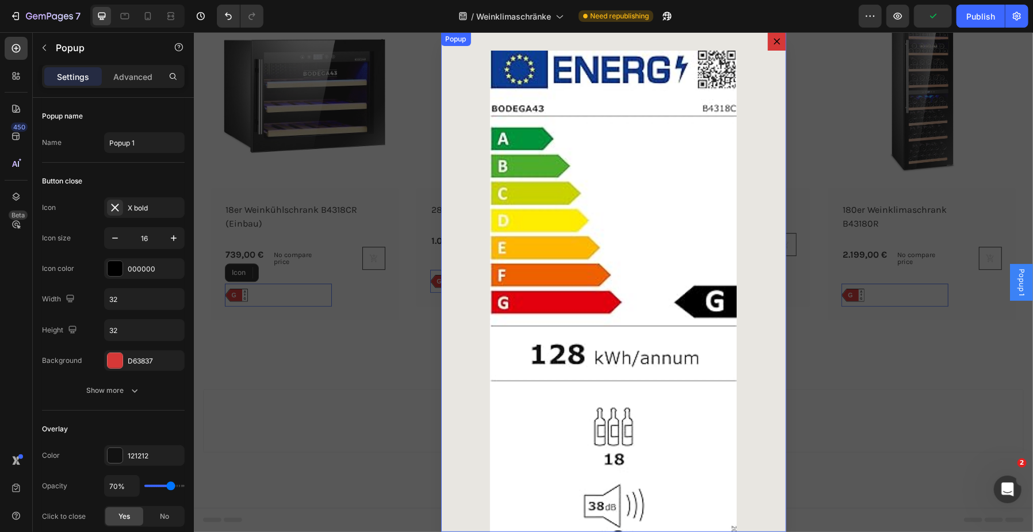
click at [775, 38] on icon "Dialog content" at bounding box center [776, 40] width 9 height 9
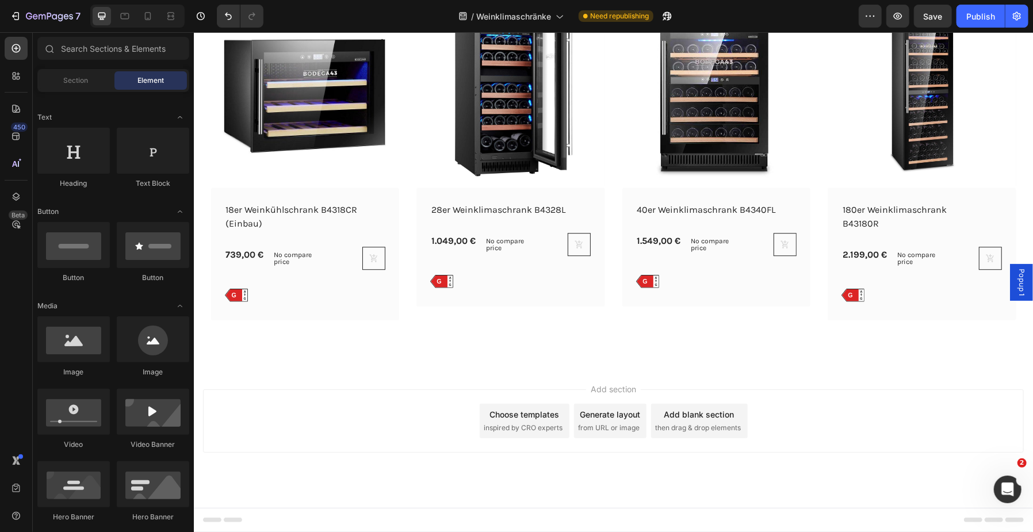
click at [1015, 290] on span "Popup 1" at bounding box center [1021, 282] width 12 height 28
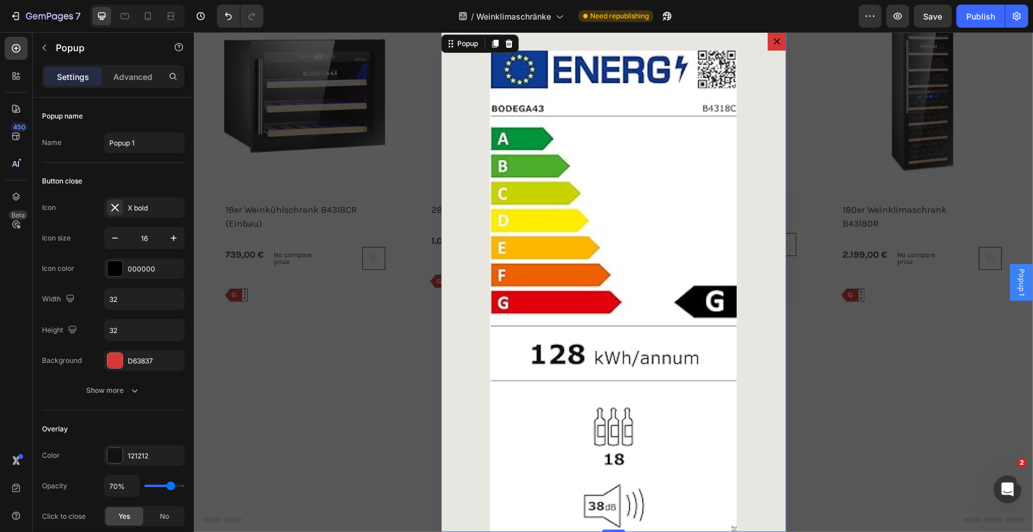
click at [772, 37] on icon "Dialog content" at bounding box center [776, 40] width 9 height 9
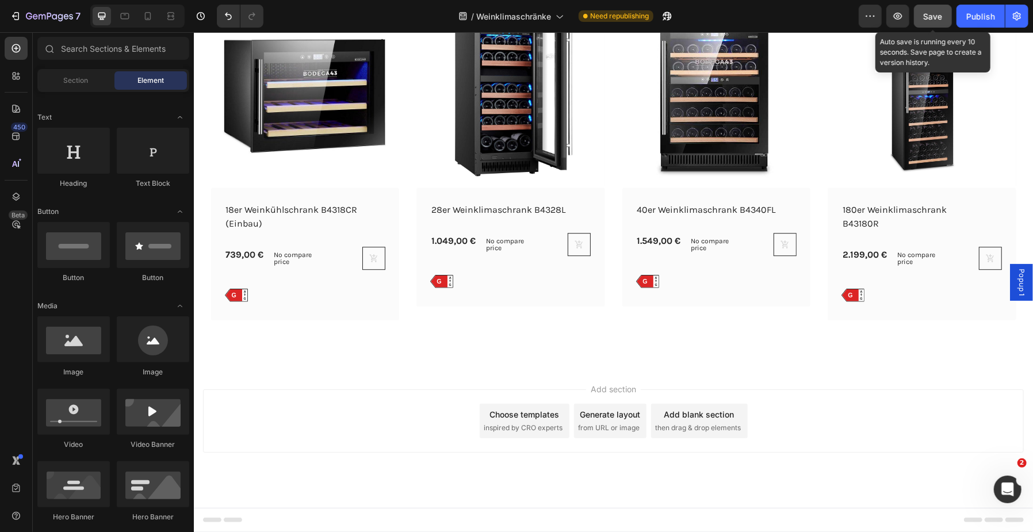
click at [942, 9] on button "Save" at bounding box center [933, 16] width 38 height 23
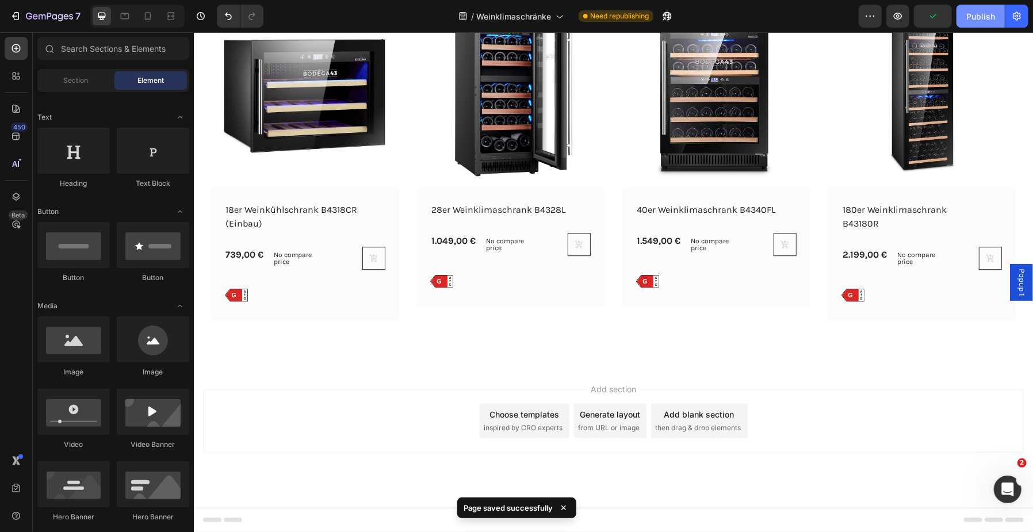
click at [973, 17] on div "Publish" at bounding box center [980, 16] width 29 height 12
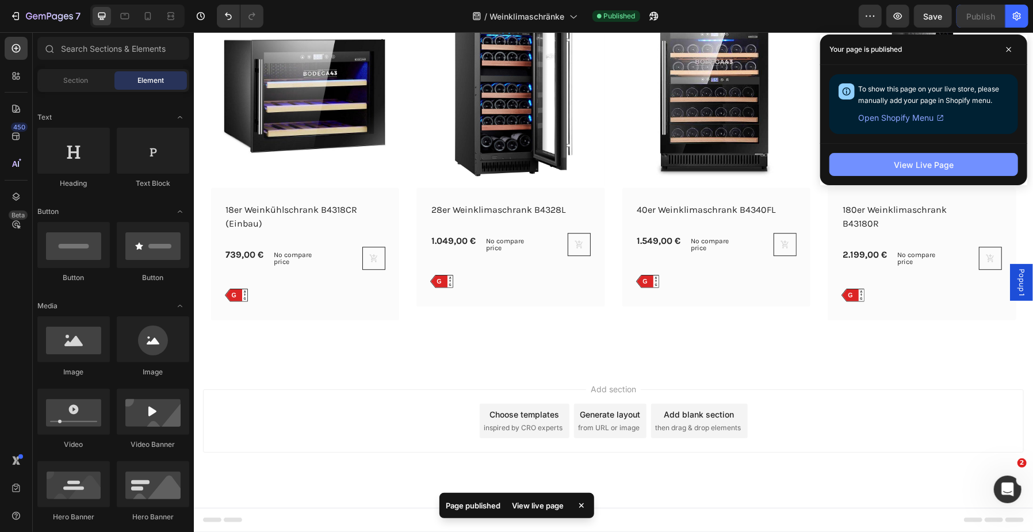
click at [981, 167] on button "View Live Page" at bounding box center [924, 164] width 189 height 23
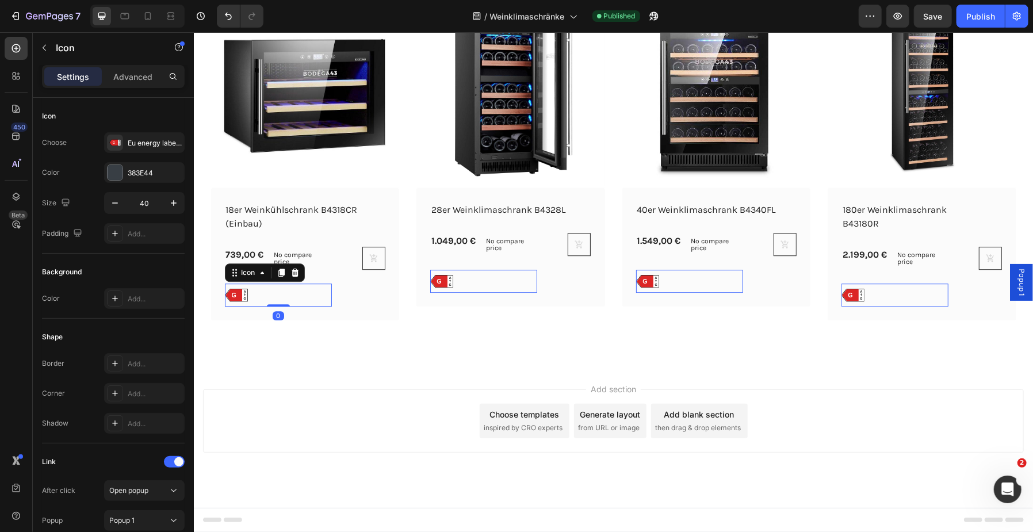
click at [231, 296] on text "G" at bounding box center [233, 293] width 5 height 7
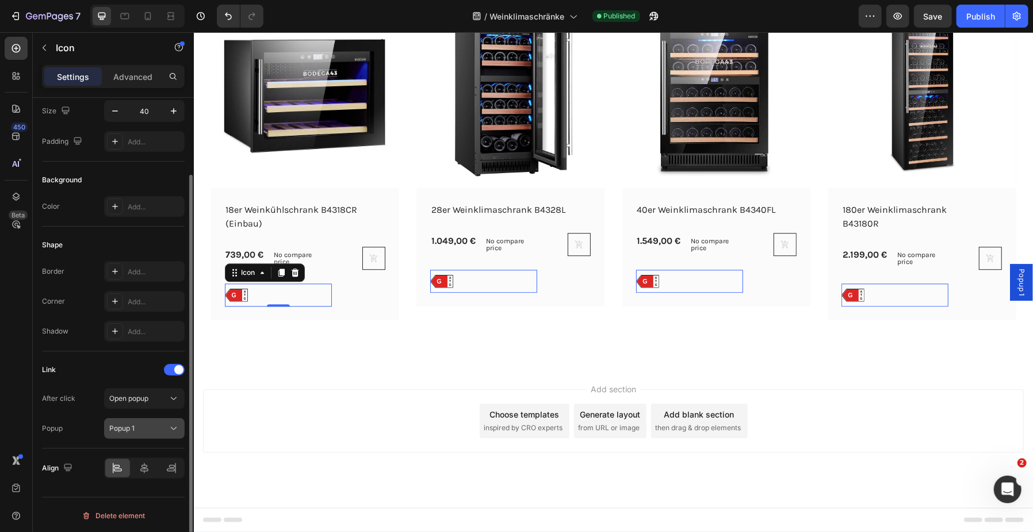
click at [163, 426] on div "Popup 1" at bounding box center [138, 428] width 59 height 10
click at [132, 400] on span "Open popup" at bounding box center [128, 398] width 39 height 9
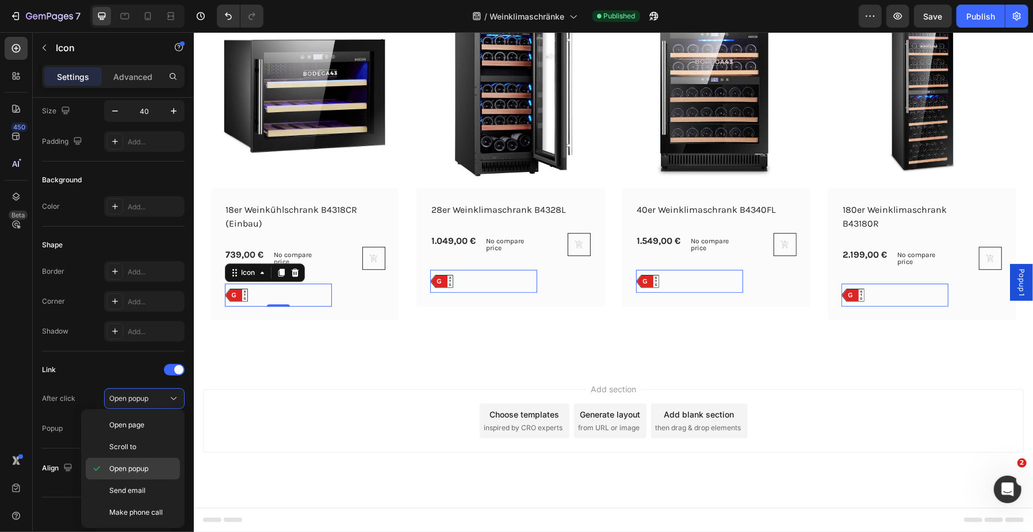
click at [136, 465] on span "Open popup" at bounding box center [128, 469] width 39 height 10
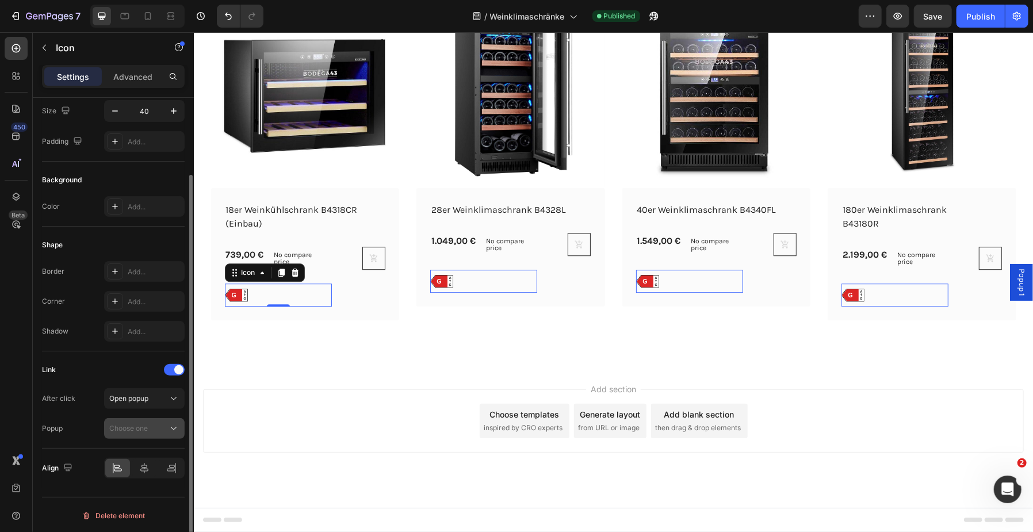
click at [143, 424] on span "Choose one" at bounding box center [128, 428] width 39 height 9
click at [147, 428] on span "Choose one" at bounding box center [128, 428] width 39 height 9
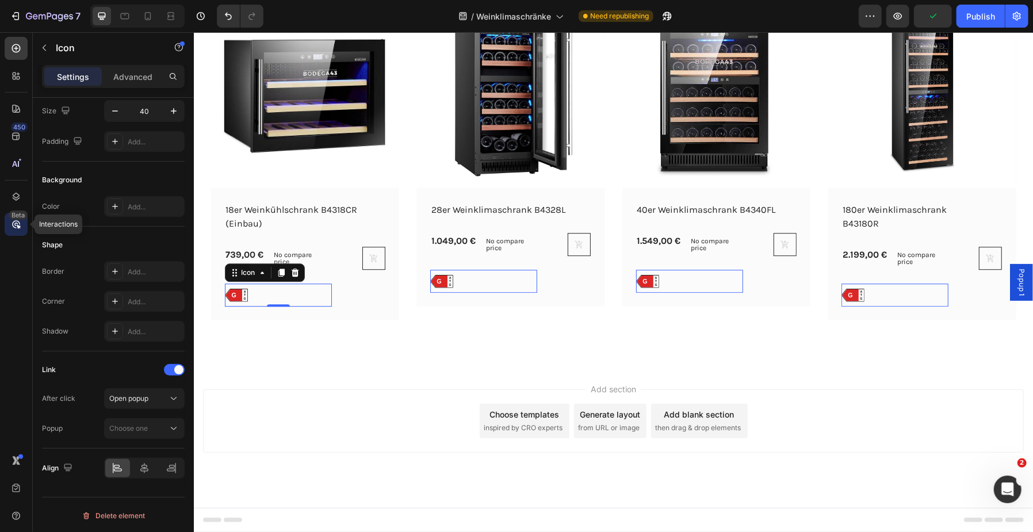
click at [9, 232] on div "Beta" at bounding box center [16, 224] width 23 height 23
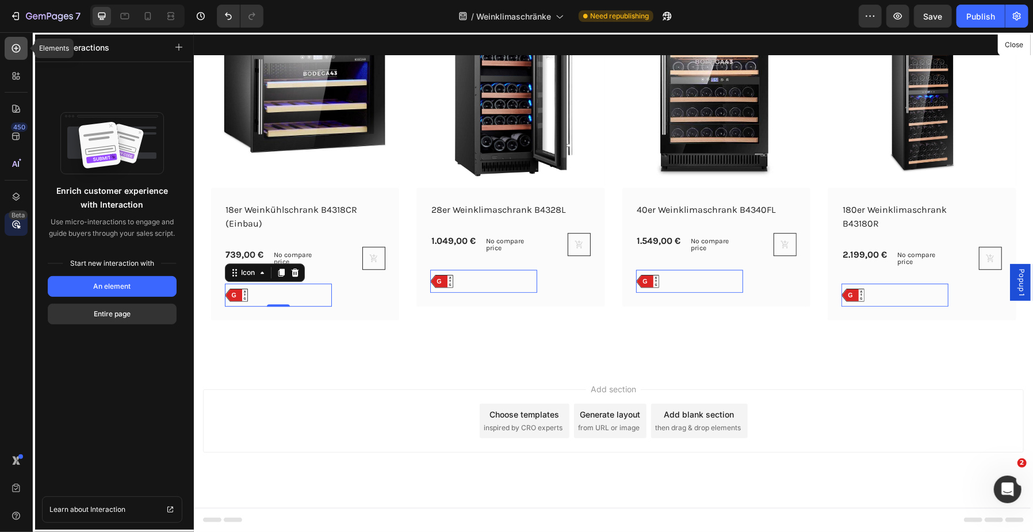
click at [13, 51] on icon at bounding box center [16, 48] width 9 height 9
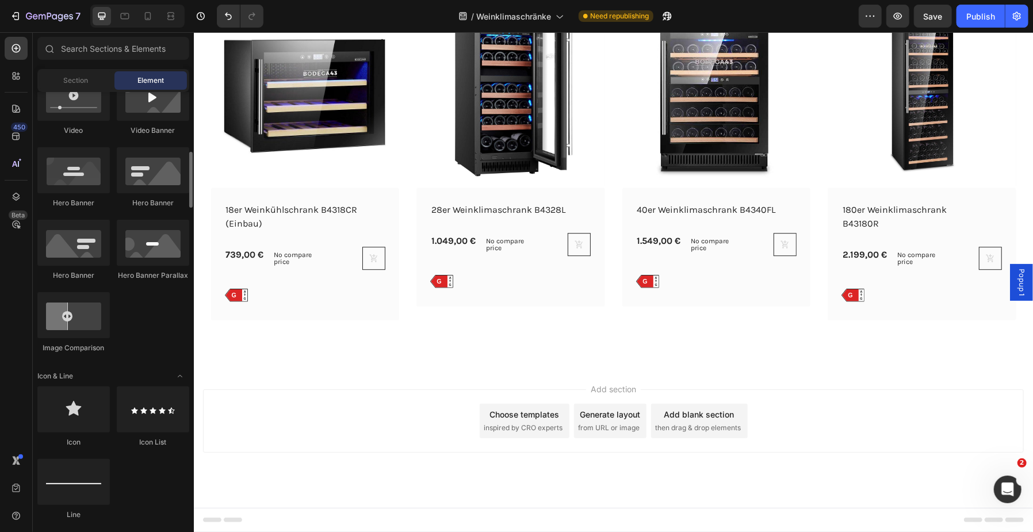
scroll to position [0, 0]
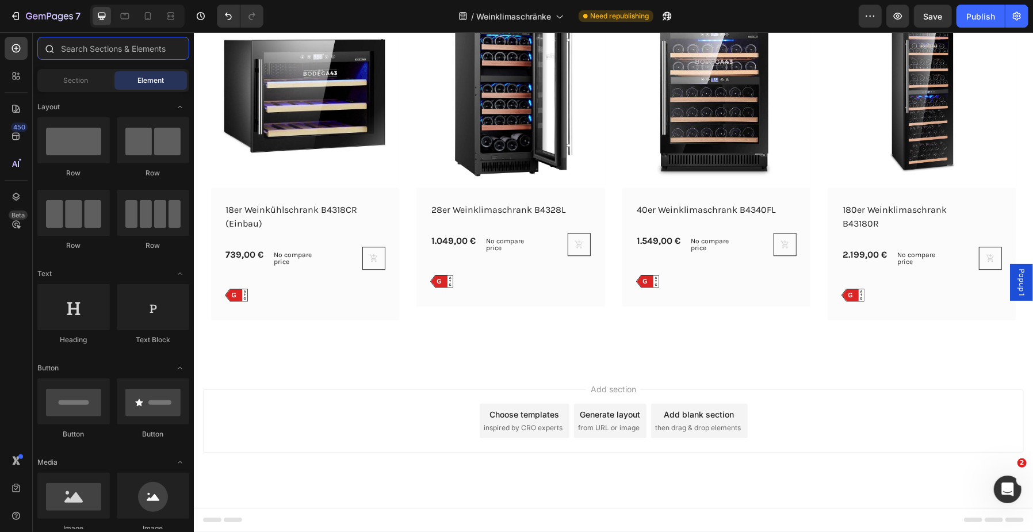
click at [124, 42] on input "text" at bounding box center [113, 48] width 152 height 23
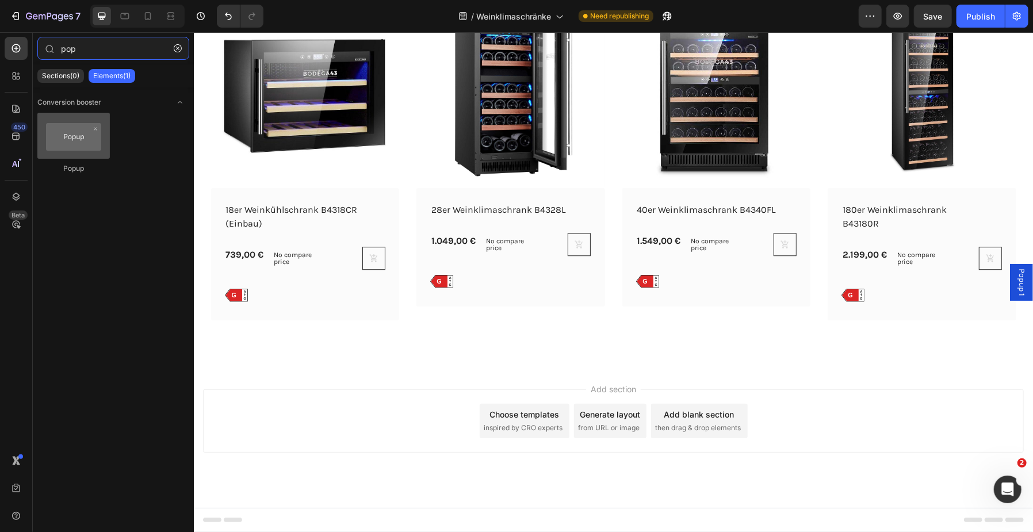
type input "pop"
click at [81, 149] on div at bounding box center [73, 136] width 72 height 46
click at [87, 138] on div at bounding box center [73, 136] width 72 height 46
click at [87, 140] on div at bounding box center [73, 136] width 72 height 46
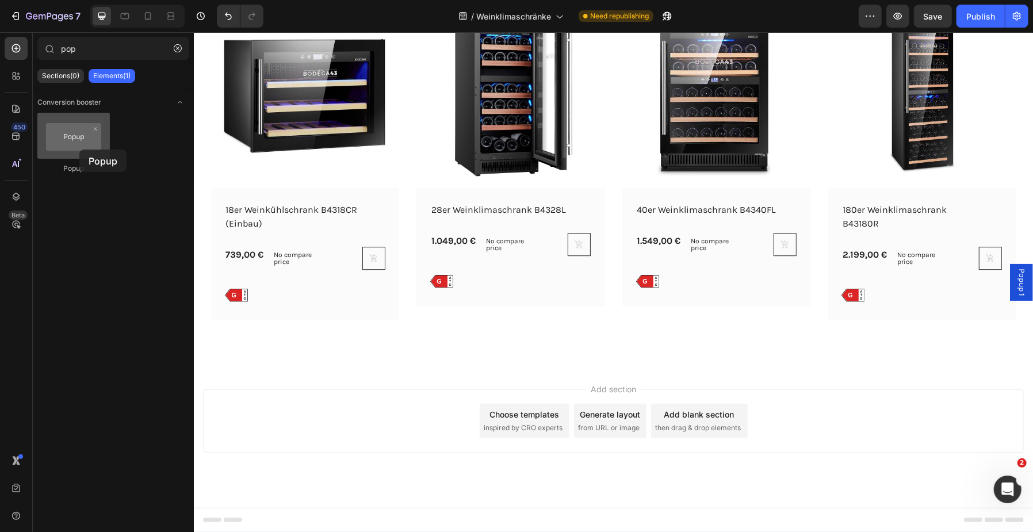
click at [79, 150] on div at bounding box center [73, 136] width 72 height 46
drag, startPoint x: 79, startPoint y: 149, endPoint x: 65, endPoint y: 150, distance: 14.4
click at [65, 150] on div at bounding box center [73, 136] width 72 height 46
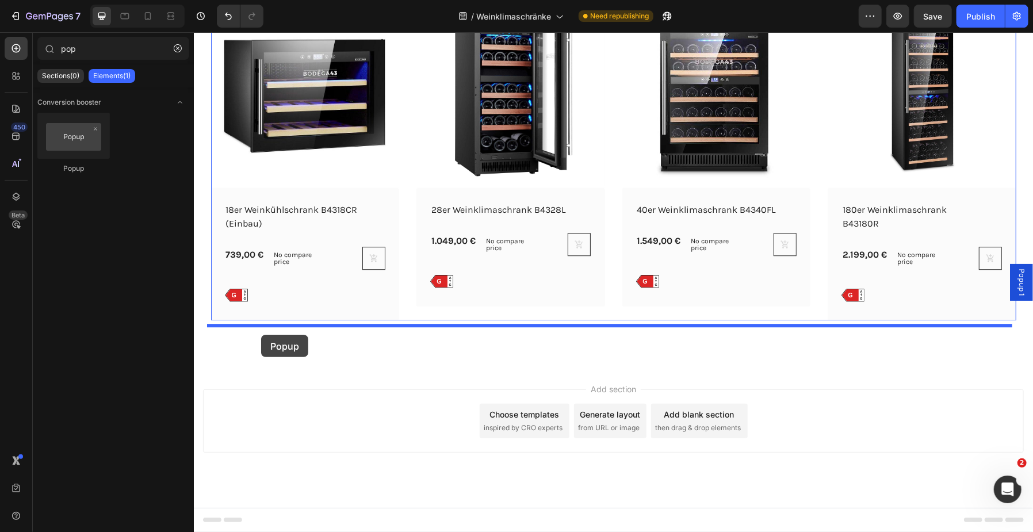
drag, startPoint x: 254, startPoint y: 177, endPoint x: 261, endPoint y: 334, distance: 157.7
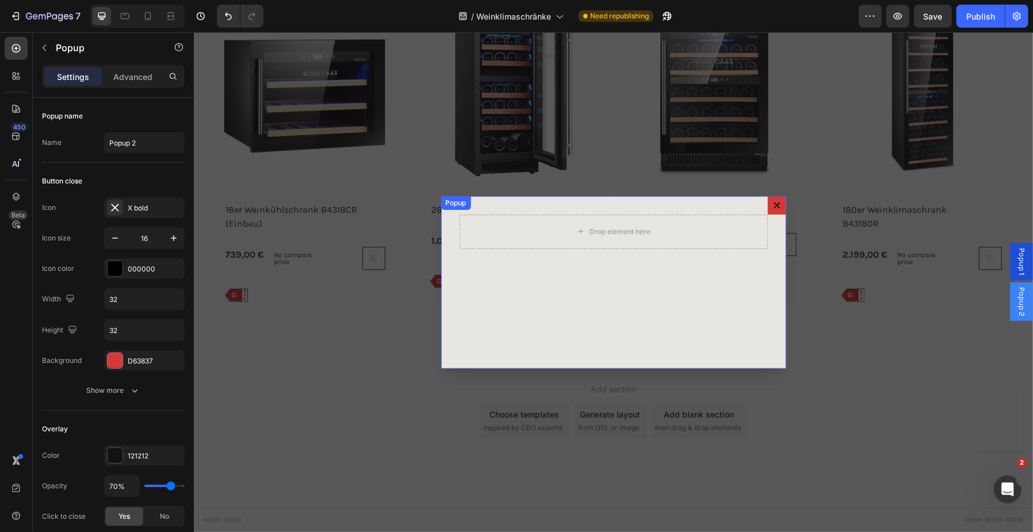
click at [452, 201] on div "Popup" at bounding box center [455, 202] width 25 height 10
click at [772, 204] on icon "Dialog content" at bounding box center [776, 204] width 9 height 9
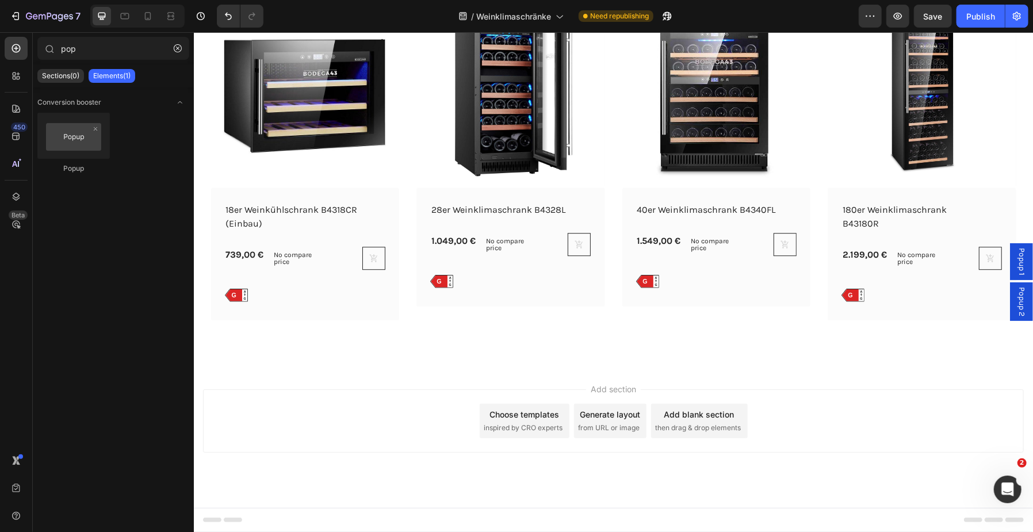
click at [1015, 263] on span "Popup 1" at bounding box center [1021, 261] width 12 height 28
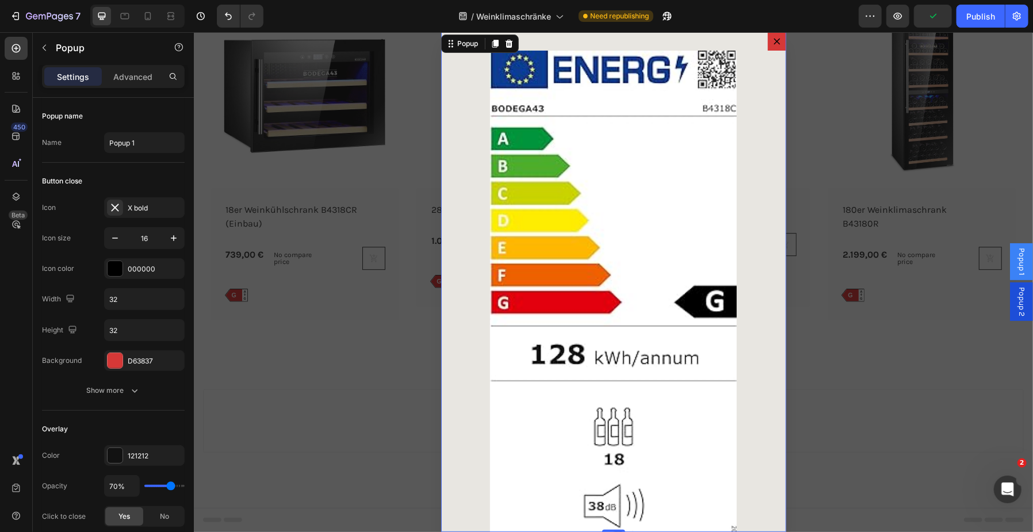
click at [1015, 296] on span "Popup 2" at bounding box center [1021, 300] width 12 height 29
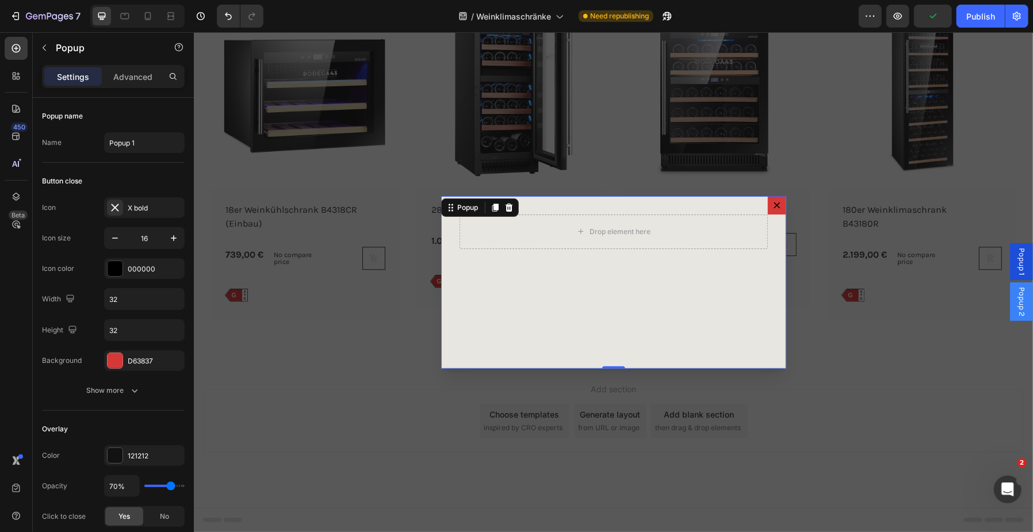
scroll to position [92, 0]
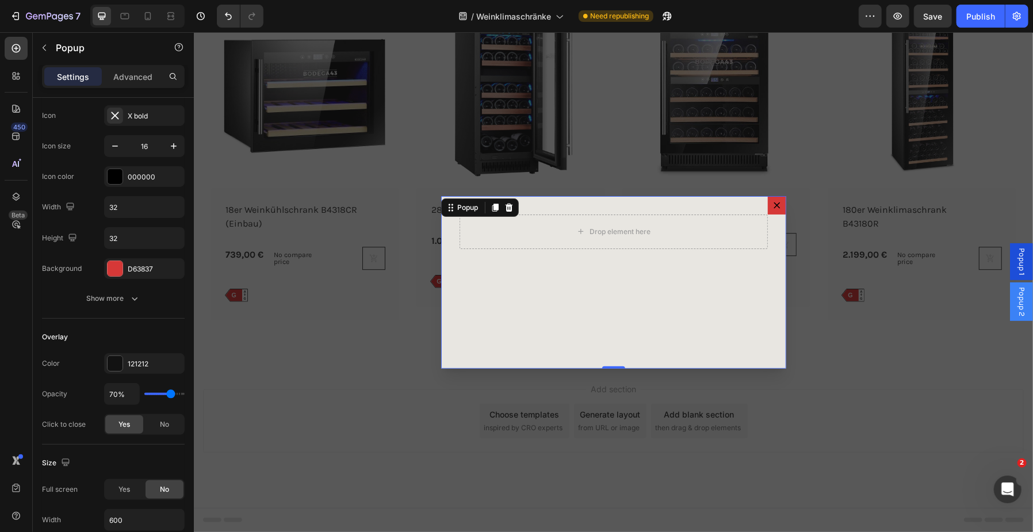
click at [772, 204] on icon "Dialog content" at bounding box center [776, 204] width 9 height 9
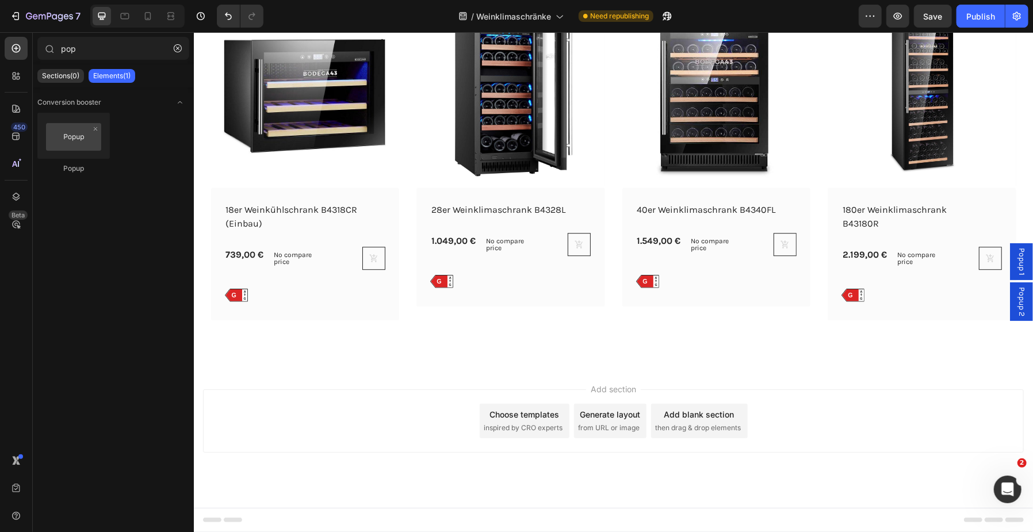
click at [1015, 306] on span "Popup 2" at bounding box center [1021, 300] width 12 height 29
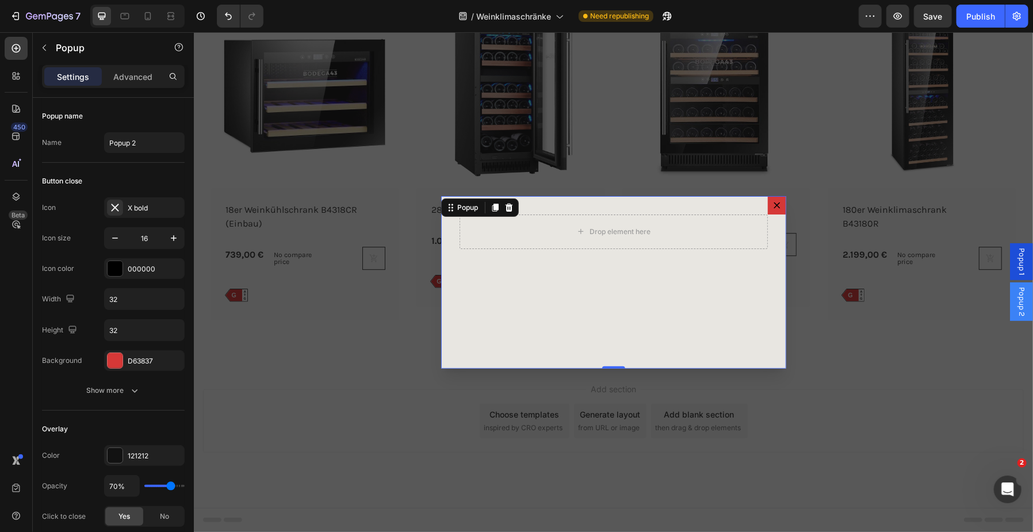
click at [506, 207] on icon "Dialog content" at bounding box center [507, 206] width 7 height 8
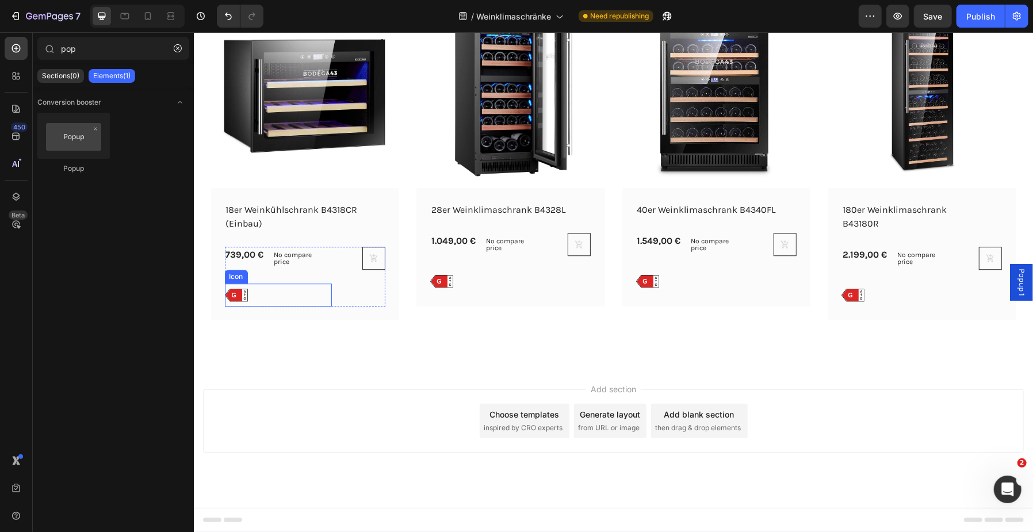
click at [234, 291] on icon at bounding box center [233, 294] width 17 height 12
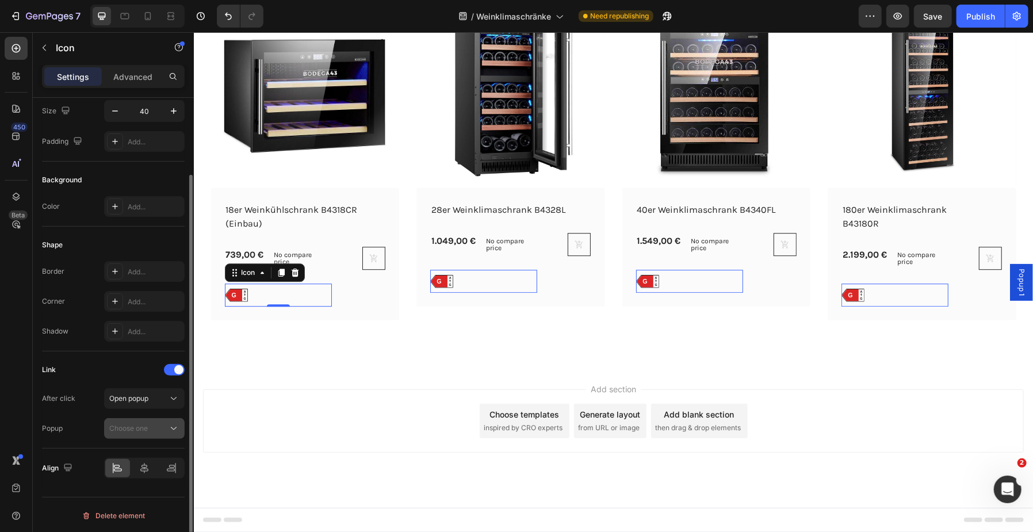
click at [162, 426] on div "Choose one" at bounding box center [138, 428] width 59 height 10
click at [143, 460] on p "Popup 1" at bounding box center [142, 455] width 66 height 10
click at [116, 430] on span "Popup 1" at bounding box center [121, 428] width 25 height 9
click at [1015, 282] on span "Popup 1" at bounding box center [1021, 282] width 12 height 28
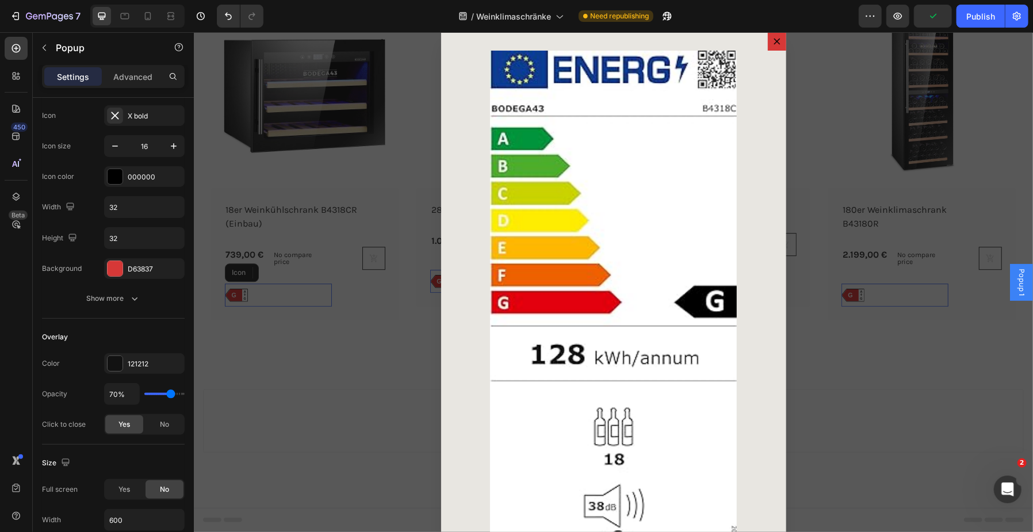
scroll to position [0, 0]
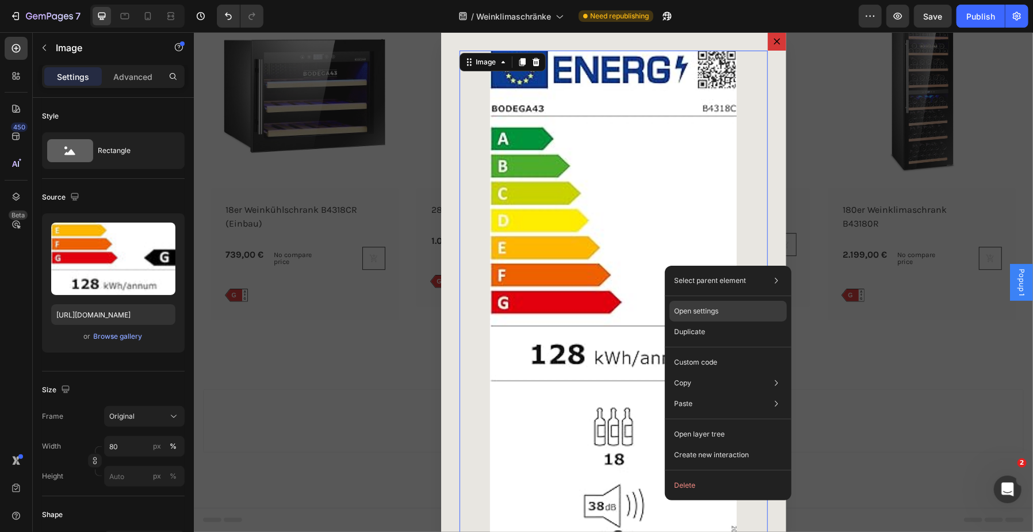
click at [701, 312] on p "Open settings" at bounding box center [696, 311] width 44 height 10
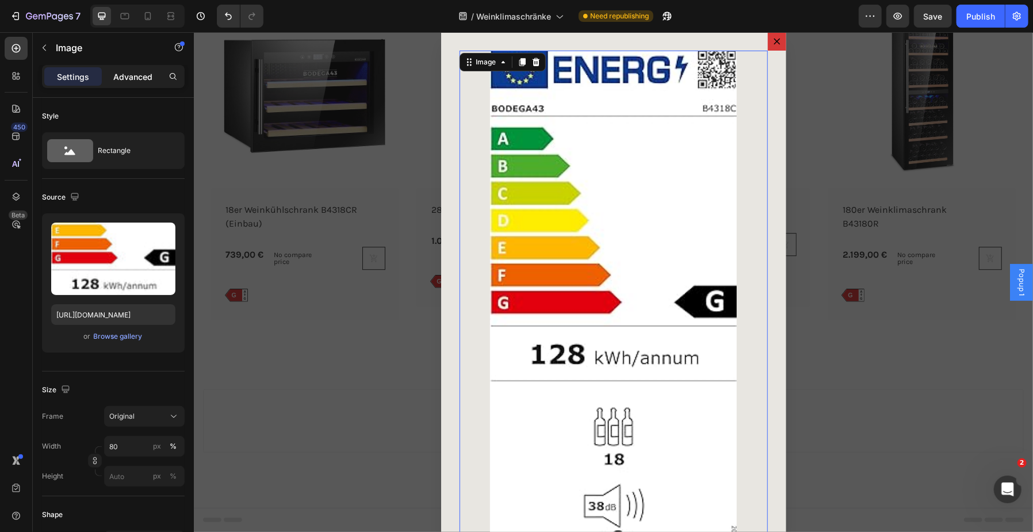
click at [134, 69] on div "Settings Advanced" at bounding box center [113, 76] width 143 height 23
click at [134, 75] on p "Advanced" at bounding box center [132, 77] width 39 height 12
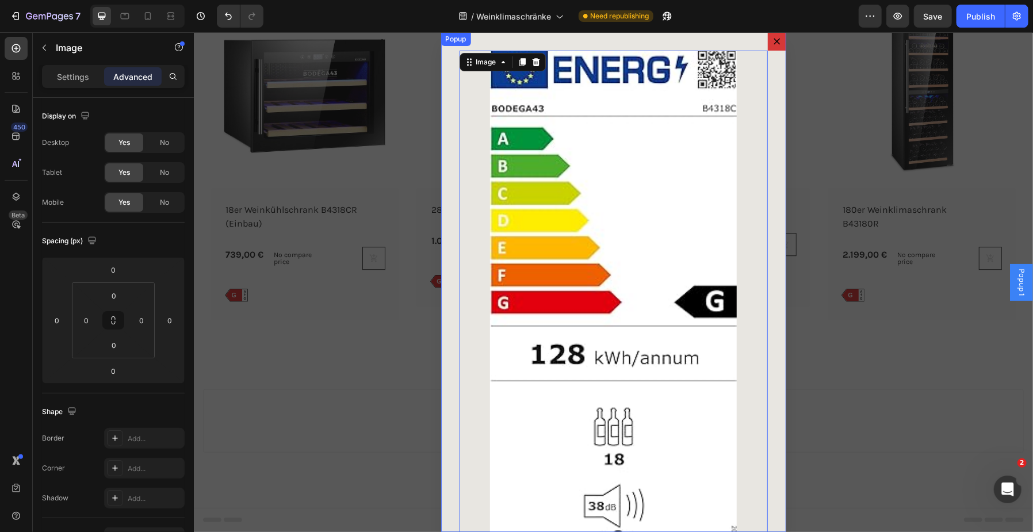
click at [772, 41] on icon "Dialog content" at bounding box center [776, 40] width 9 height 9
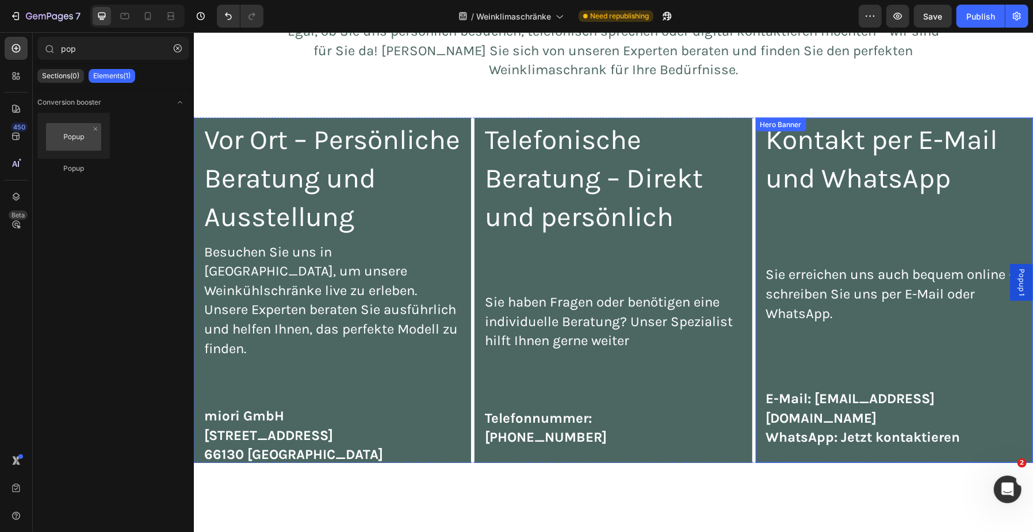
scroll to position [4107, 0]
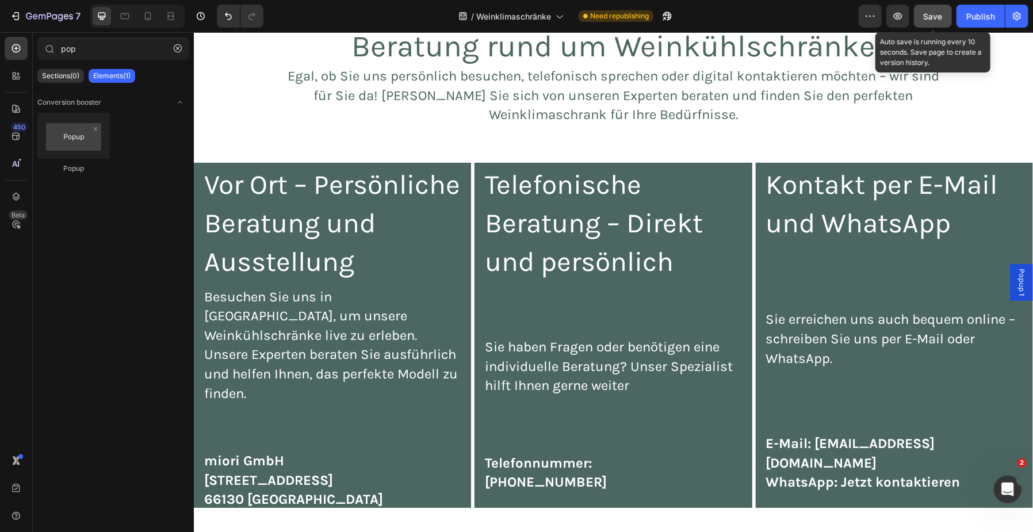
click at [930, 17] on span "Save" at bounding box center [933, 17] width 19 height 10
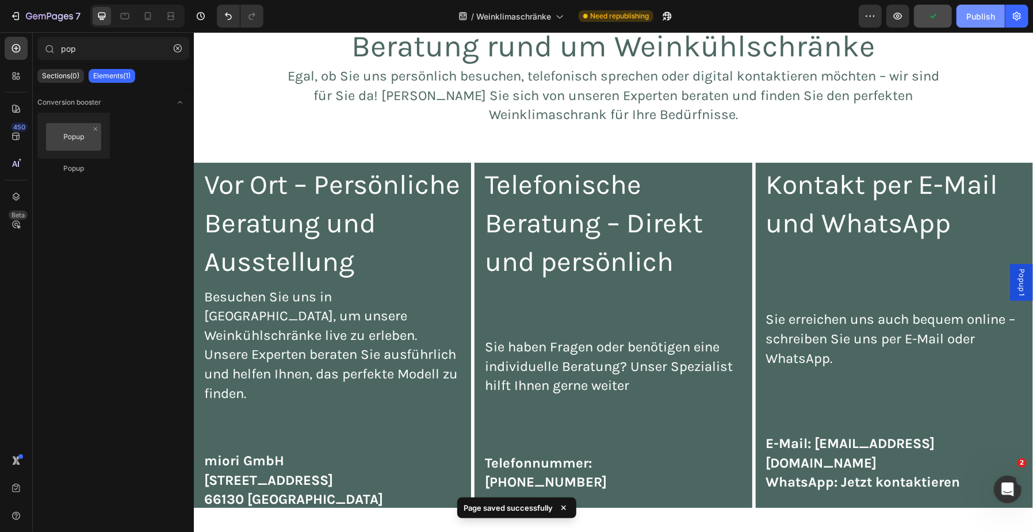
click at [980, 19] on div "Publish" at bounding box center [980, 16] width 29 height 12
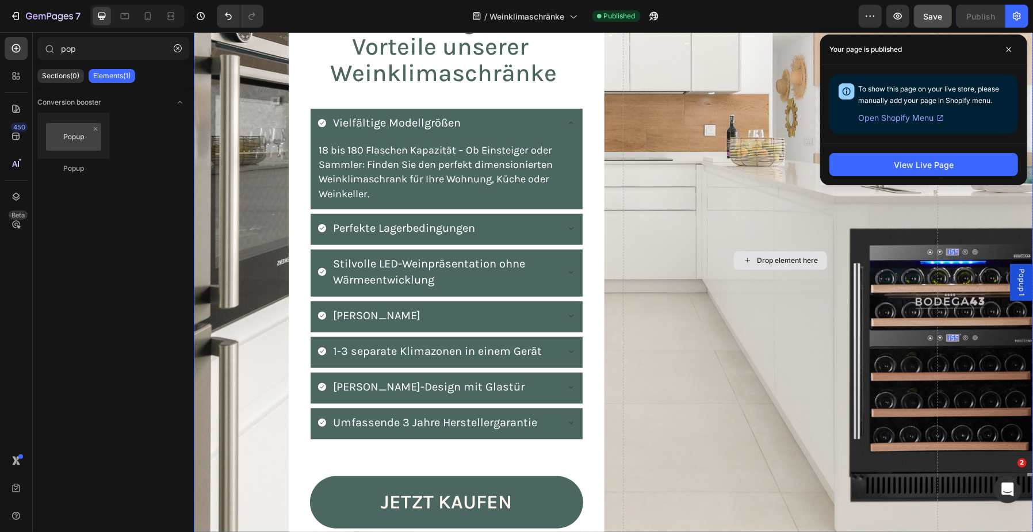
scroll to position [3374, 0]
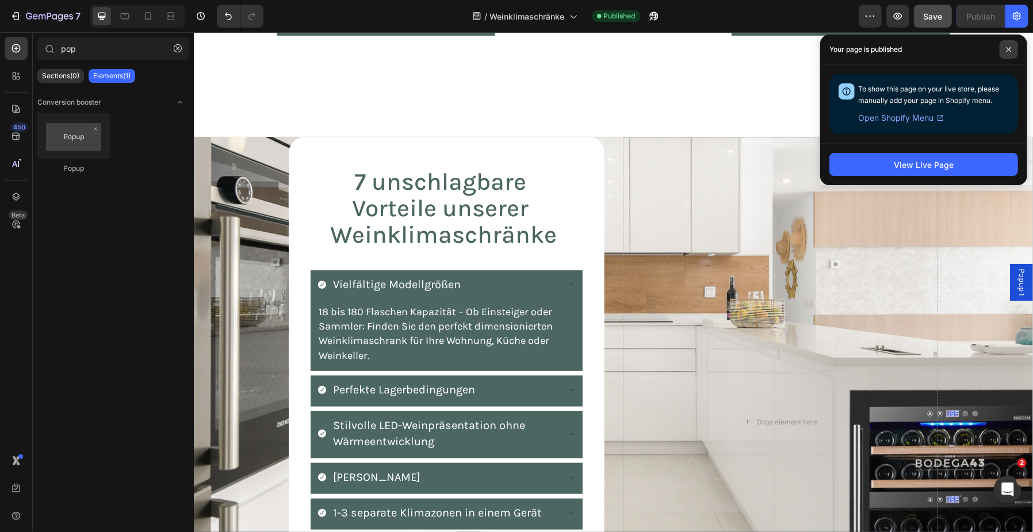
click at [1009, 47] on span at bounding box center [1009, 49] width 18 height 18
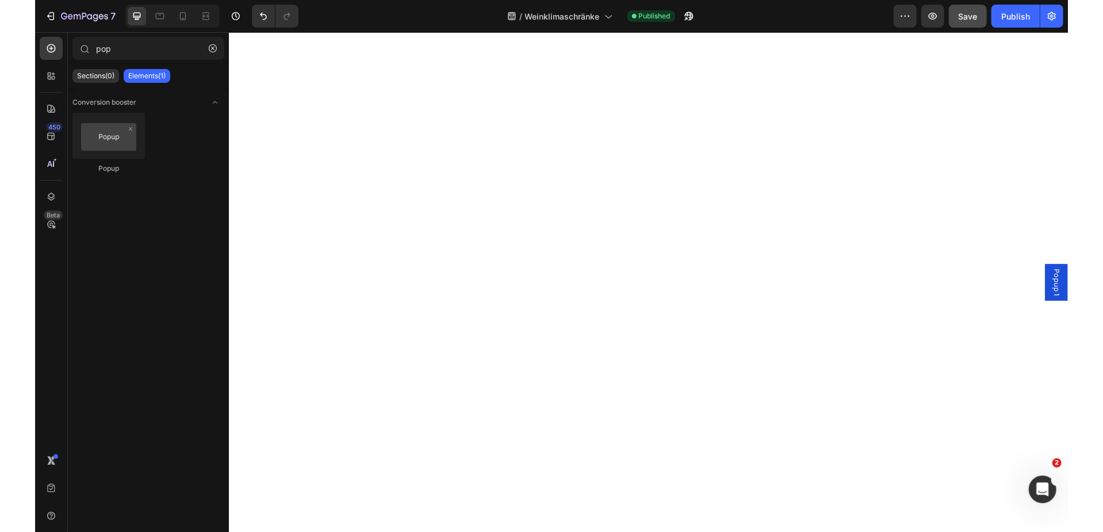
scroll to position [2589, 0]
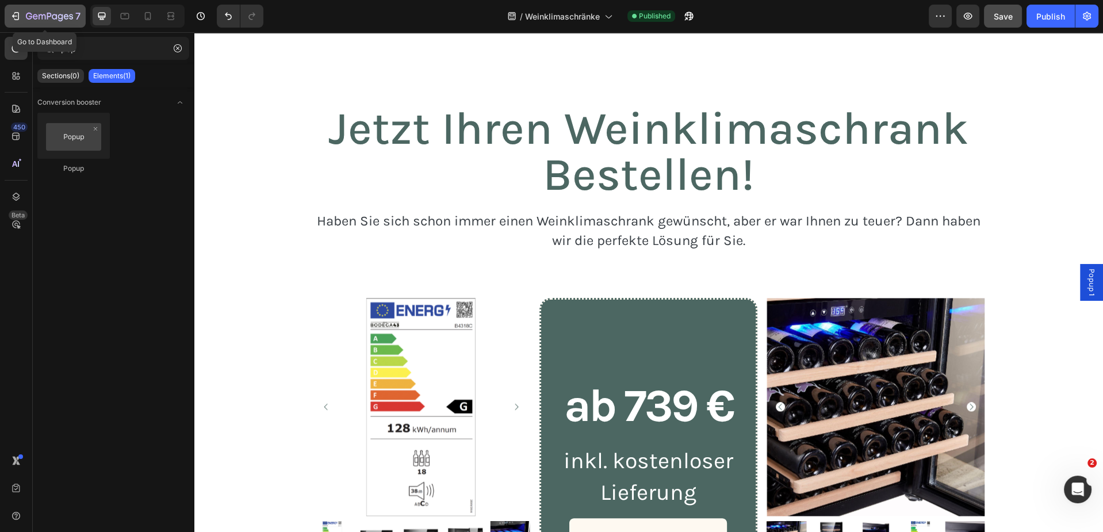
click at [20, 18] on icon "button" at bounding box center [16, 16] width 12 height 12
